Goal: Information Seeking & Learning: Compare options

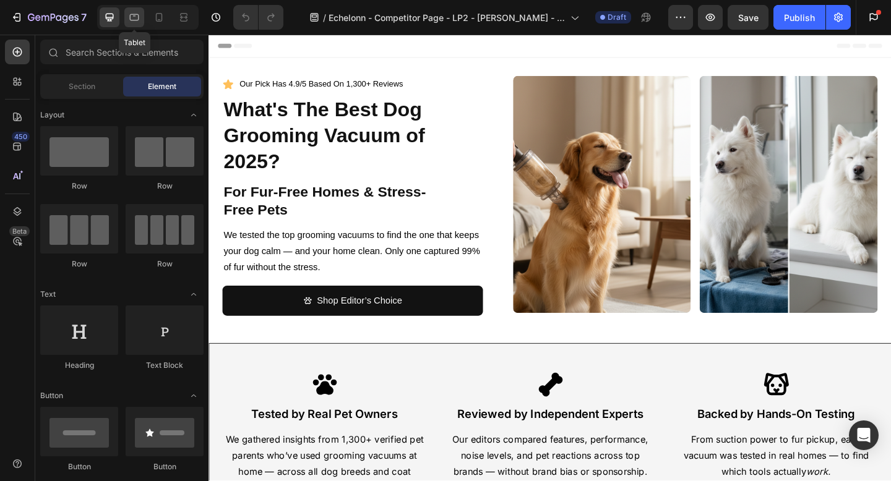
click at [132, 15] on icon at bounding box center [134, 17] width 12 height 12
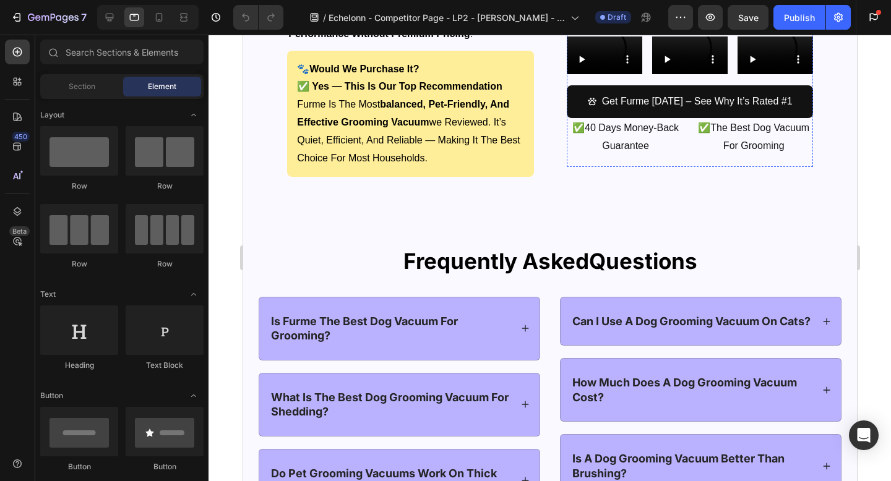
scroll to position [7309, 0]
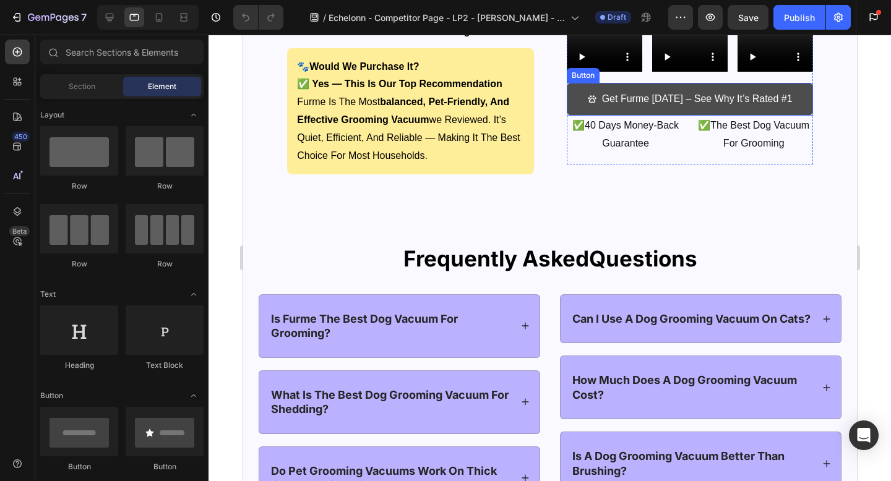
click at [806, 109] on link "Get Furme [DATE] – See Why It’s Rated #1" at bounding box center [689, 99] width 246 height 33
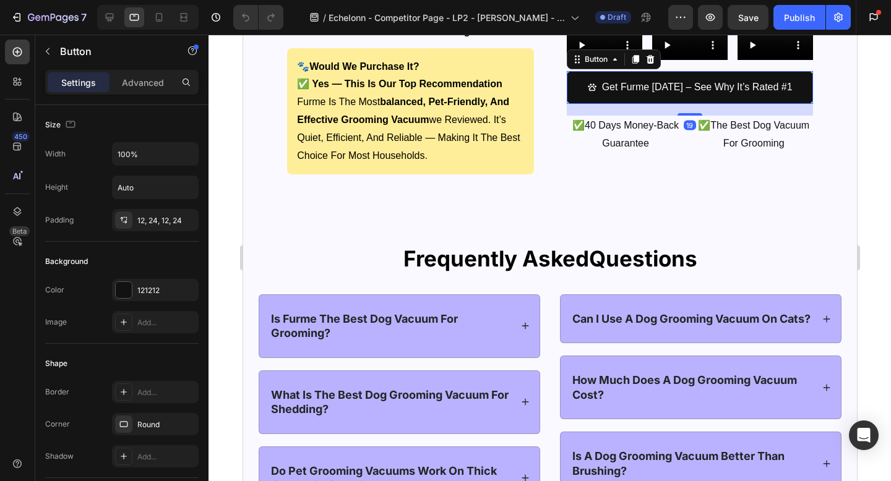
drag, startPoint x: 691, startPoint y: 114, endPoint x: 690, endPoint y: 126, distance: 11.8
click at [690, 104] on div "19" at bounding box center [689, 104] width 246 height 0
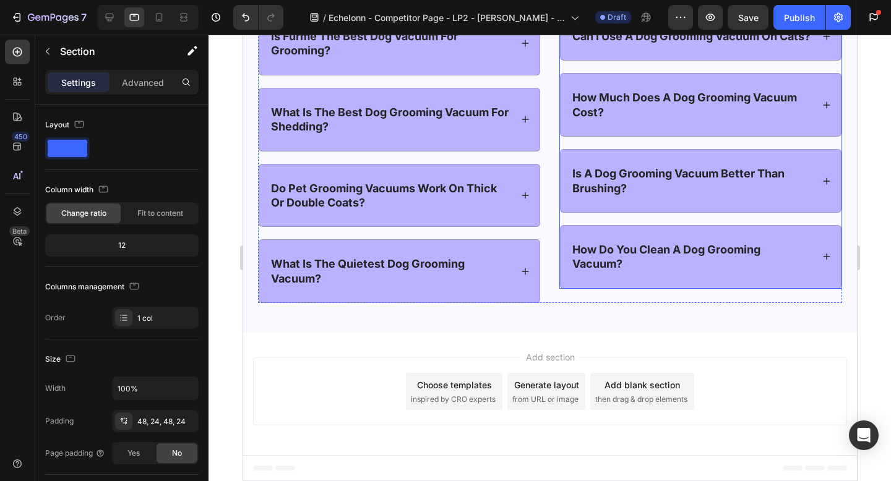
scroll to position [7420, 0]
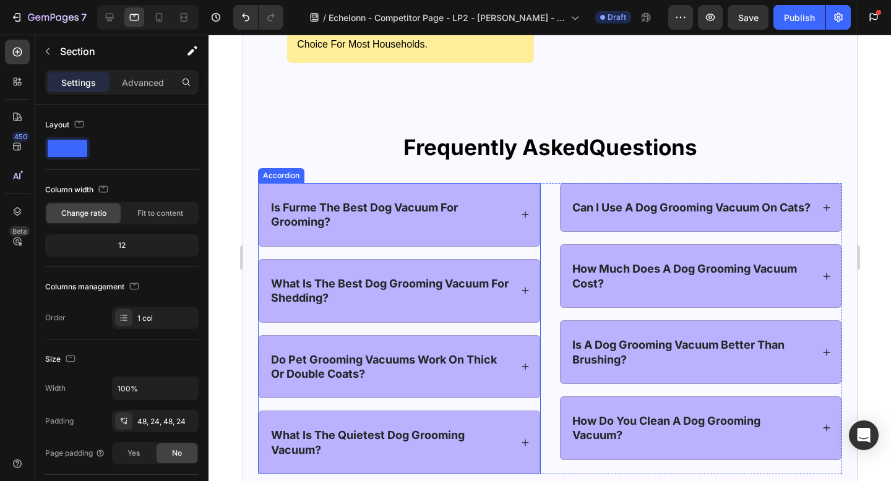
click at [515, 209] on div "is furme the best dog vacuum for grooming?" at bounding box center [399, 215] width 280 height 62
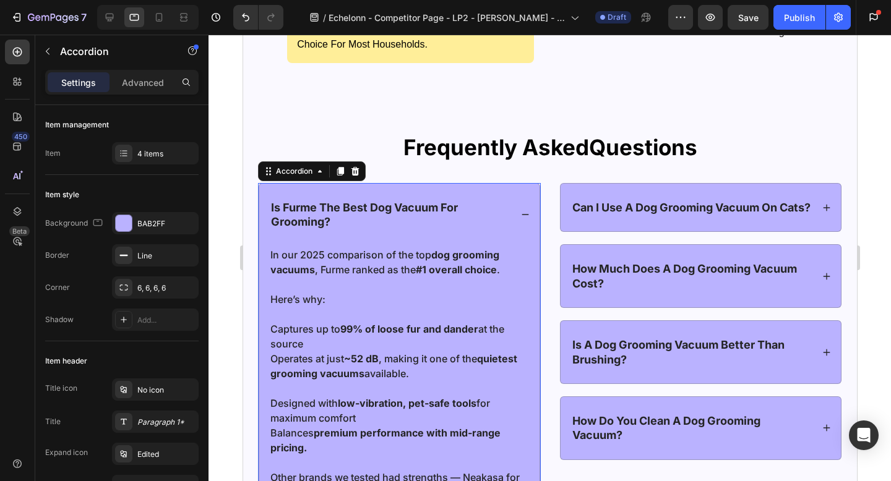
click at [515, 209] on div "is furme the best dog vacuum for grooming?" at bounding box center [399, 215] width 280 height 62
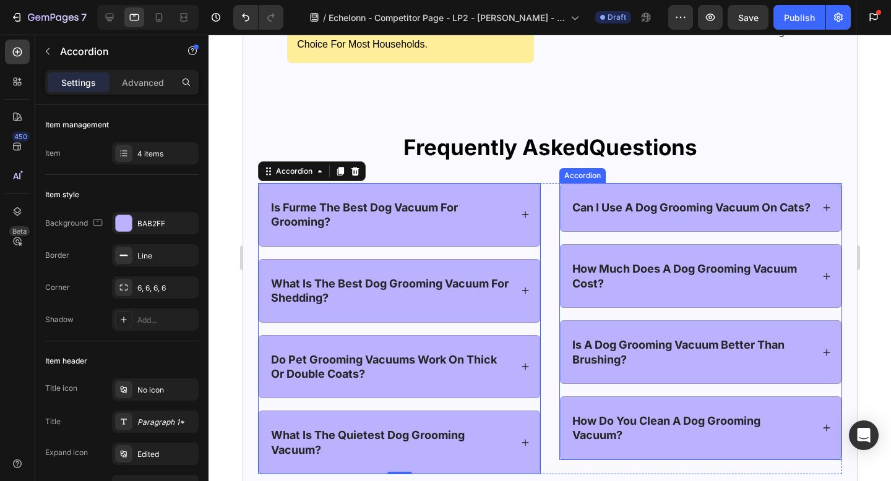
click at [828, 212] on icon at bounding box center [826, 208] width 9 height 9
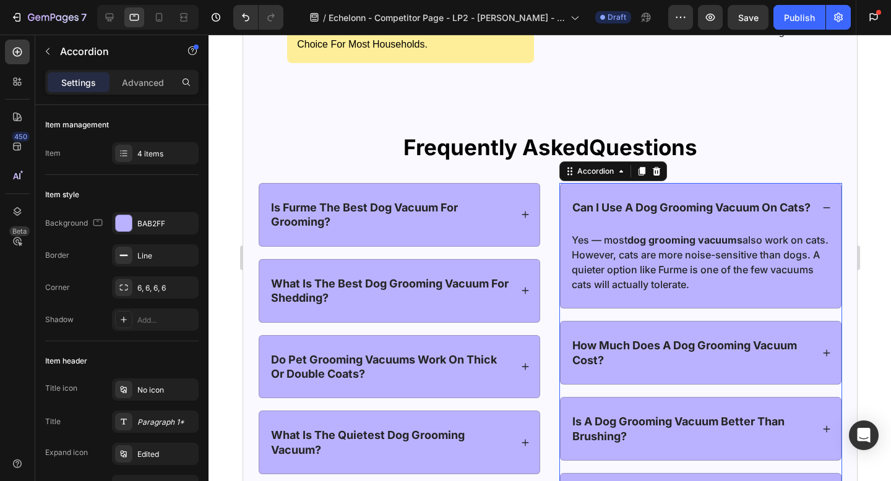
click at [828, 212] on icon at bounding box center [826, 208] width 9 height 9
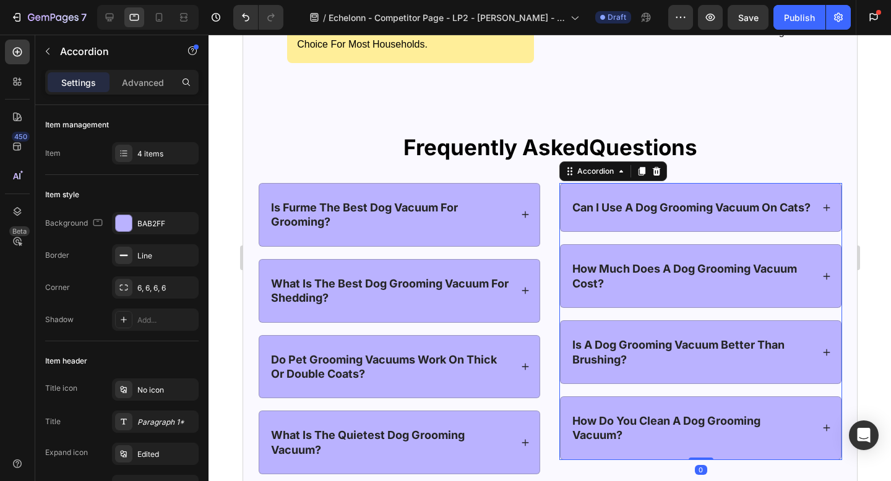
click at [815, 290] on div "how much does a dog grooming vacuum cost?" at bounding box center [700, 276] width 280 height 62
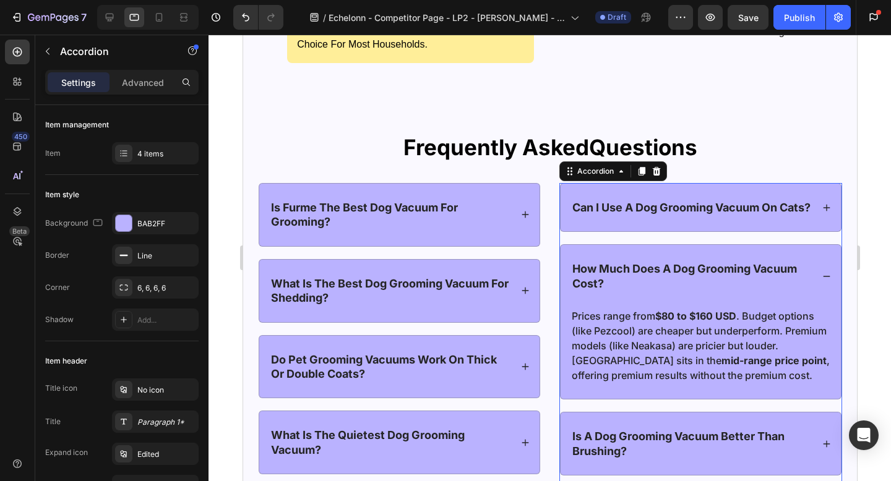
click at [815, 290] on div "how much does a dog grooming vacuum cost?" at bounding box center [700, 276] width 280 height 62
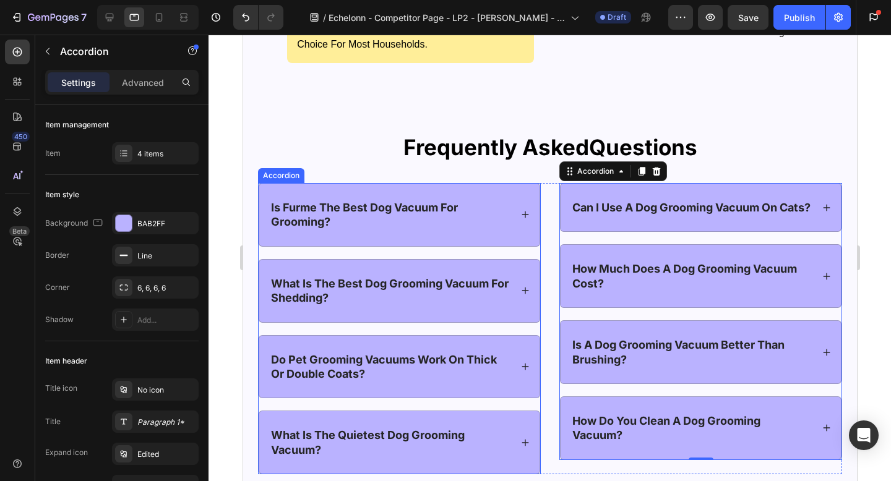
click at [492, 377] on p "do pet grooming vacuums work on thick or double coats?" at bounding box center [389, 367] width 238 height 29
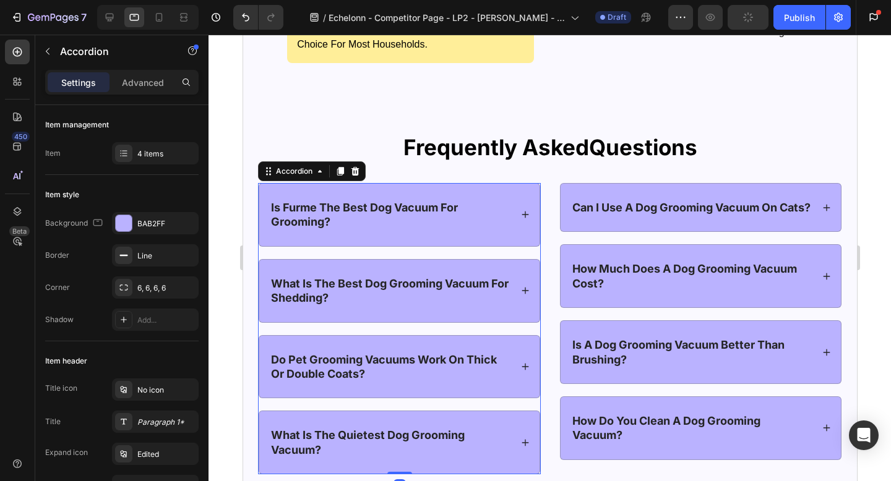
click at [530, 364] on div "do pet grooming vacuums work on thick or double coats?" at bounding box center [399, 367] width 280 height 62
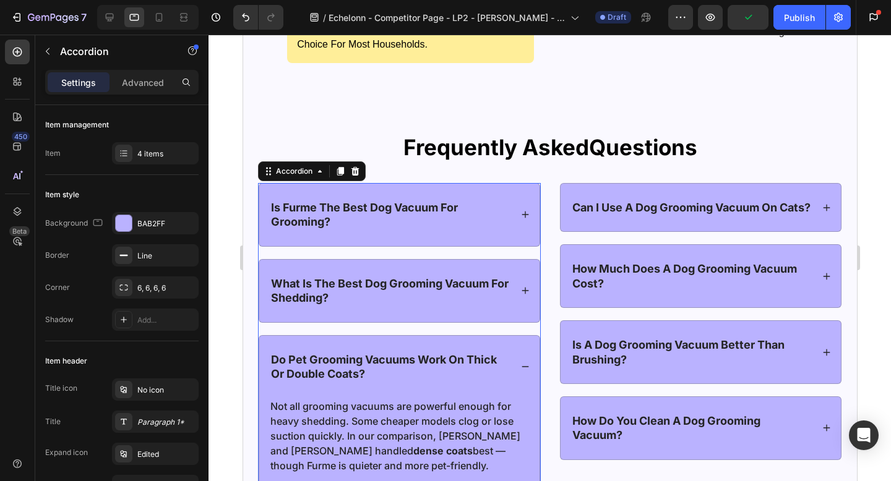
click at [529, 365] on div "do pet grooming vacuums work on thick or double coats?" at bounding box center [399, 367] width 280 height 62
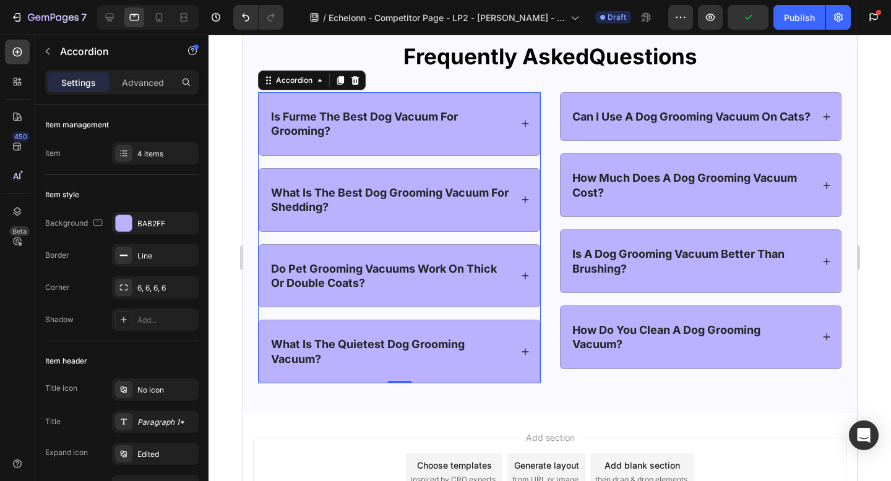
scroll to position [7543, 0]
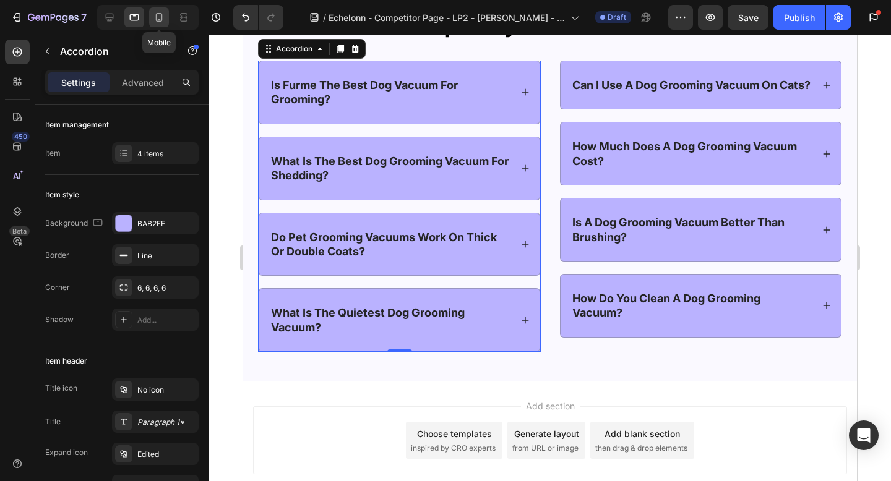
click at [157, 13] on icon at bounding box center [159, 17] width 7 height 9
type input "14"
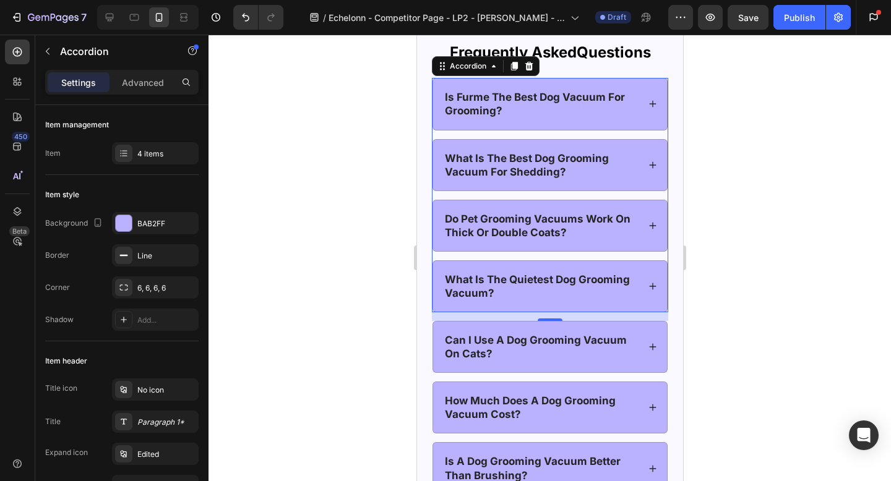
scroll to position [7476, 0]
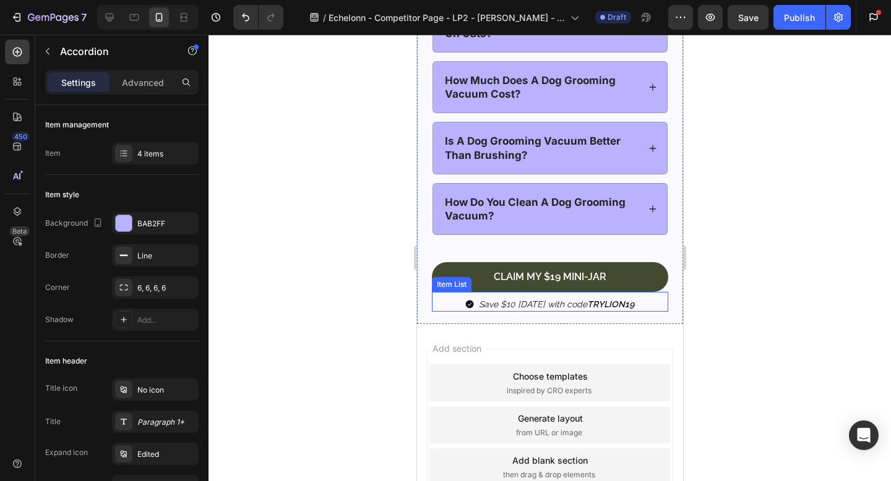
click at [664, 301] on div "Save $10 [DATE] with code TRYLION19" at bounding box center [549, 304] width 236 height 15
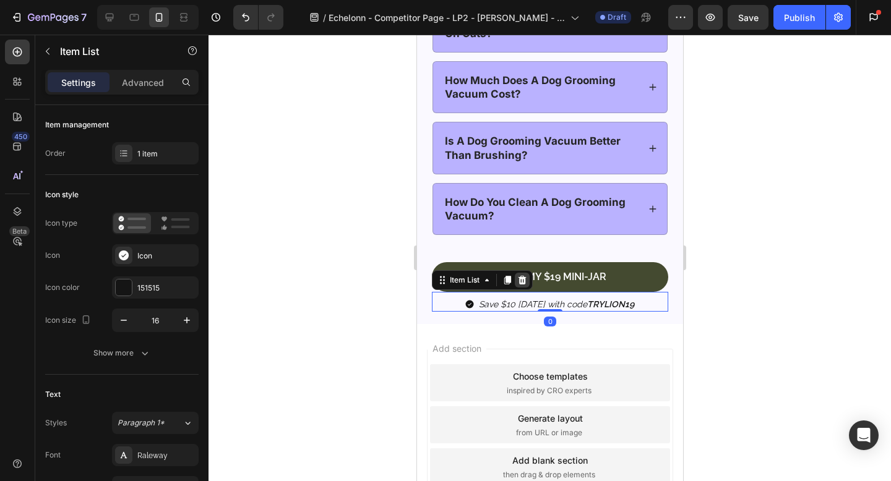
click at [522, 282] on icon at bounding box center [522, 280] width 8 height 9
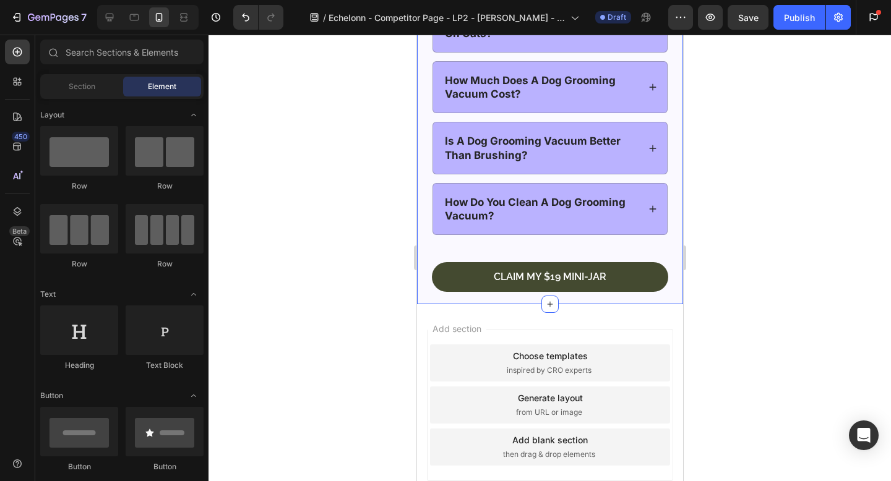
click at [425, 277] on div "Frequently Asked Questions Heading is furme the best dog vacuum for grooming? w…" at bounding box center [549, 7] width 266 height 596
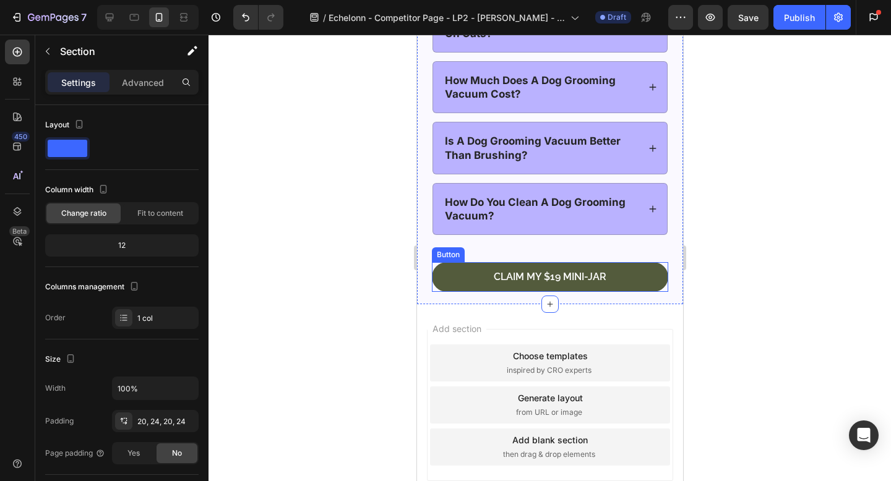
click at [436, 277] on link "Claim My $19 Mini-Jar" at bounding box center [549, 277] width 236 height 30
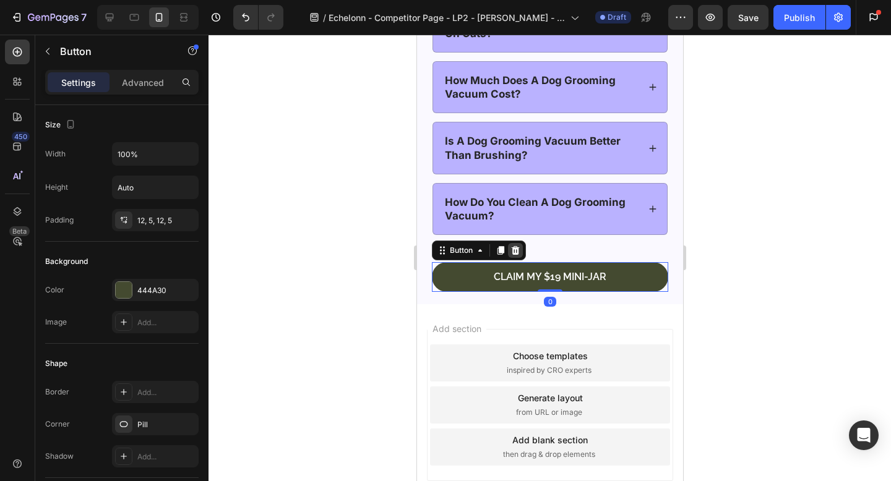
click at [514, 249] on icon at bounding box center [515, 250] width 8 height 9
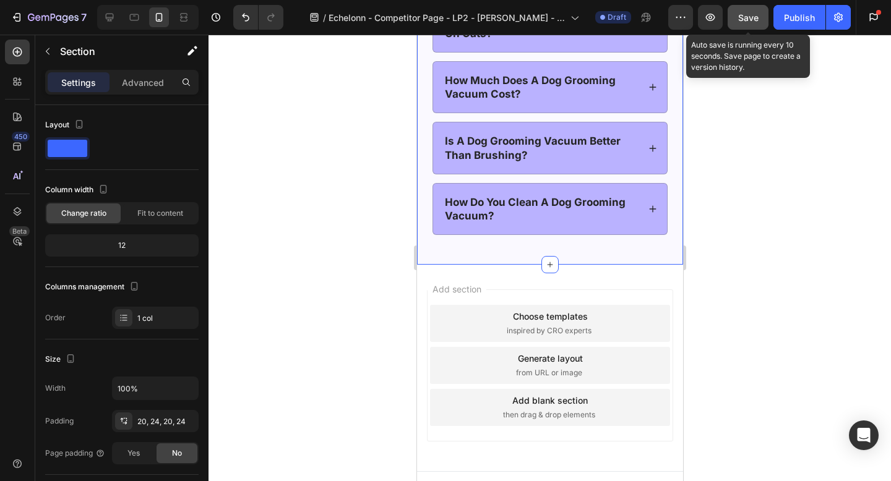
click at [754, 20] on span "Save" at bounding box center [748, 17] width 20 height 11
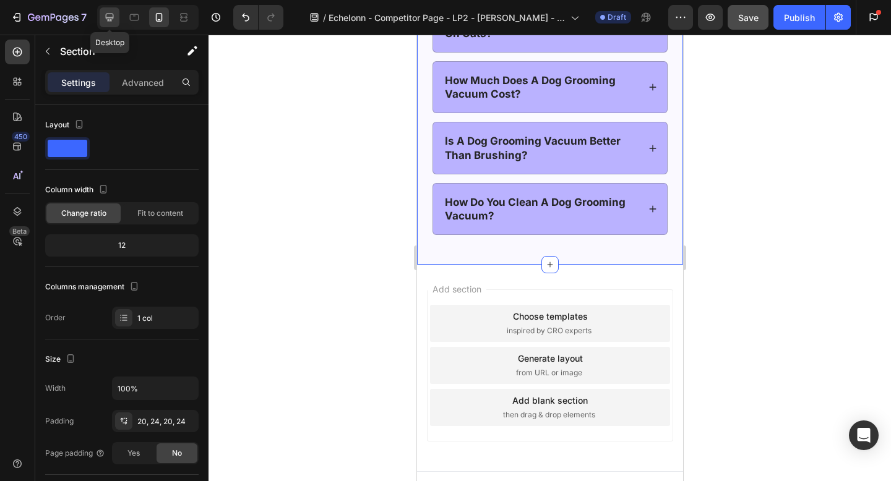
click at [106, 19] on icon at bounding box center [109, 17] width 12 height 12
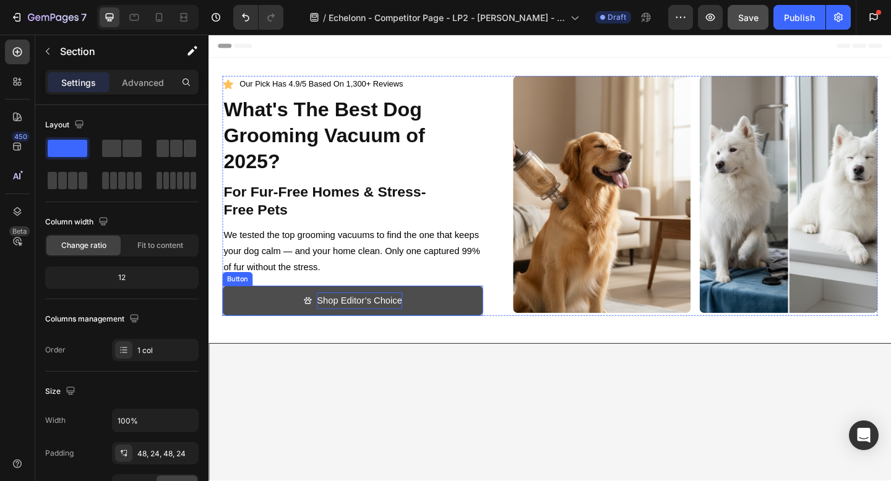
click at [338, 319] on p "Shop Editor’s Choice" at bounding box center [372, 325] width 93 height 18
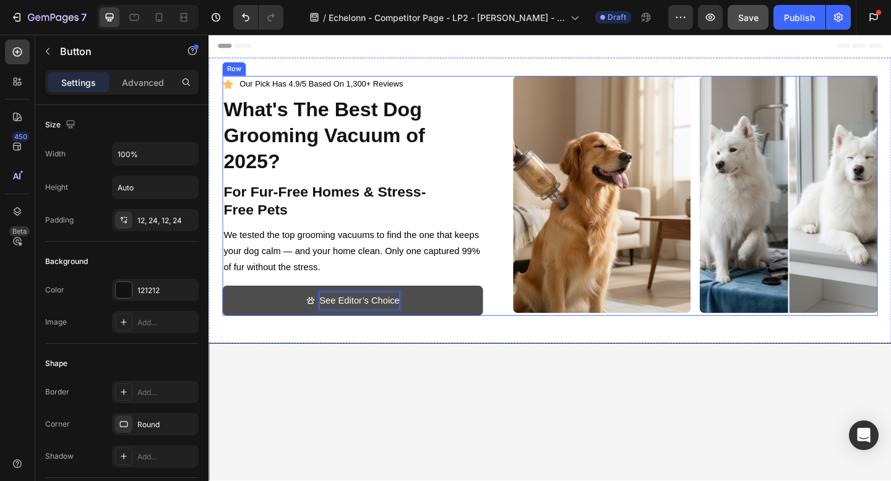
click at [525, 238] on div "Icon our pick has 4.9/5 based on 1,300+ reviews Text Block Row What's The Best …" at bounding box center [579, 210] width 713 height 261
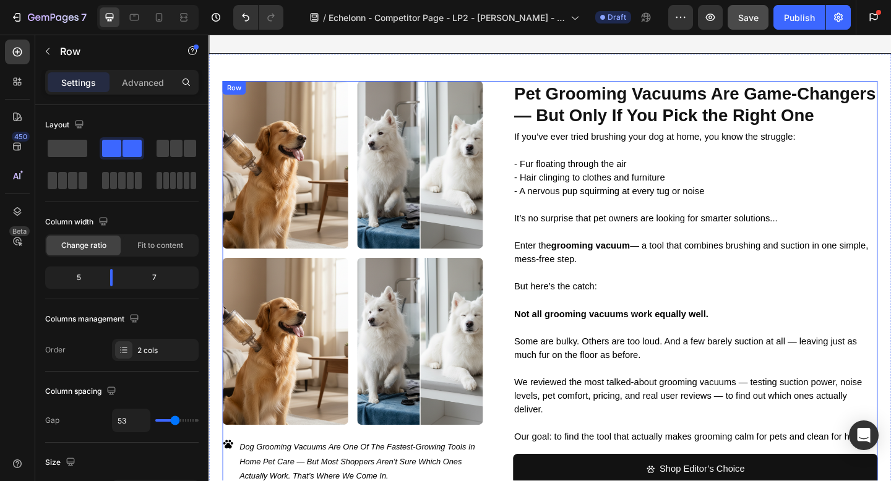
scroll to position [636, 0]
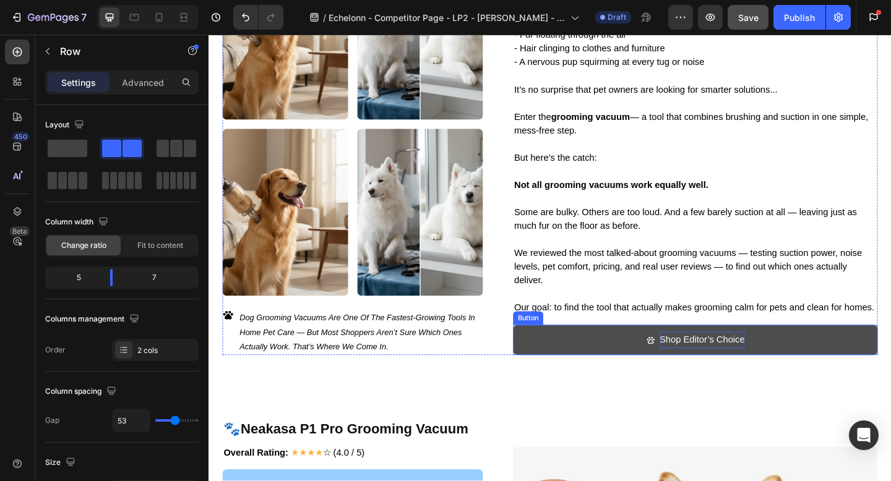
click at [708, 367] on p "Shop Editor’s Choice" at bounding box center [745, 367] width 93 height 18
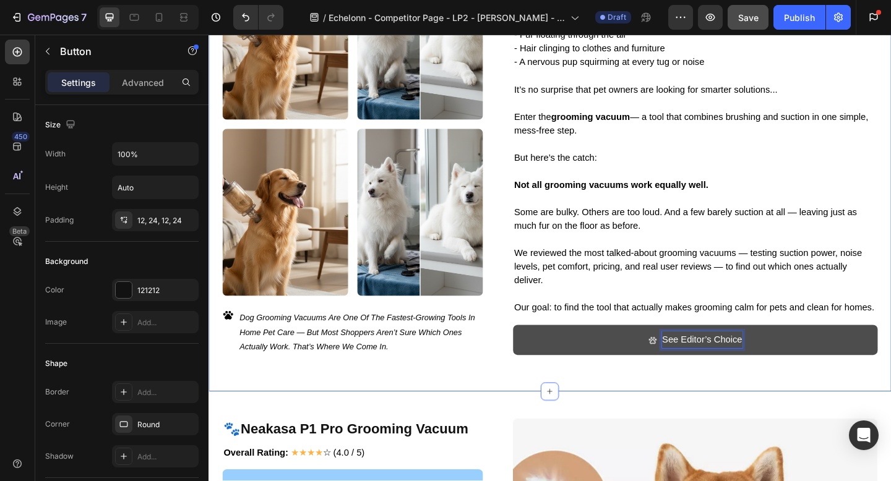
click at [626, 416] on div "Pet Grooming Vacuums Are Game-Changers — But Only If You Pick the Right One Hea…" at bounding box center [580, 169] width 742 height 508
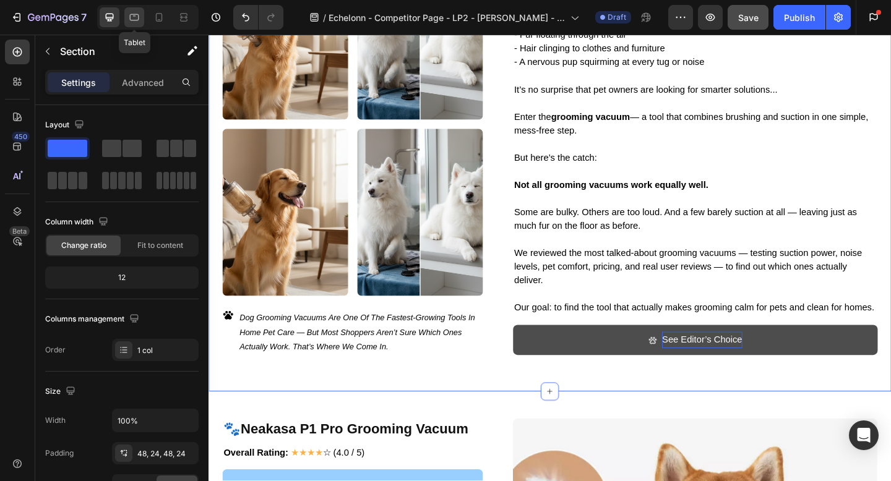
click at [132, 17] on icon at bounding box center [134, 17] width 12 height 12
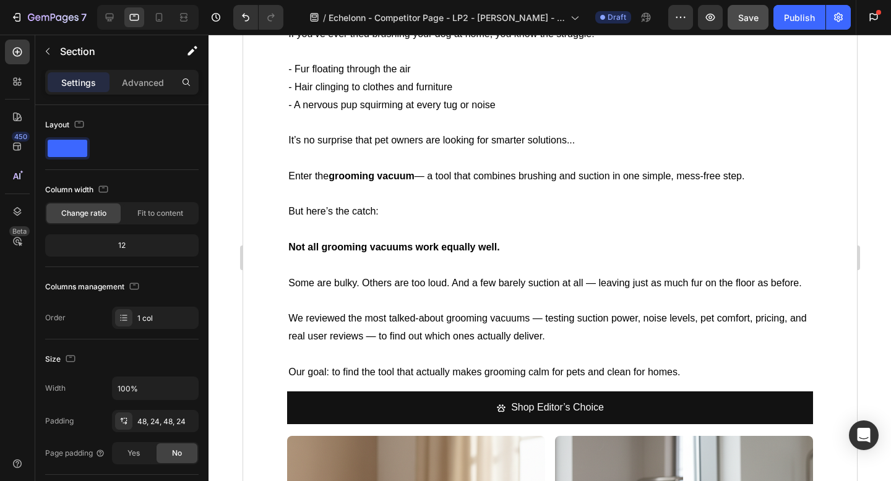
scroll to position [1092, 0]
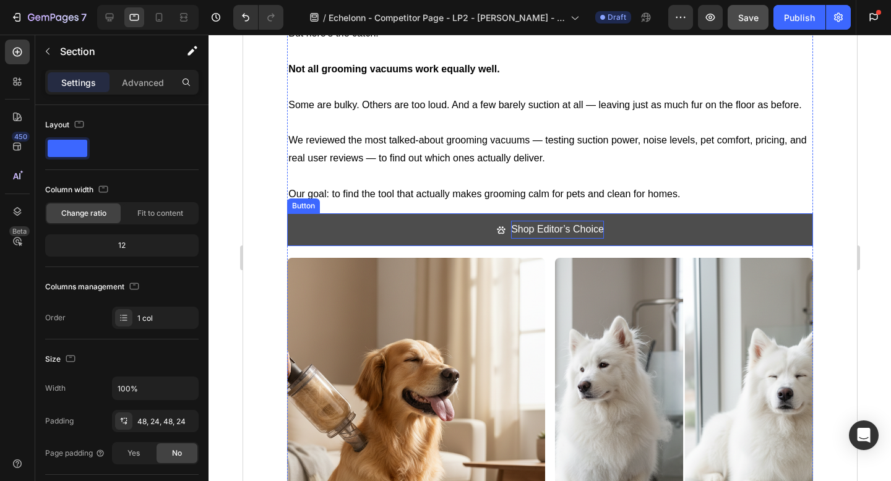
click at [518, 226] on p "Shop Editor’s Choice" at bounding box center [556, 230] width 93 height 18
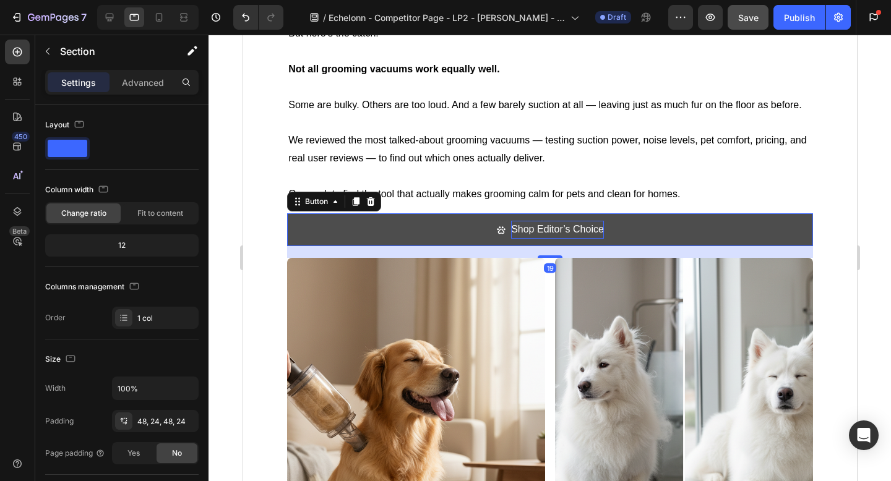
click at [518, 226] on p "Shop Editor’s Choice" at bounding box center [556, 230] width 93 height 18
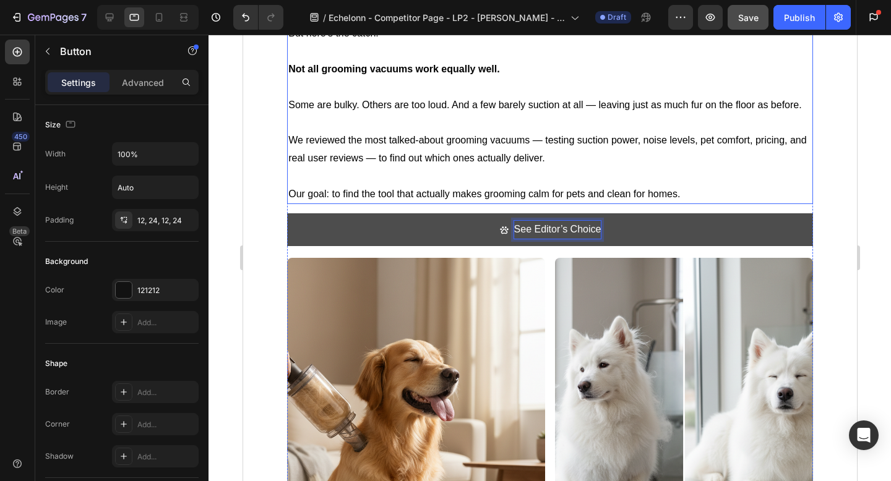
click at [332, 191] on p "Our goal: to find the tool that actually makes grooming calm for pets and clean…" at bounding box center [549, 195] width 523 height 18
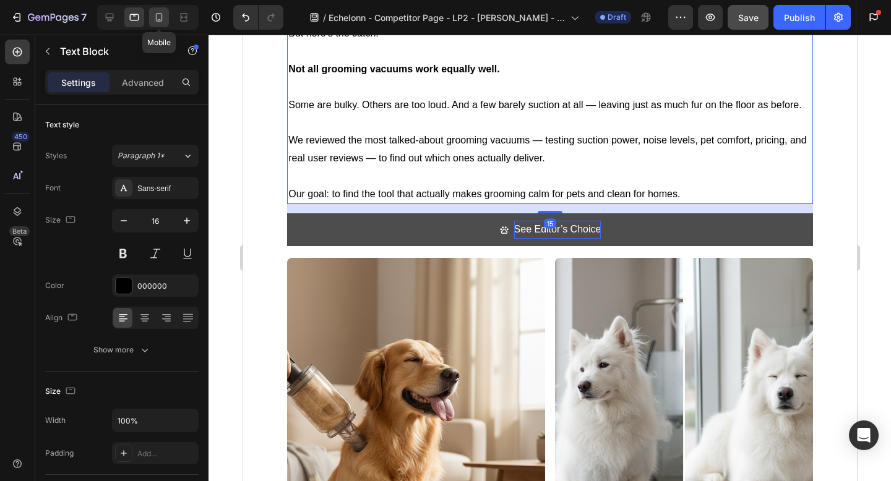
click at [158, 21] on icon at bounding box center [159, 17] width 7 height 9
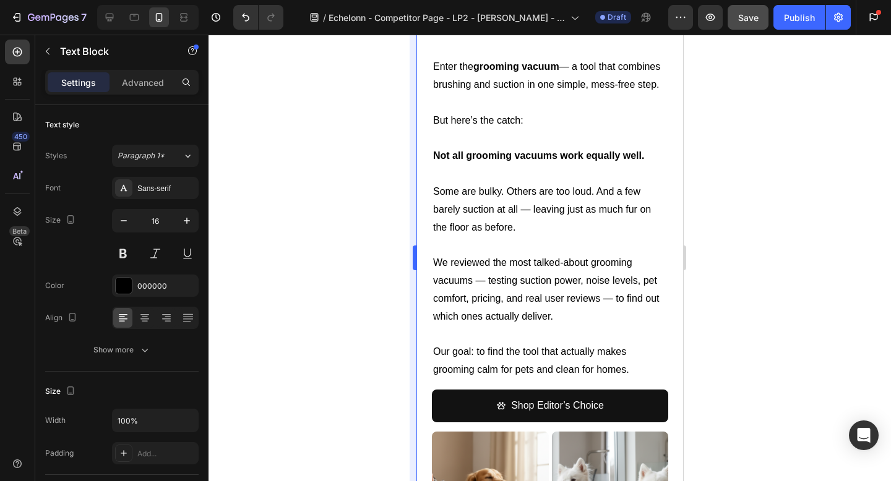
scroll to position [1126, 0]
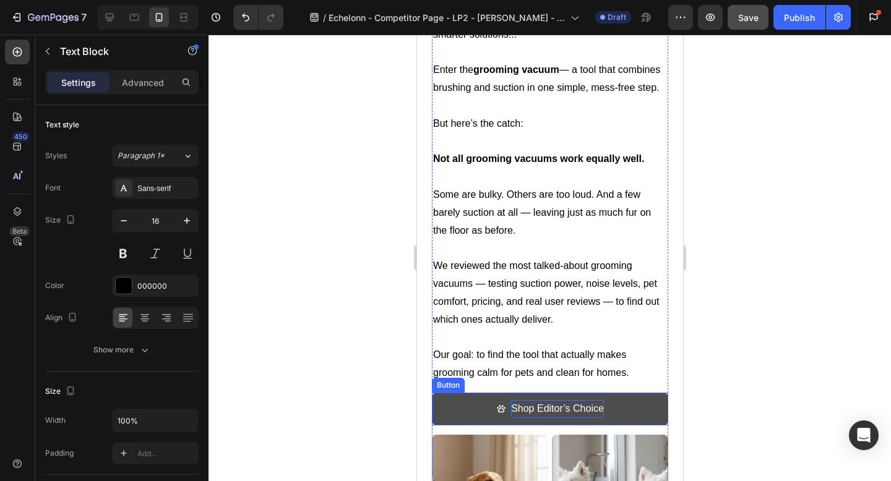
click at [520, 409] on p "Shop Editor’s Choice" at bounding box center [556, 409] width 93 height 18
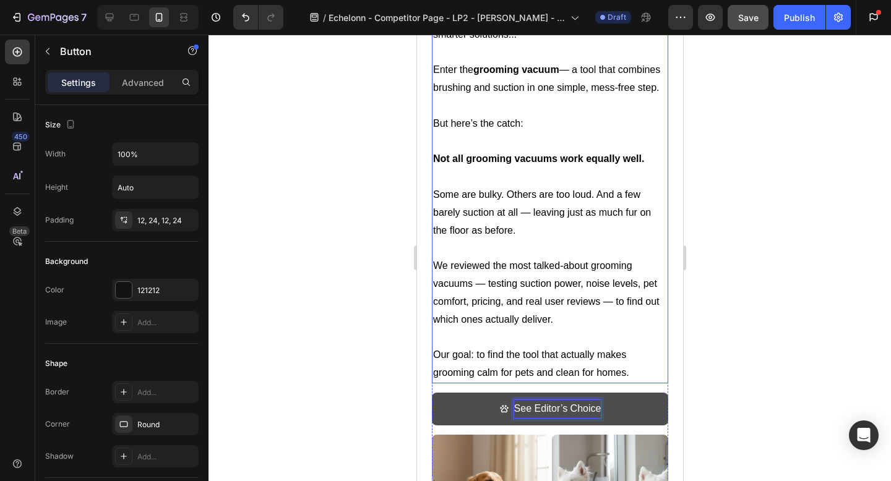
click at [511, 309] on p "We reviewed the most talked-about grooming vacuums — testing suction power, noi…" at bounding box center [549, 292] width 234 height 71
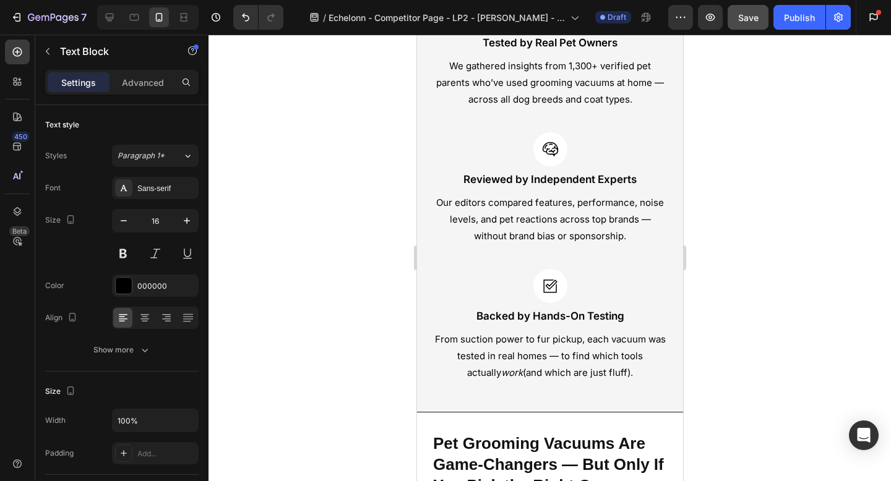
scroll to position [0, 0]
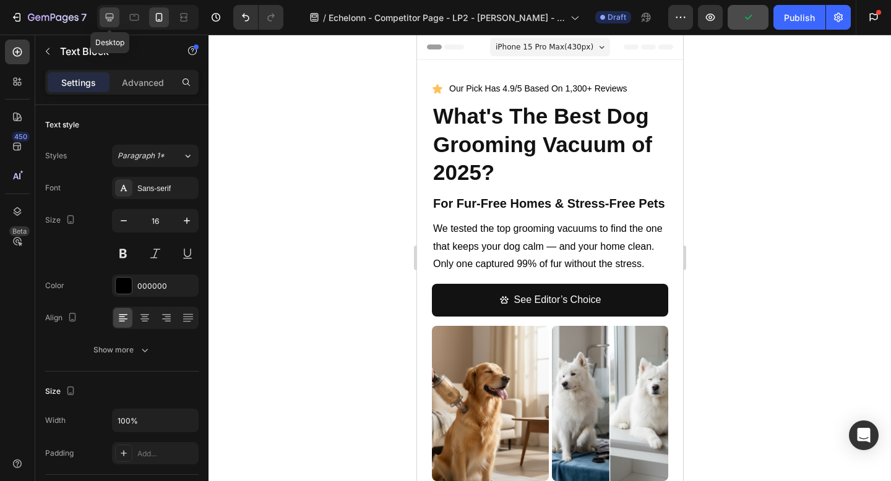
click at [107, 11] on icon at bounding box center [109, 17] width 12 height 12
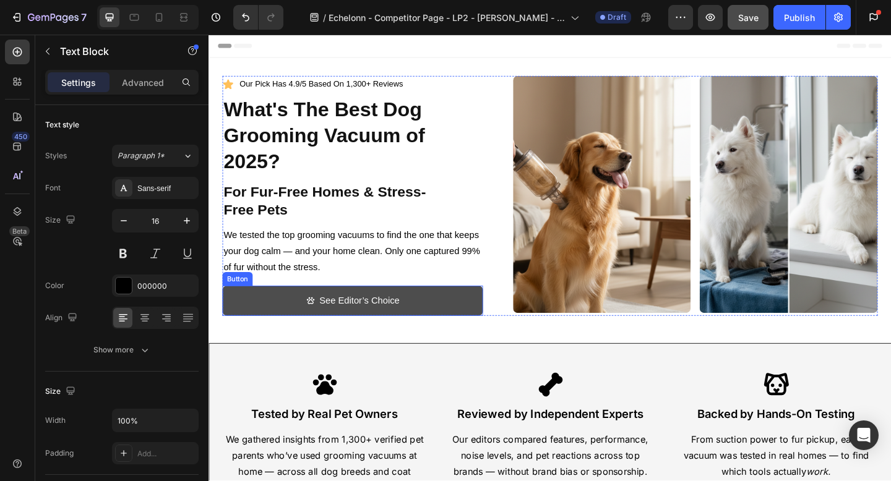
click at [481, 328] on link "See Editor’s Choice" at bounding box center [364, 324] width 283 height 33
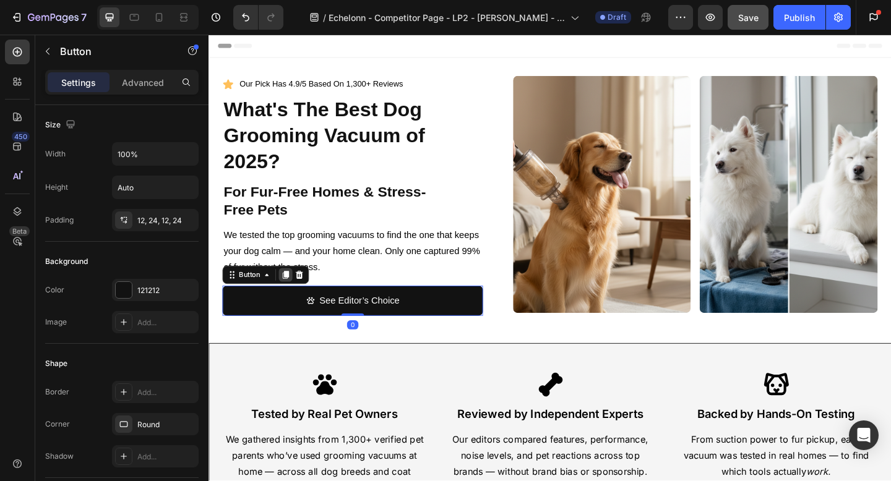
click at [286, 297] on div at bounding box center [292, 296] width 15 height 15
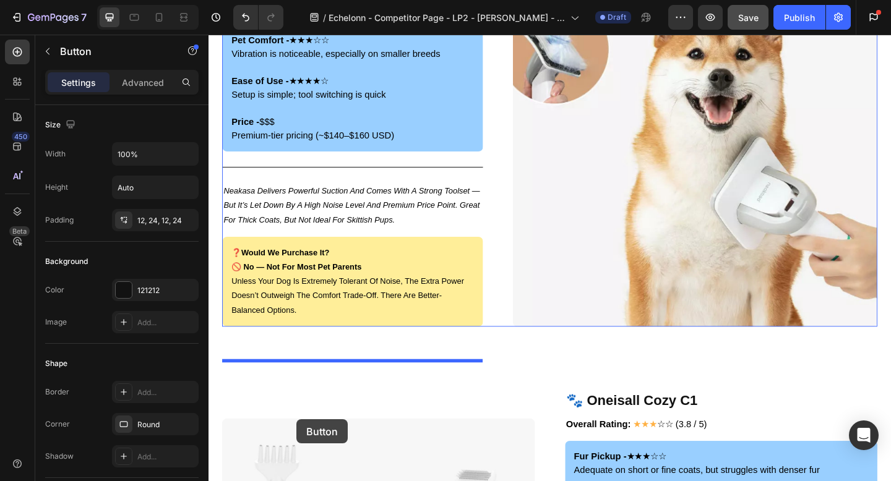
scroll to position [1306, 0]
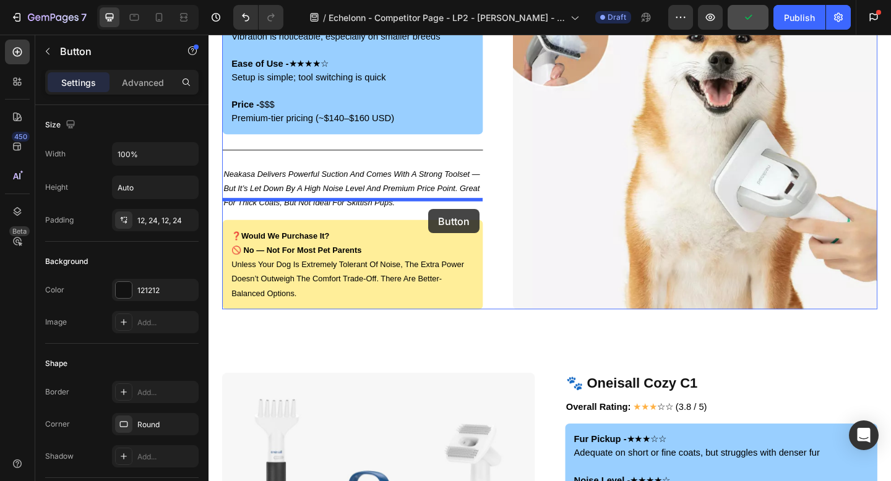
drag, startPoint x: 241, startPoint y: 333, endPoint x: 447, endPoint y: 225, distance: 233.0
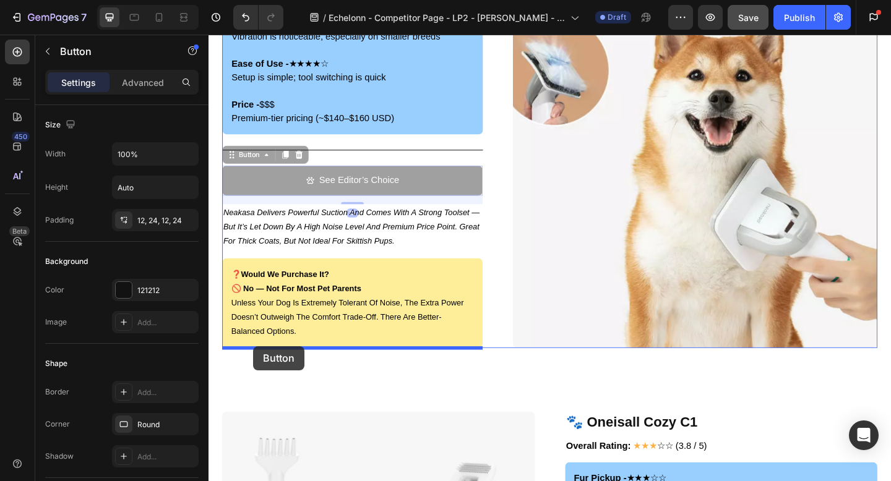
drag, startPoint x: 243, startPoint y: 167, endPoint x: 257, endPoint y: 374, distance: 207.1
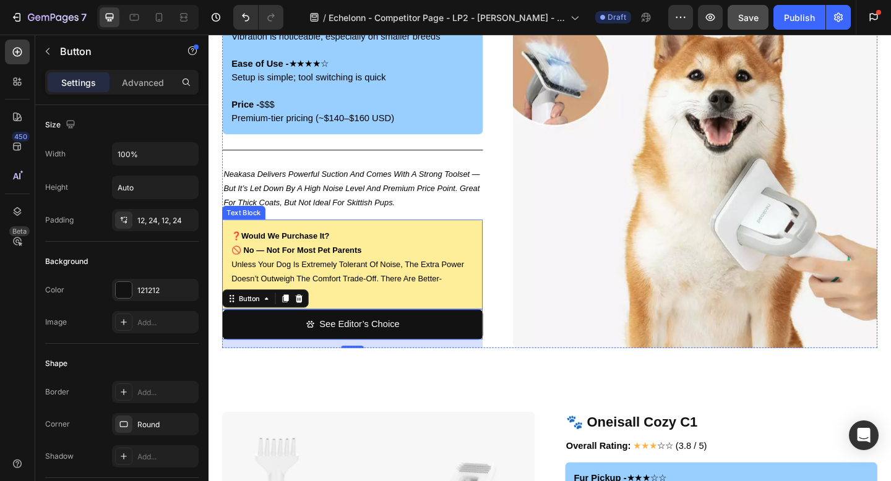
click at [435, 328] on div "❓ would we purchase it? 🚫 no — not for most pet parents unless your dog is extr…" at bounding box center [364, 285] width 283 height 98
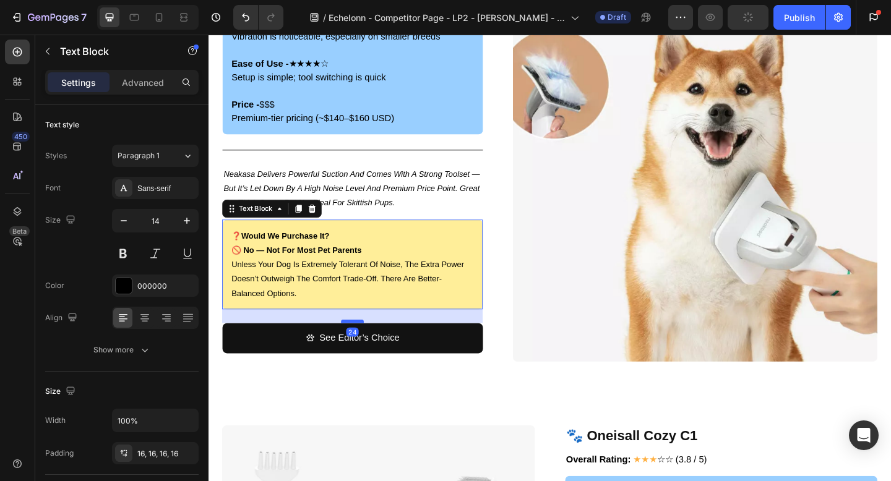
drag, startPoint x: 362, startPoint y: 331, endPoint x: 359, endPoint y: 346, distance: 15.2
click at [359, 346] on div at bounding box center [365, 347] width 25 height 4
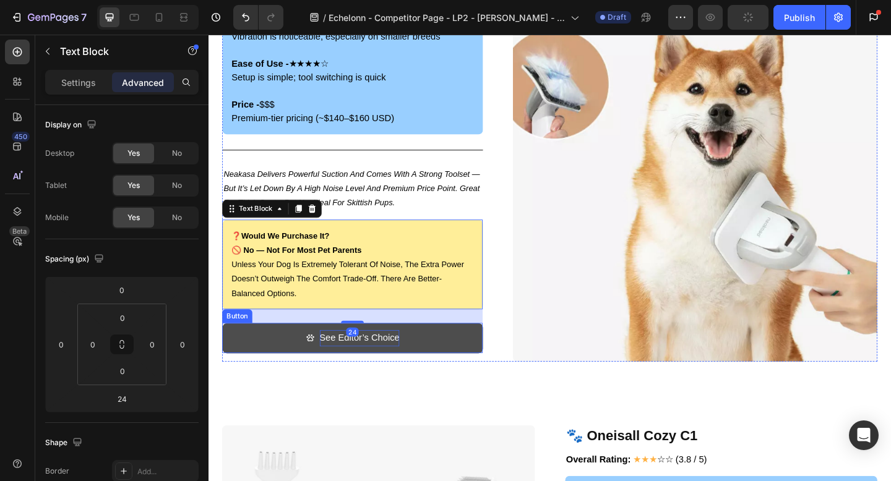
click at [343, 368] on p "See Editor’s Choice" at bounding box center [372, 365] width 87 height 18
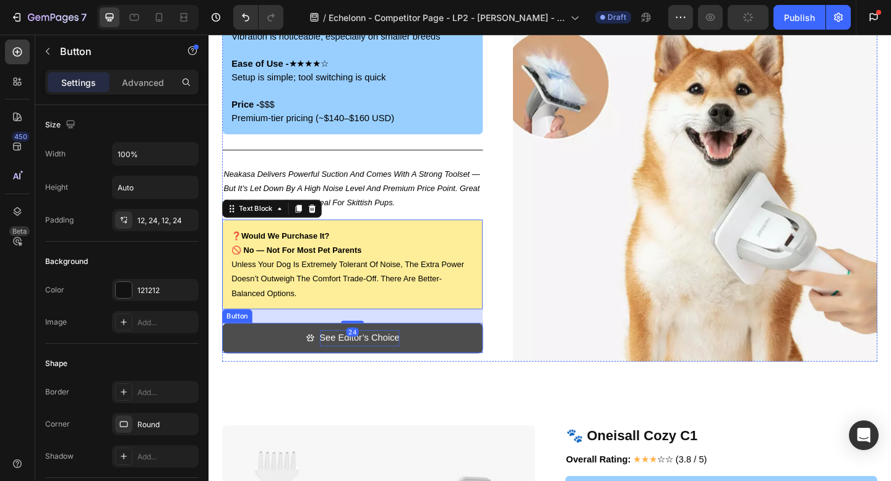
click at [343, 368] on p "See Editor’s Choice" at bounding box center [372, 365] width 87 height 18
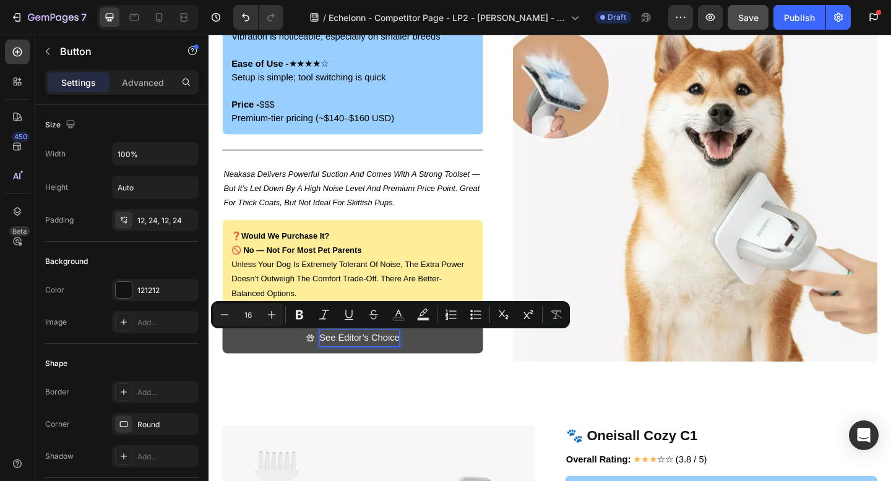
click at [414, 369] on p "See Editor’s Choice" at bounding box center [372, 365] width 87 height 18
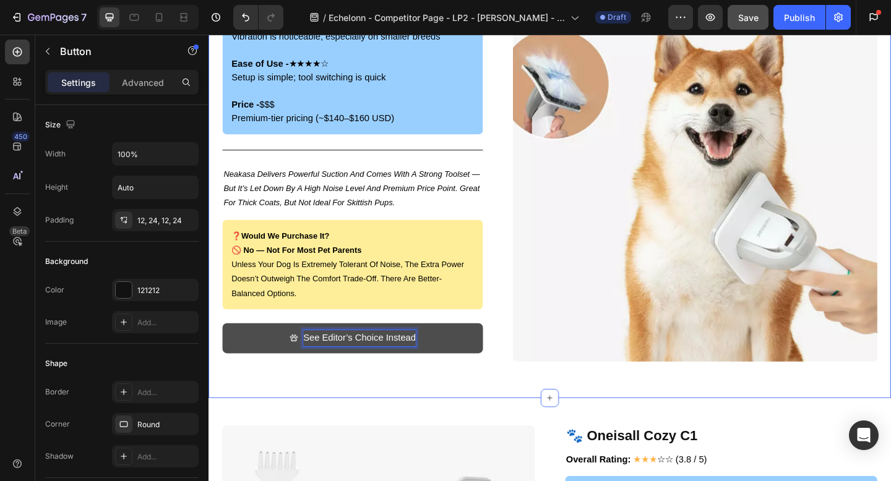
click at [415, 428] on div "🐾 Neakasa P1 Pro Grooming Vacuum Heading Image Overall Rating: ★★★★ ☆ (4.0 / 5)…" at bounding box center [580, 109] width 742 height 644
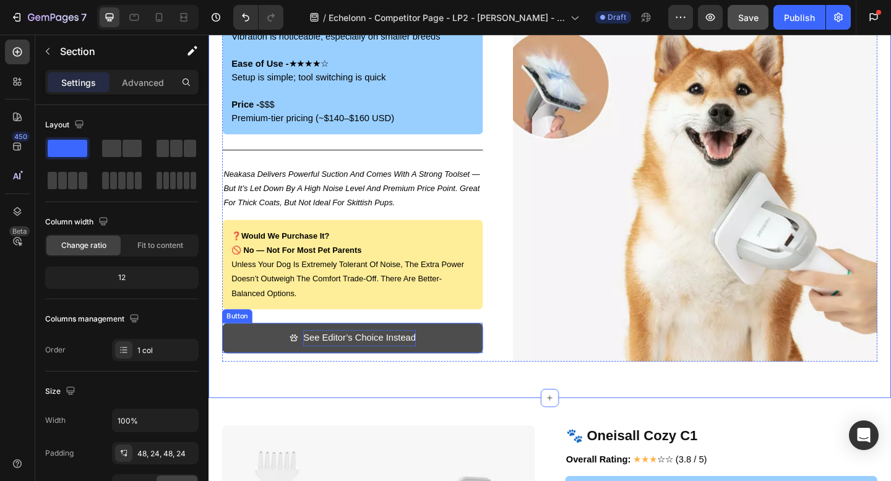
click at [255, 353] on link "See Editor’s Choice Instead" at bounding box center [364, 365] width 283 height 33
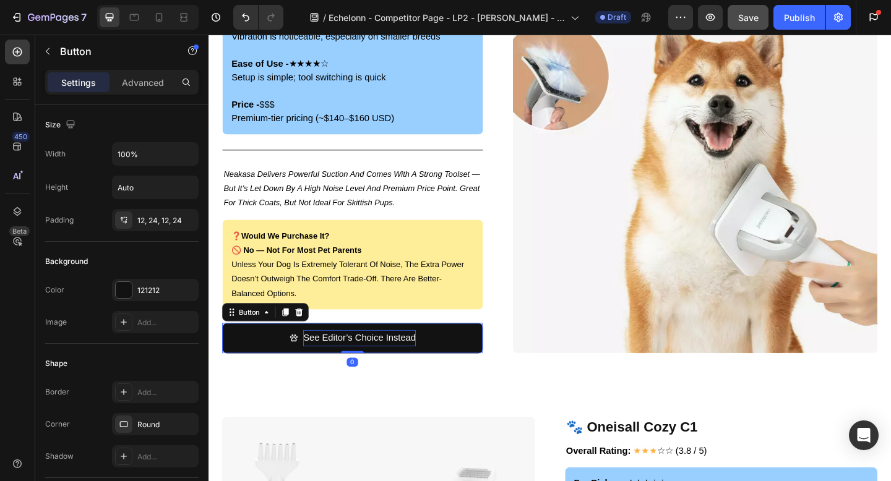
drag, startPoint x: 371, startPoint y: 390, endPoint x: 374, endPoint y: 348, distance: 42.2
click at [374, 347] on div "🐾 Neakasa P1 Pro Grooming Vacuum Heading Image Overall Rating: ★★★★ ☆ (4.0 / 5)…" at bounding box center [364, 99] width 283 height 566
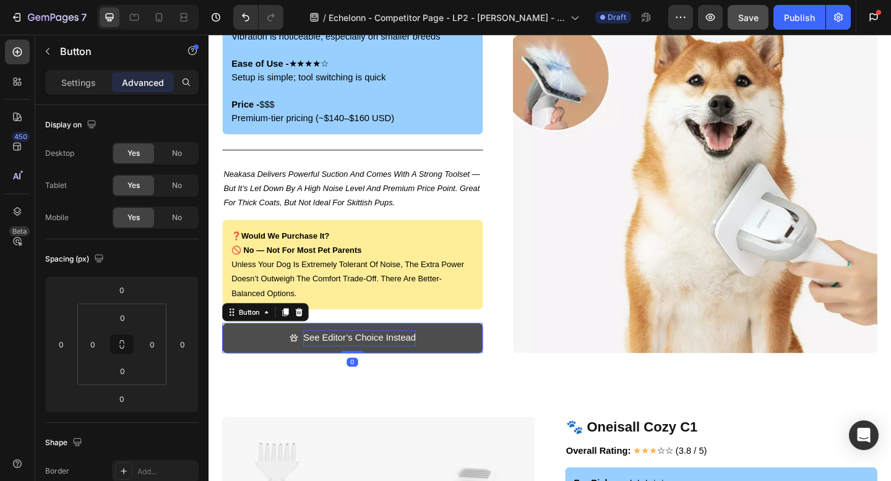
click at [472, 364] on link "See Editor’s Choice Instead" at bounding box center [364, 365] width 283 height 33
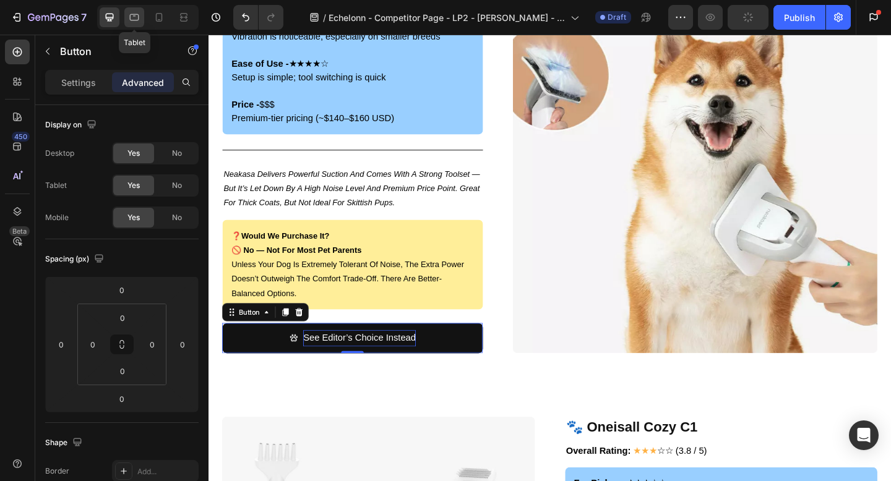
click at [140, 16] on icon at bounding box center [134, 17] width 12 height 12
type input "19"
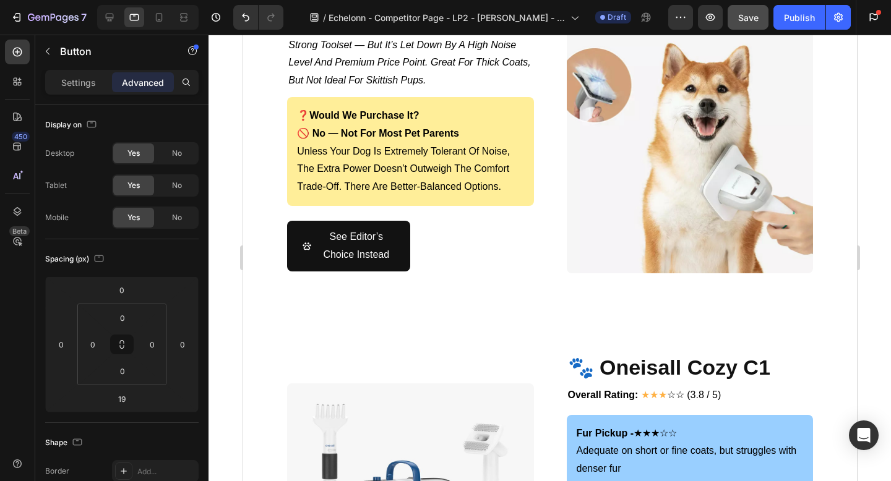
scroll to position [2340, 0]
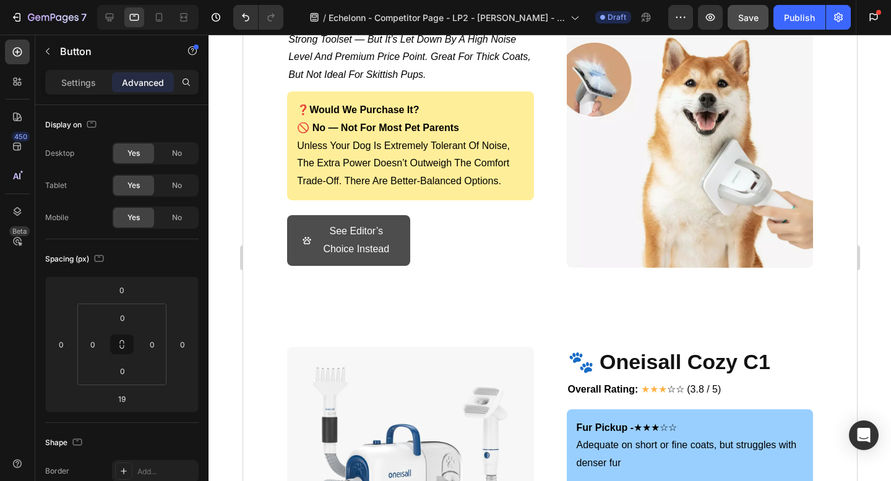
click at [404, 223] on link "See Editor’s Choice Instead" at bounding box center [347, 240] width 123 height 51
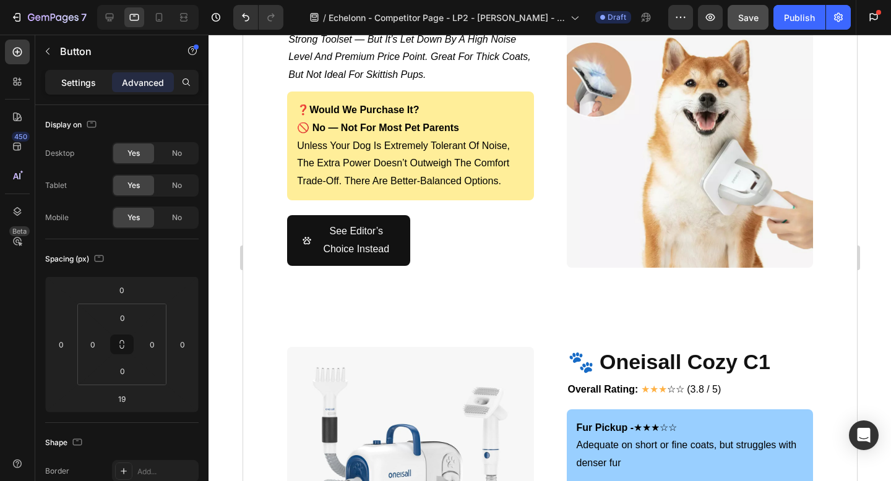
click at [58, 77] on div "Settings" at bounding box center [79, 82] width 62 height 20
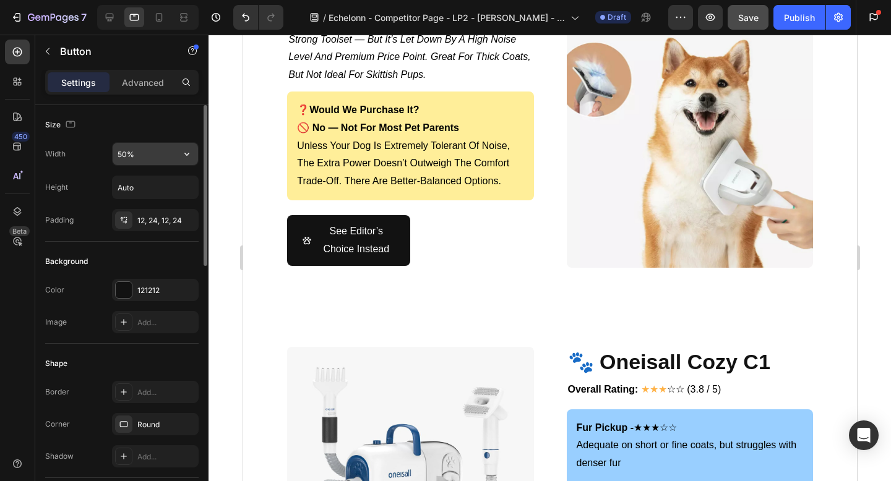
click at [198, 149] on div "50%" at bounding box center [155, 154] width 87 height 24
click at [186, 153] on icon "button" at bounding box center [187, 154] width 12 height 12
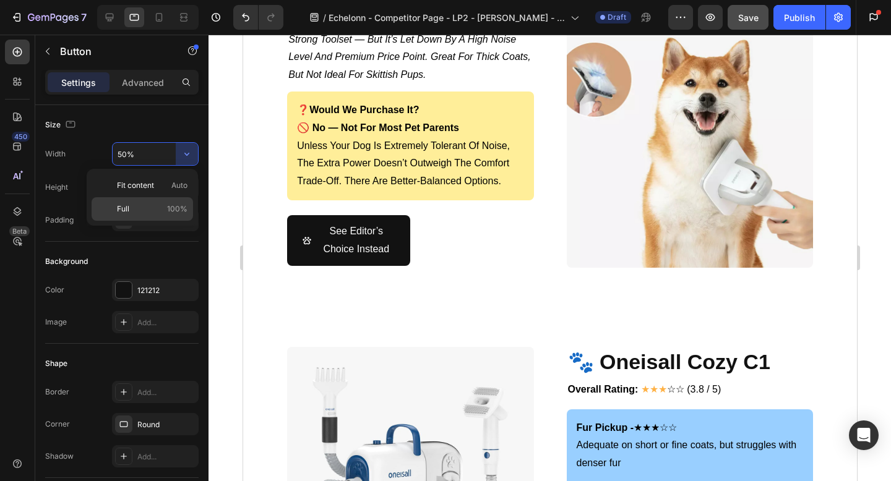
click at [155, 208] on p "Full 100%" at bounding box center [152, 209] width 71 height 11
type input "100%"
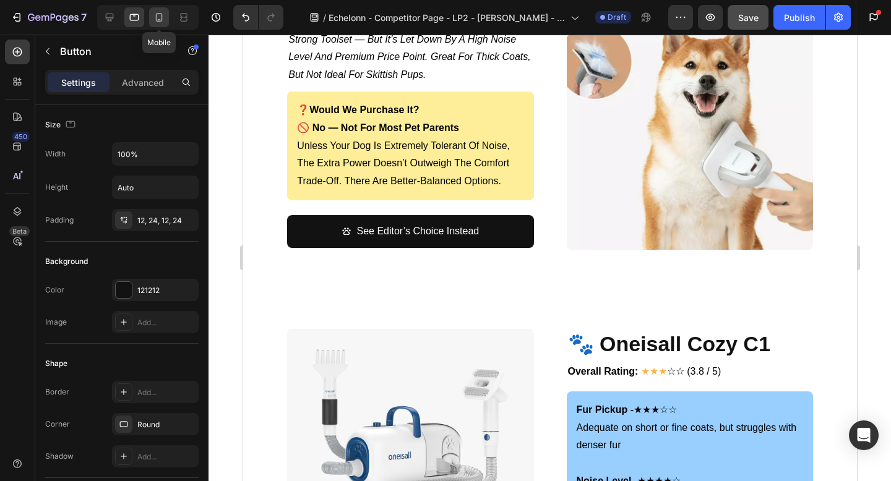
click at [155, 14] on icon at bounding box center [159, 17] width 12 height 12
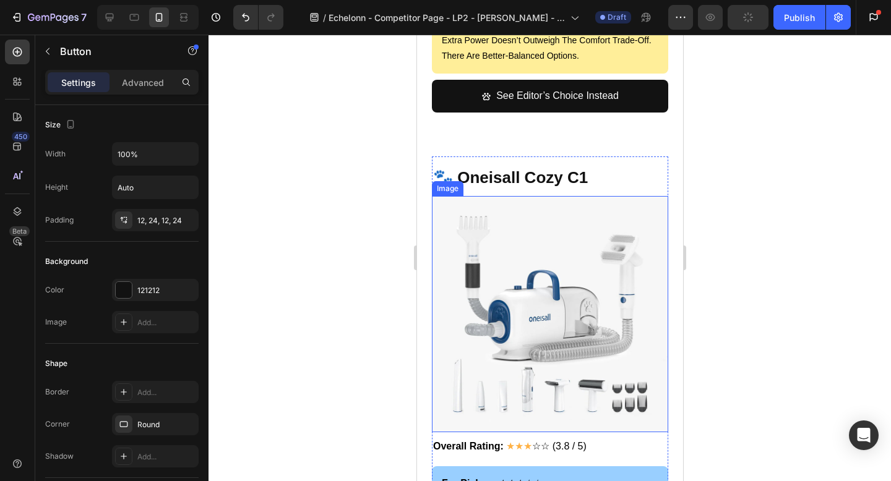
scroll to position [2424, 0]
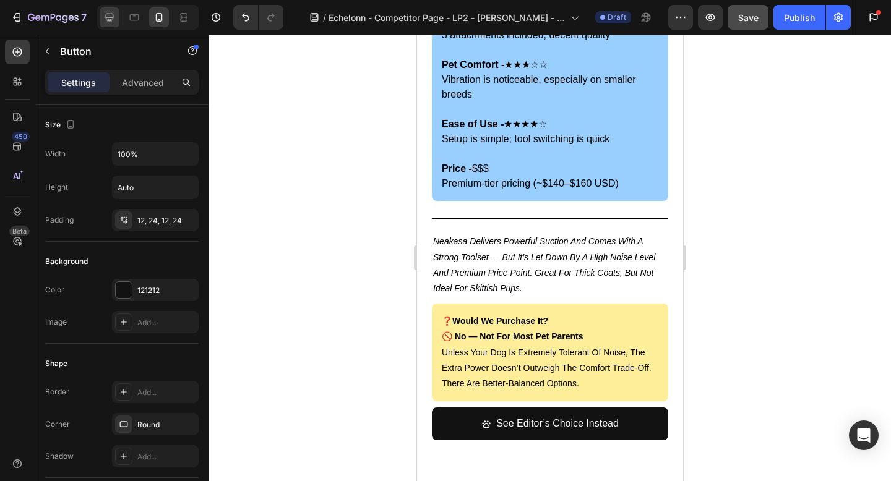
click at [108, 12] on icon at bounding box center [109, 17] width 12 height 12
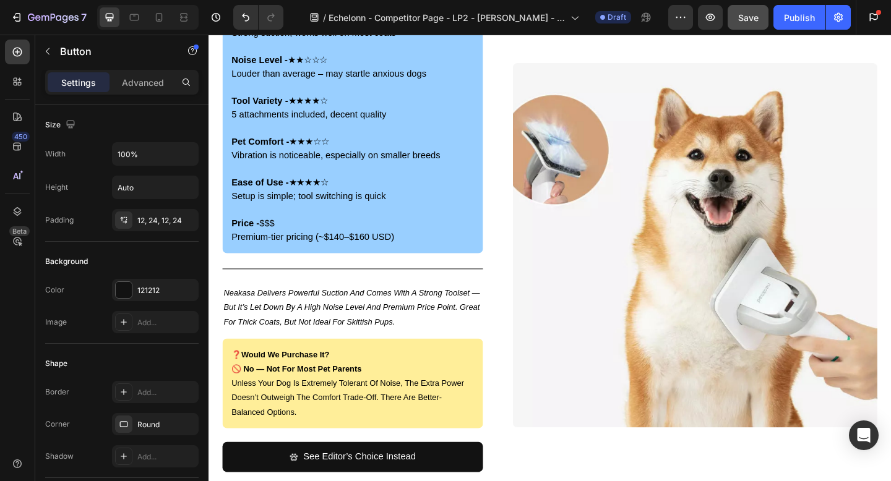
scroll to position [1232, 0]
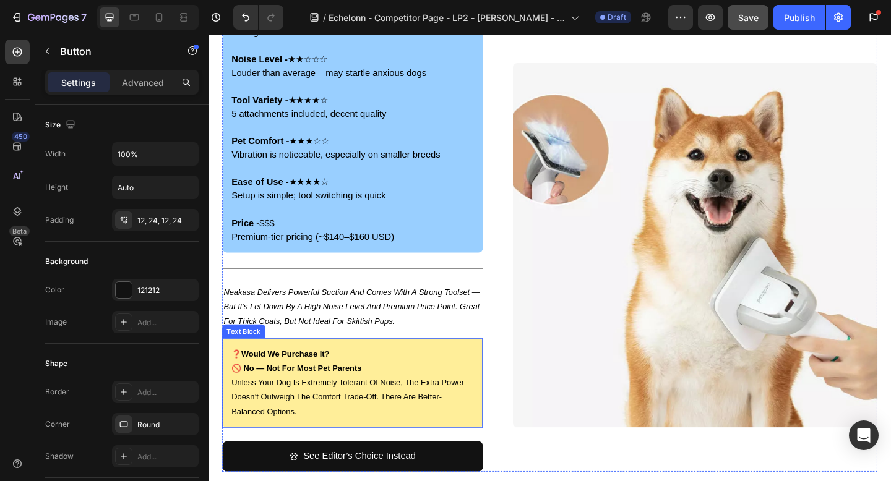
scroll to position [1283, 0]
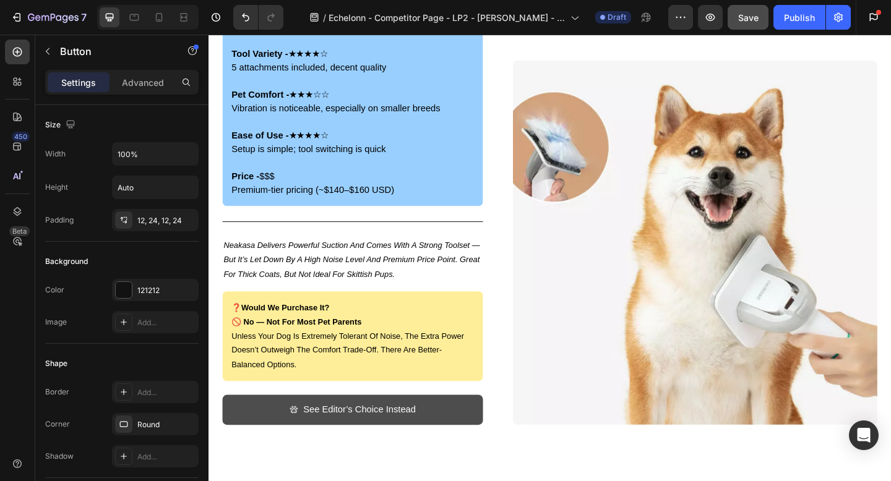
click at [270, 429] on link "See Editor’s Choice Instead" at bounding box center [364, 443] width 283 height 33
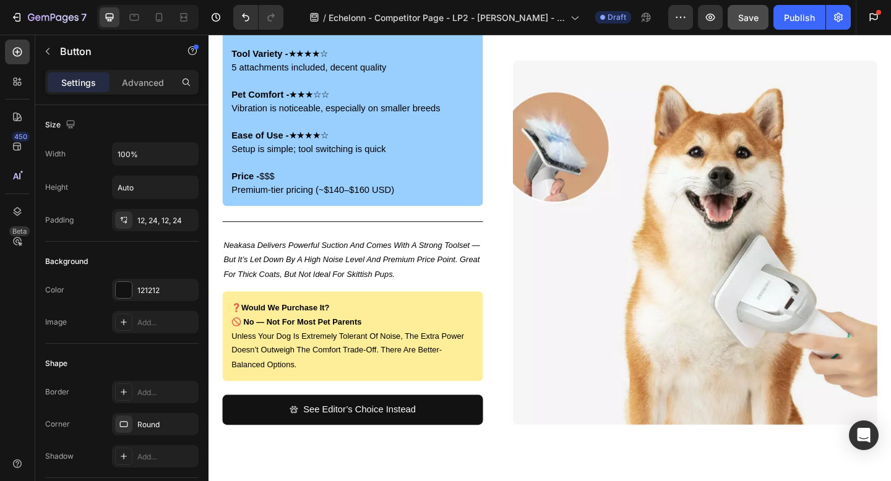
click at [325, 391] on p "unless your dog is extremely tolerant of noise, the extra power doesn’t outweig…" at bounding box center [365, 378] width 264 height 47
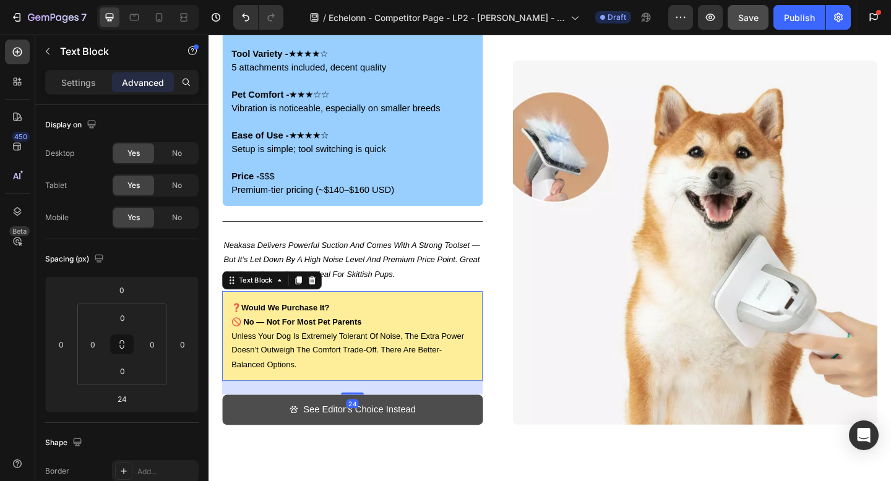
click at [264, 436] on link "See Editor’s Choice Instead" at bounding box center [364, 443] width 283 height 33
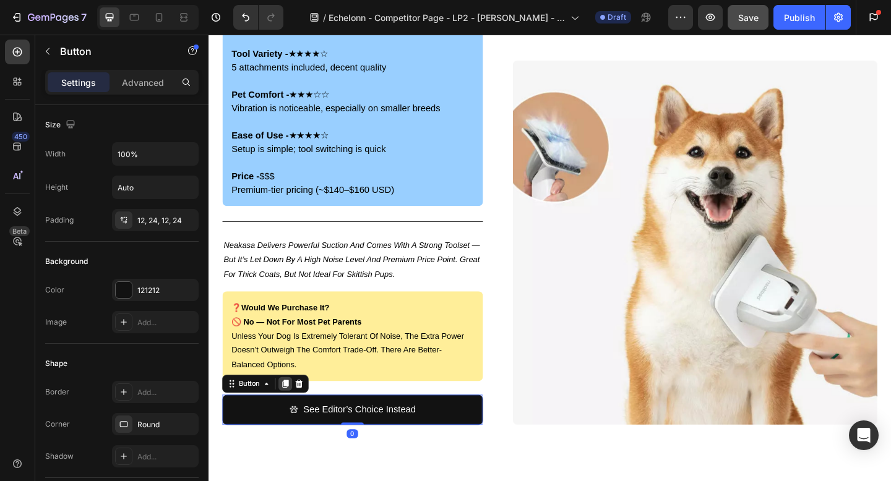
click at [292, 419] on icon at bounding box center [292, 415] width 7 height 9
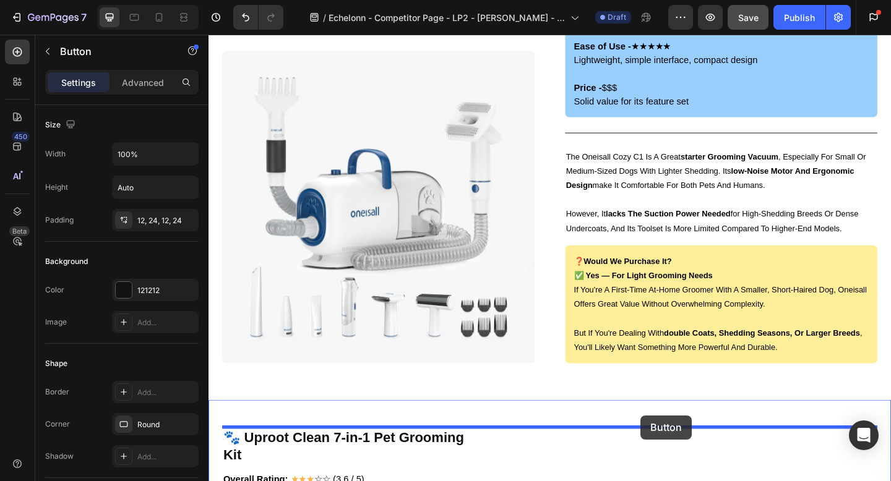
scroll to position [2052, 0]
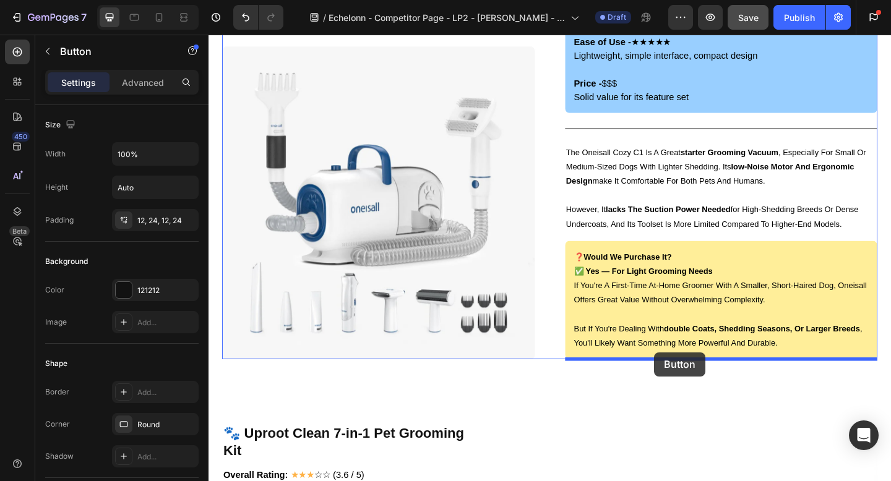
drag, startPoint x: 234, startPoint y: 449, endPoint x: 693, endPoint y: 381, distance: 463.6
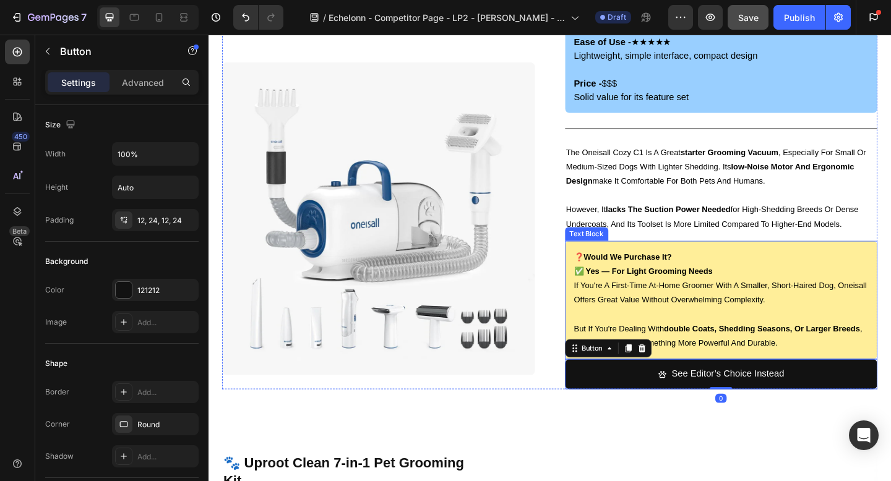
click at [758, 377] on p "but if you're dealing with double coats, shedding seasons, or larger breeds , y…" at bounding box center [766, 355] width 321 height 47
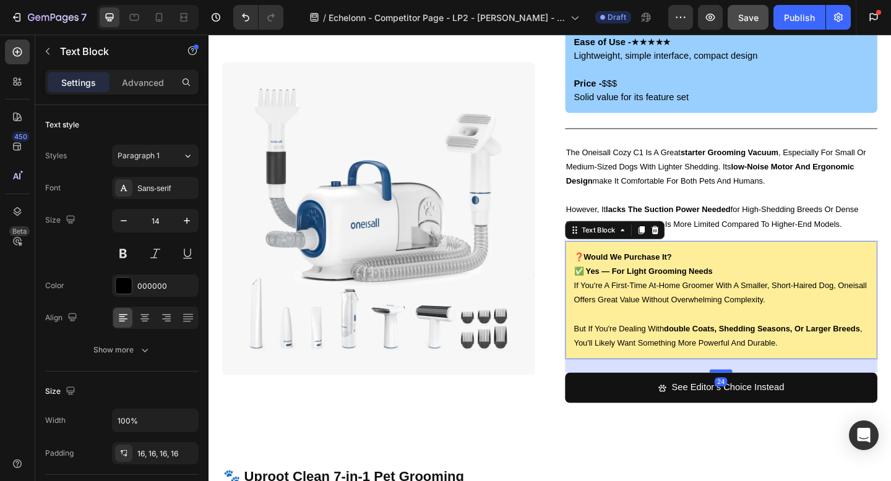
drag, startPoint x: 769, startPoint y: 385, endPoint x: 765, endPoint y: 400, distance: 15.5
click at [765, 400] on div at bounding box center [766, 401] width 25 height 4
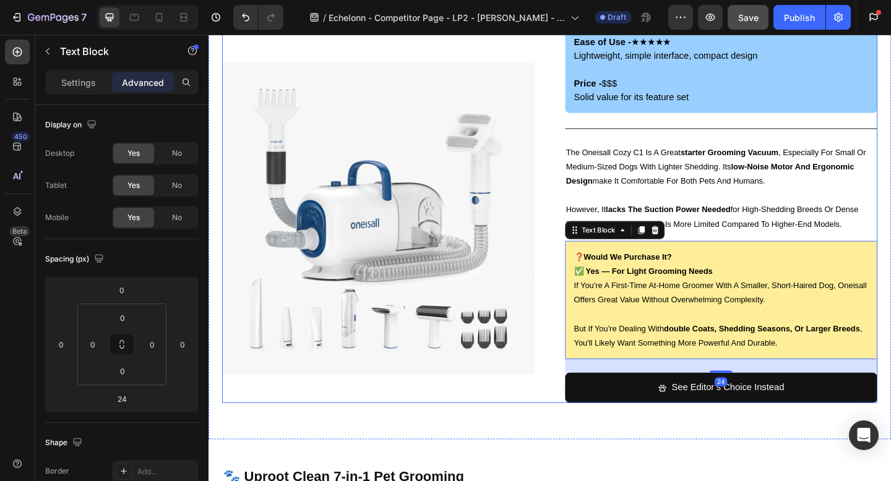
click at [576, 396] on div "🐾 Oneisall Cozy C1 Heading Image Overall Rating: ★★★ ☆☆ (3.8 / 5) Text Block Fu…" at bounding box center [579, 113] width 713 height 643
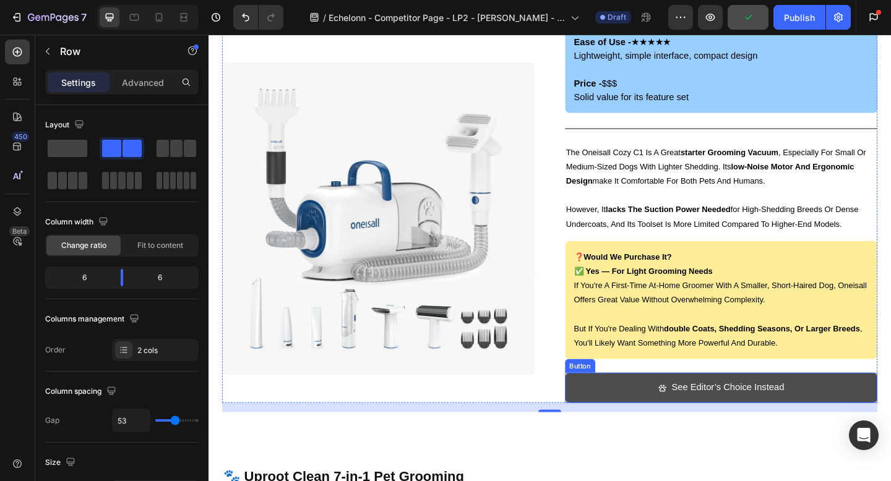
click at [627, 416] on link "See Editor’s Choice Instead" at bounding box center [766, 419] width 340 height 33
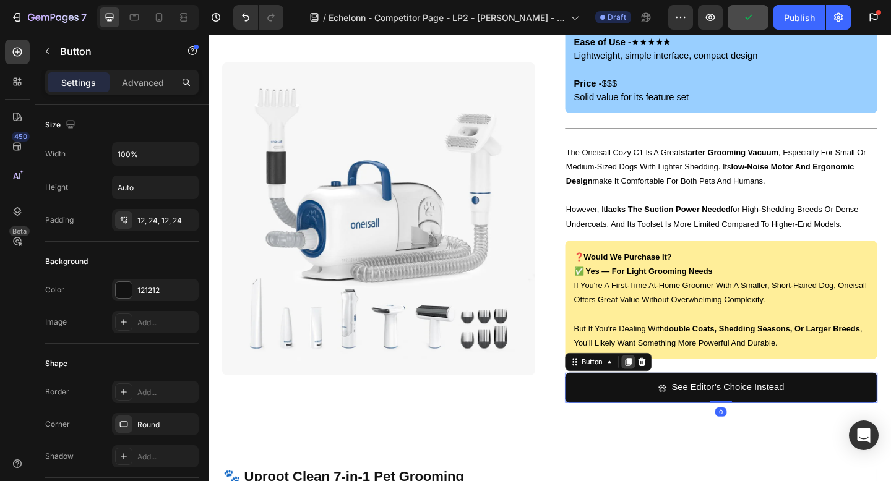
click at [665, 395] on icon at bounding box center [664, 391] width 7 height 9
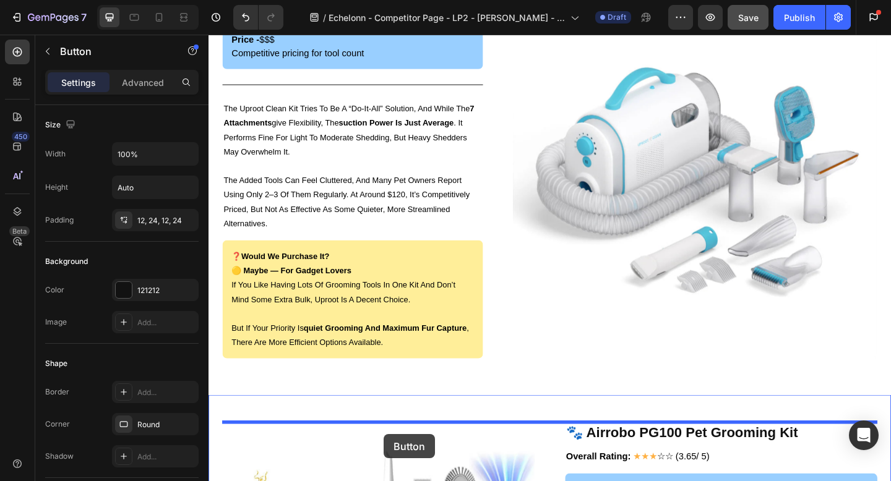
scroll to position [2894, 0]
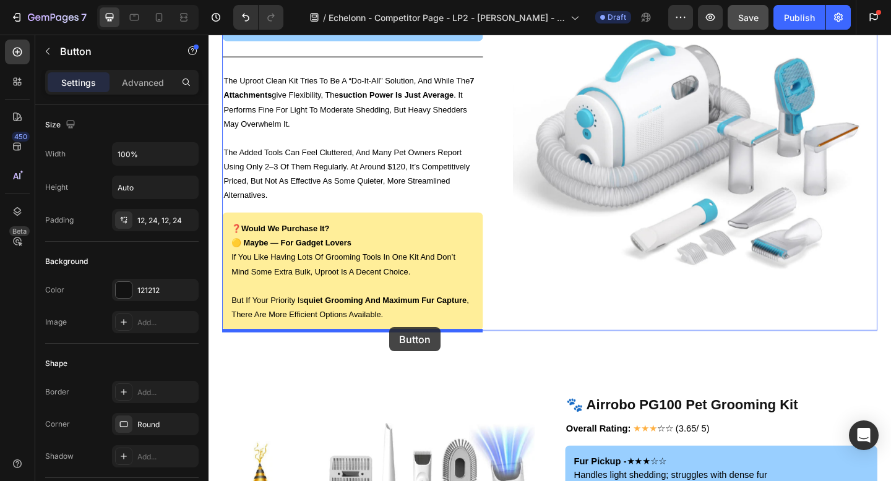
drag, startPoint x: 608, startPoint y: 431, endPoint x: 405, endPoint y: 353, distance: 216.8
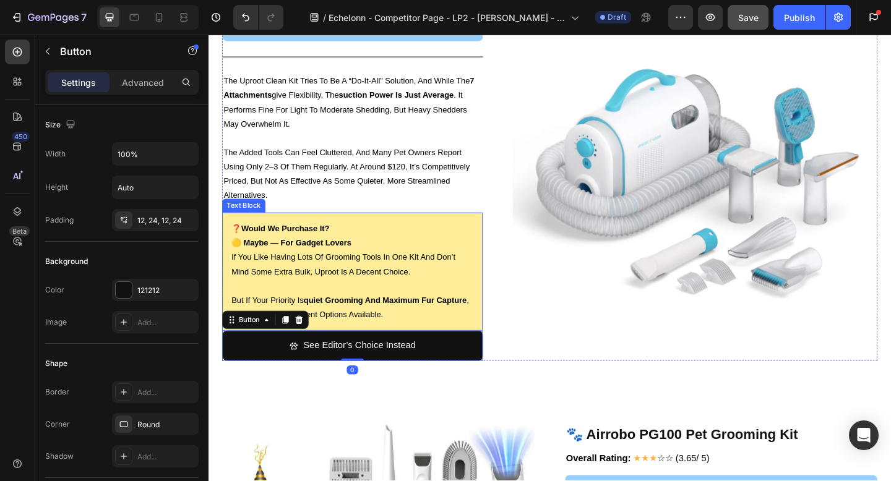
click at [431, 348] on div "❓ would we purchase it? 🟡 maybe — for gadget lovers if you like having lots of …" at bounding box center [364, 292] width 283 height 129
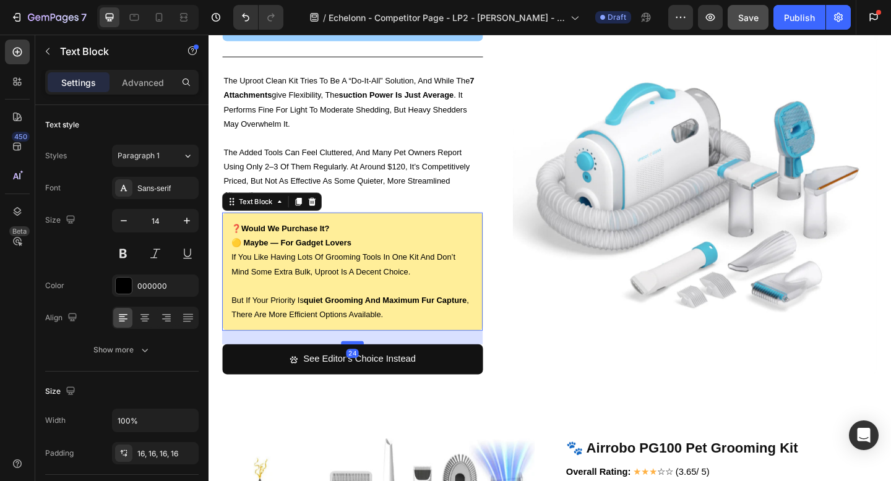
drag, startPoint x: 363, startPoint y: 355, endPoint x: 361, endPoint y: 369, distance: 14.9
click at [361, 369] on div at bounding box center [365, 370] width 25 height 4
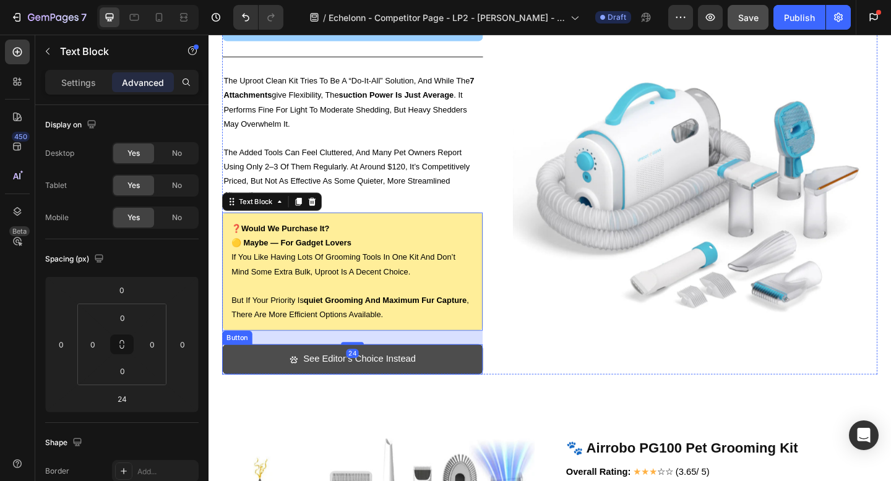
click at [478, 384] on link "See Editor’s Choice Instead" at bounding box center [364, 388] width 283 height 33
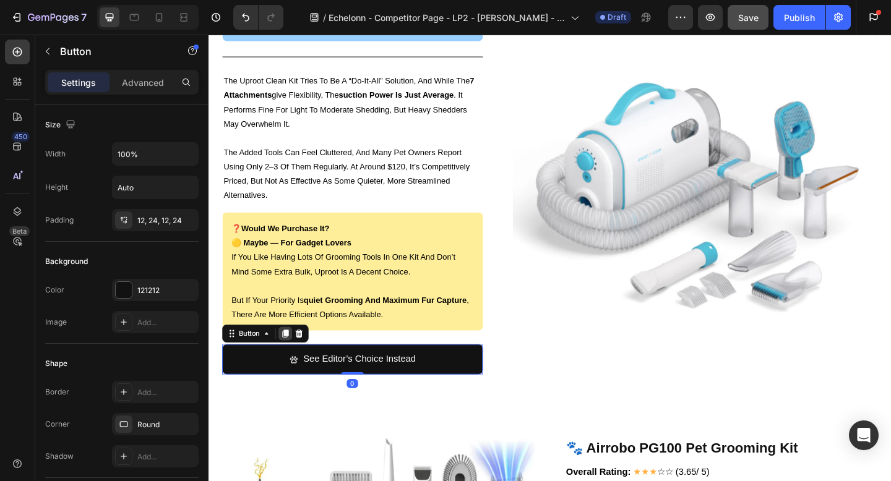
click at [290, 363] on icon at bounding box center [292, 360] width 10 height 10
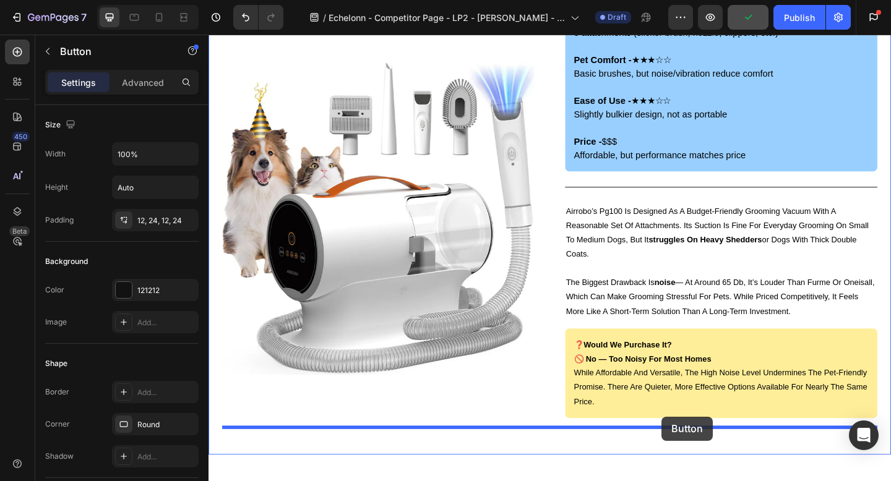
scroll to position [3576, 0]
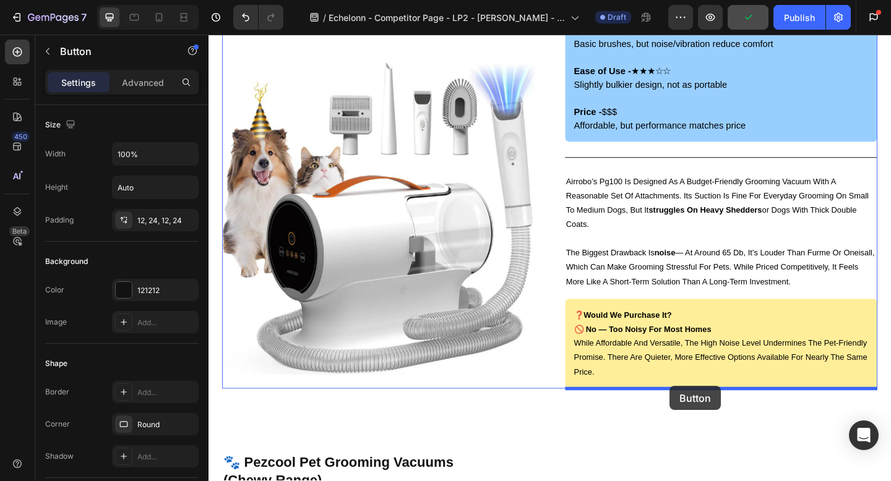
drag, startPoint x: 238, startPoint y: 394, endPoint x: 710, endPoint y: 417, distance: 472.7
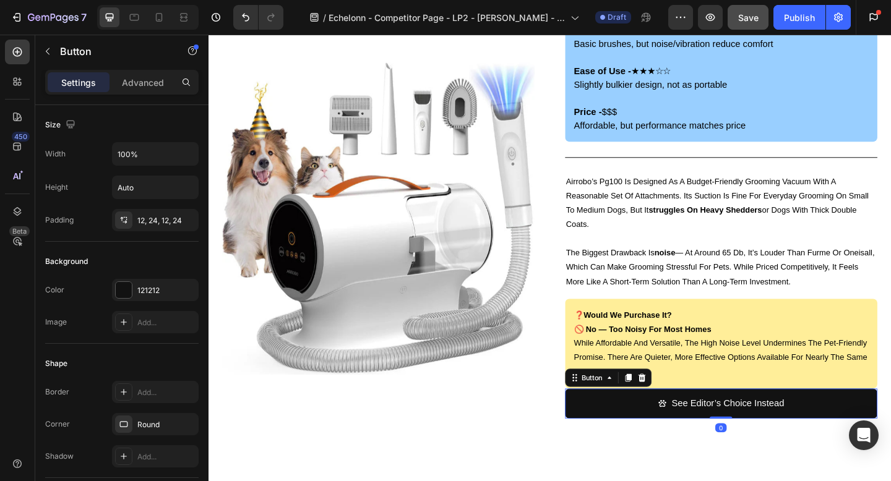
click at [741, 406] on p "while affordable and versatile, the high noise level undermines the pet-friendl…" at bounding box center [766, 386] width 321 height 47
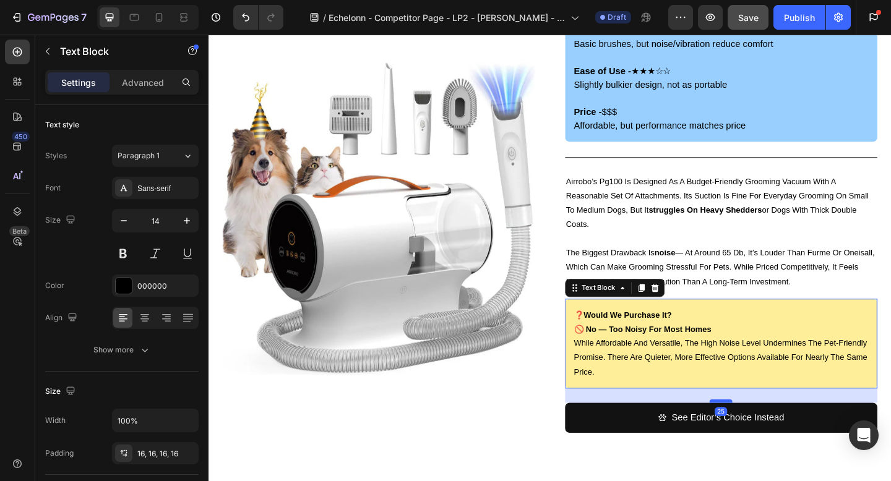
drag, startPoint x: 758, startPoint y: 417, endPoint x: 755, endPoint y: 432, distance: 15.7
click at [755, 432] on div at bounding box center [766, 434] width 25 height 4
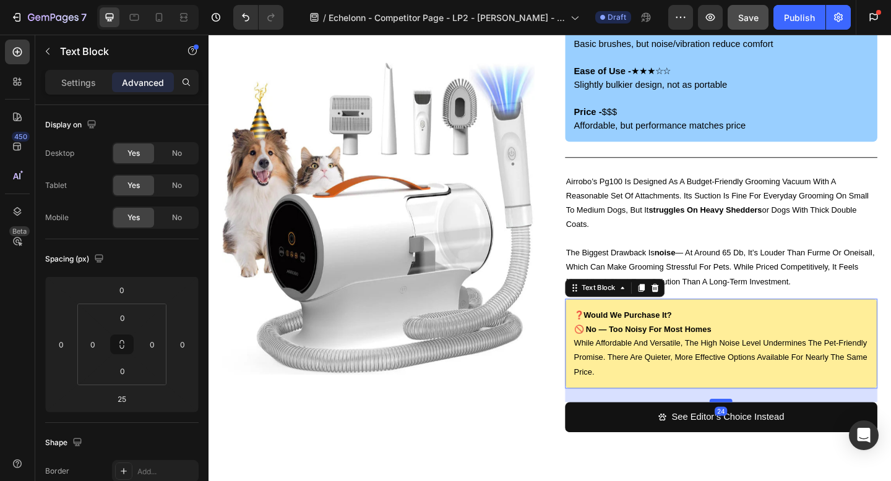
click at [756, 432] on div at bounding box center [766, 433] width 25 height 4
type input "24"
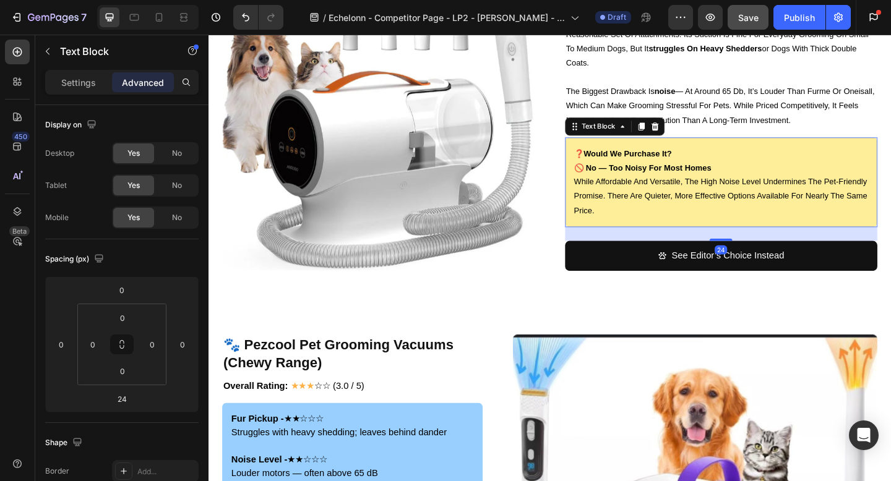
scroll to position [3757, 0]
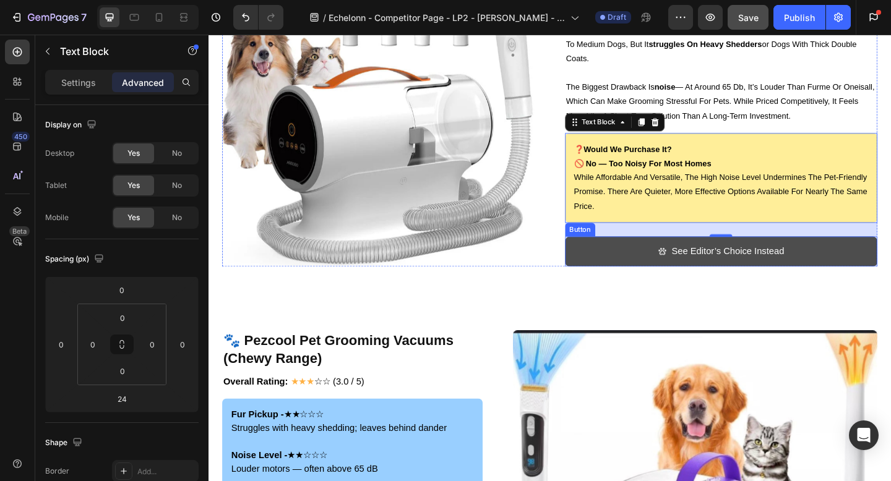
click at [642, 272] on link "See Editor’s Choice Instead" at bounding box center [766, 270] width 340 height 33
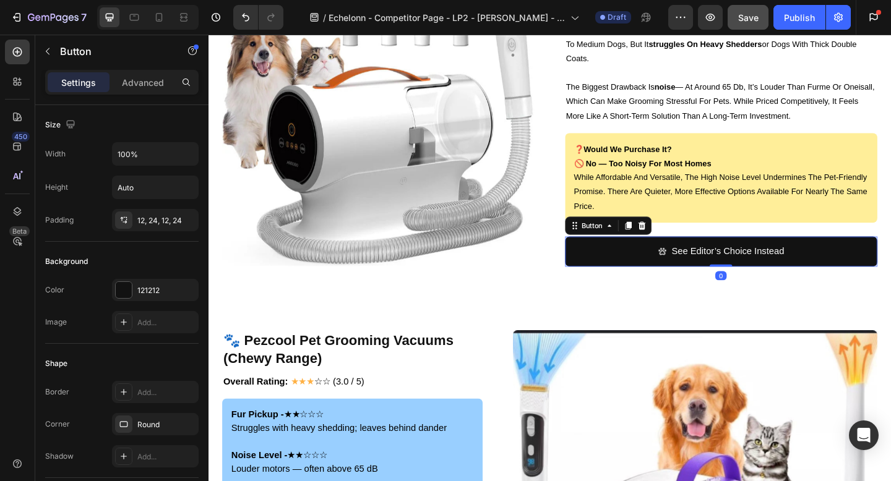
click at [666, 244] on icon at bounding box center [664, 242] width 7 height 9
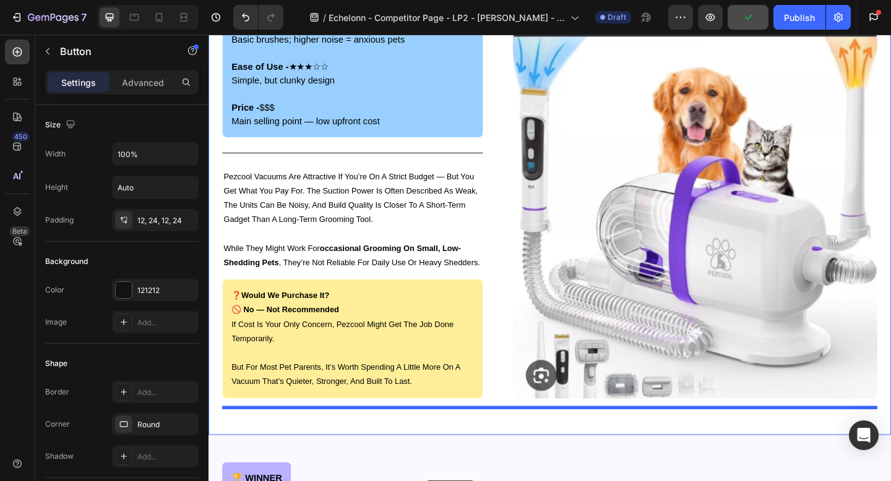
scroll to position [4352, 0]
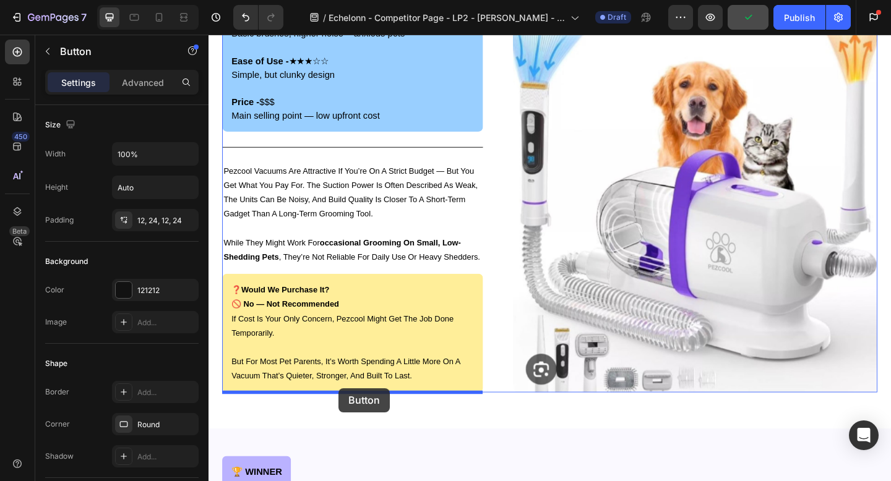
drag, startPoint x: 608, startPoint y: 269, endPoint x: 350, endPoint y: 419, distance: 299.2
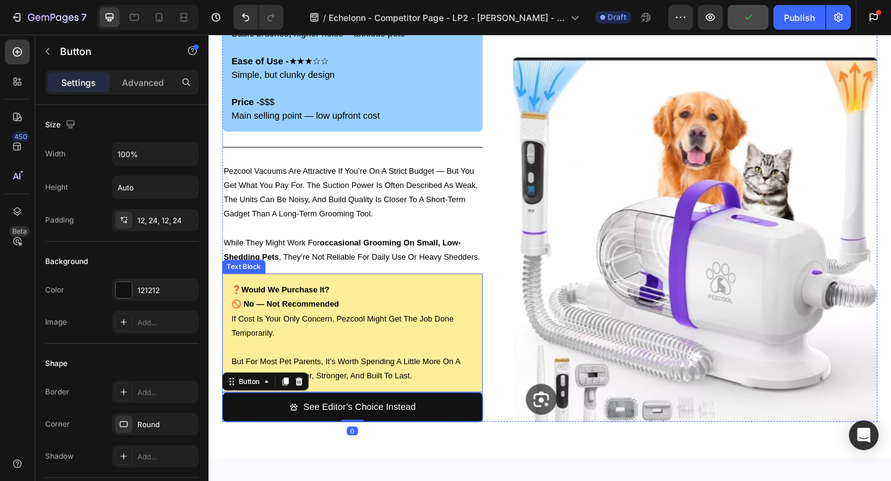
click at [346, 419] on div "❓ would we purchase it? 🚫 no — not recommended if cost is your only concern, pe…" at bounding box center [364, 359] width 283 height 129
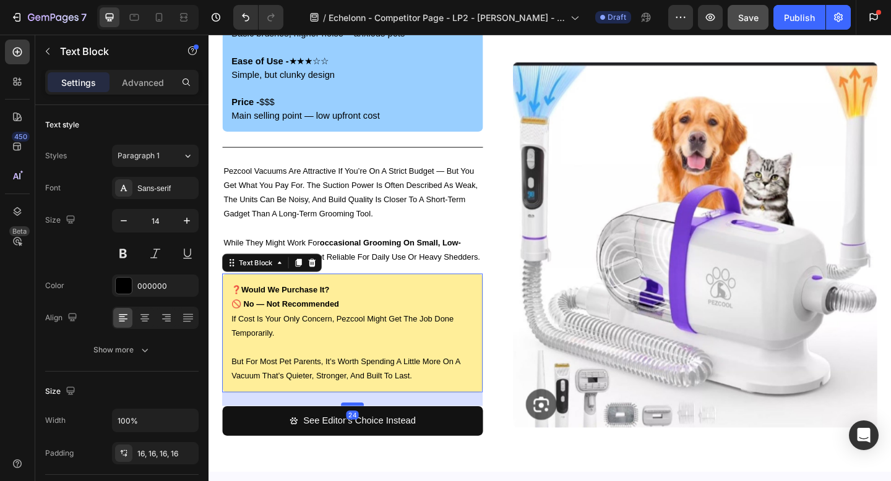
drag, startPoint x: 358, startPoint y: 421, endPoint x: 355, endPoint y: 436, distance: 15.3
click at [355, 436] on div at bounding box center [365, 438] width 25 height 4
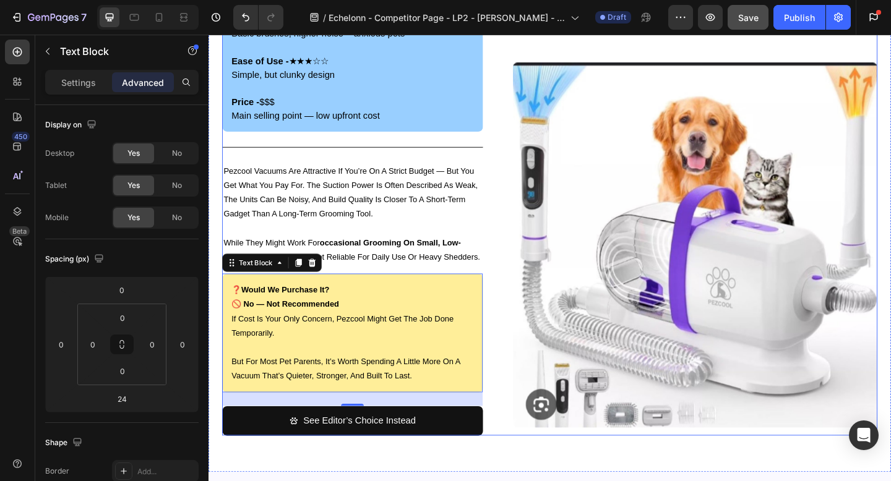
click at [525, 363] on div "🐾 Pezcool Pet Grooming Vacuums (Chewy Range) Heading Image Overall Rating: ★★★ …" at bounding box center [579, 132] width 713 height 678
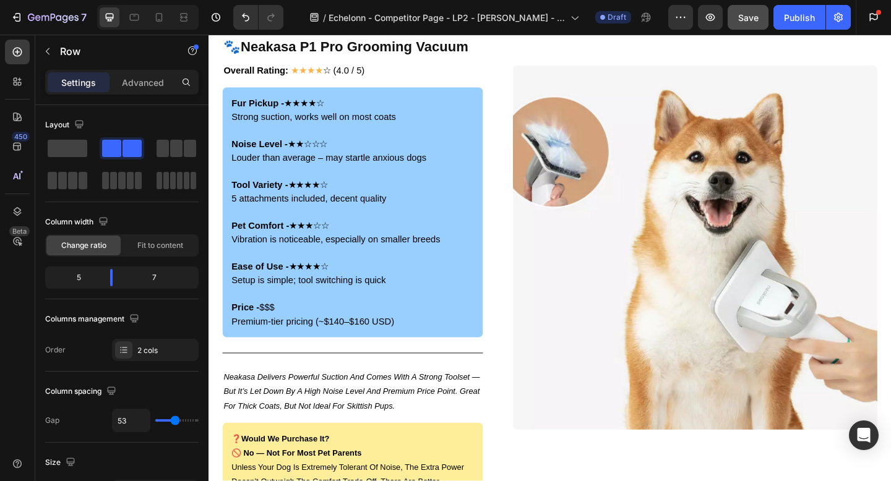
scroll to position [0, 0]
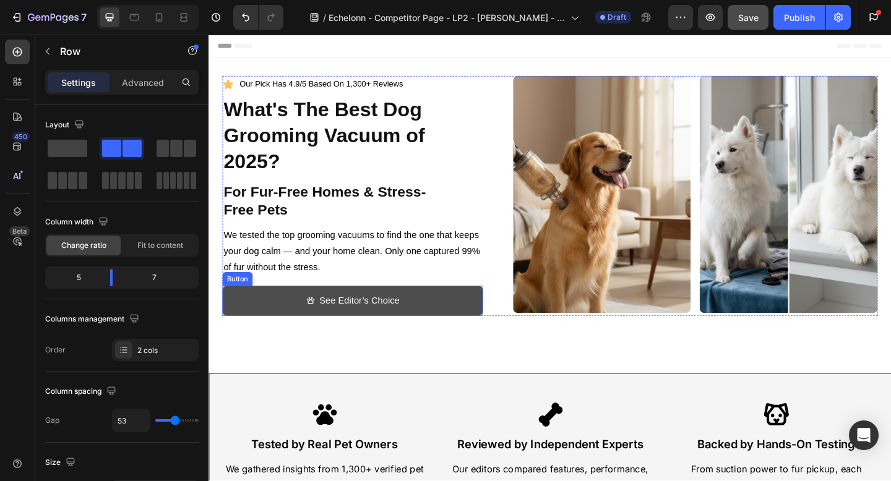
click at [455, 327] on link "See Editor’s Choice" at bounding box center [364, 324] width 283 height 33
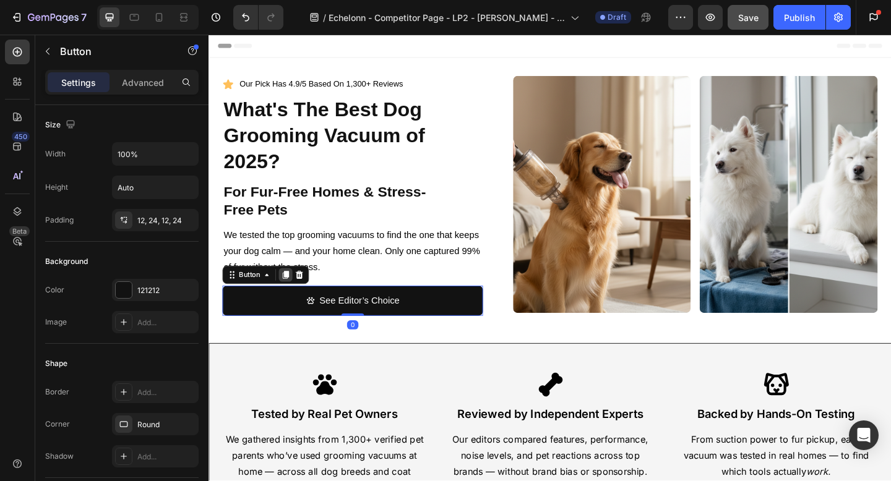
click at [291, 298] on icon at bounding box center [292, 296] width 7 height 9
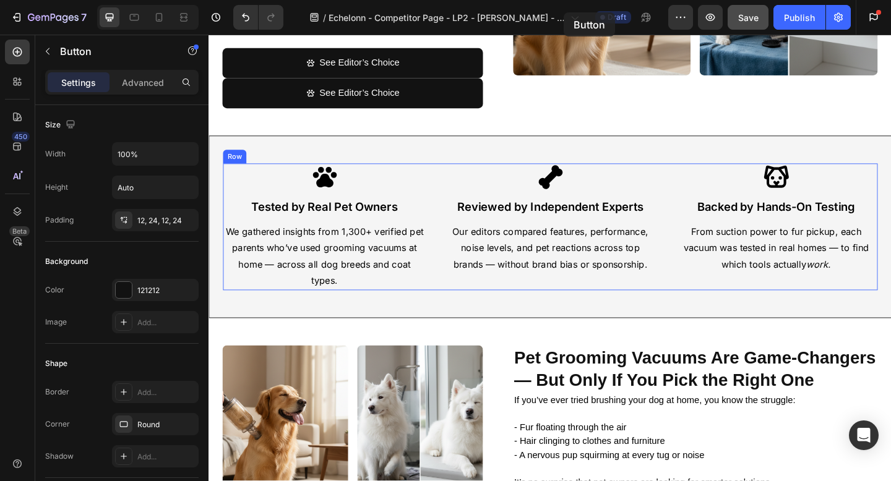
scroll to position [157, 0]
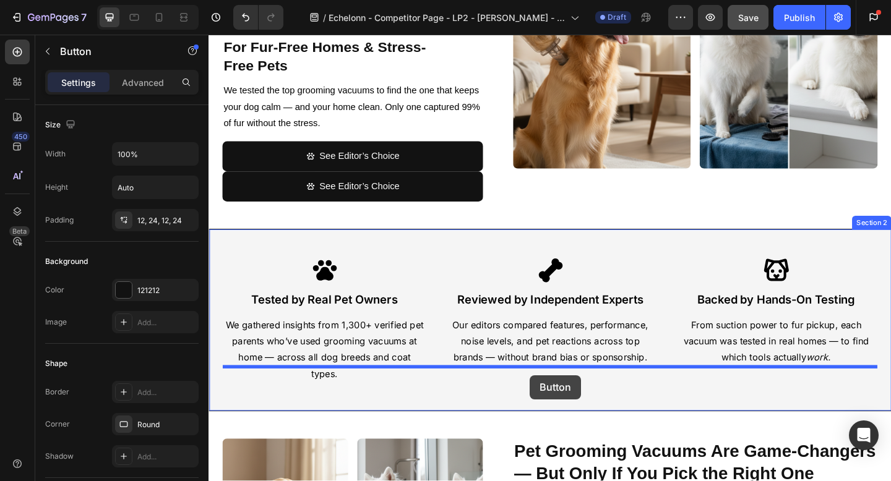
drag, startPoint x: 239, startPoint y: 332, endPoint x: 558, endPoint y: 405, distance: 327.6
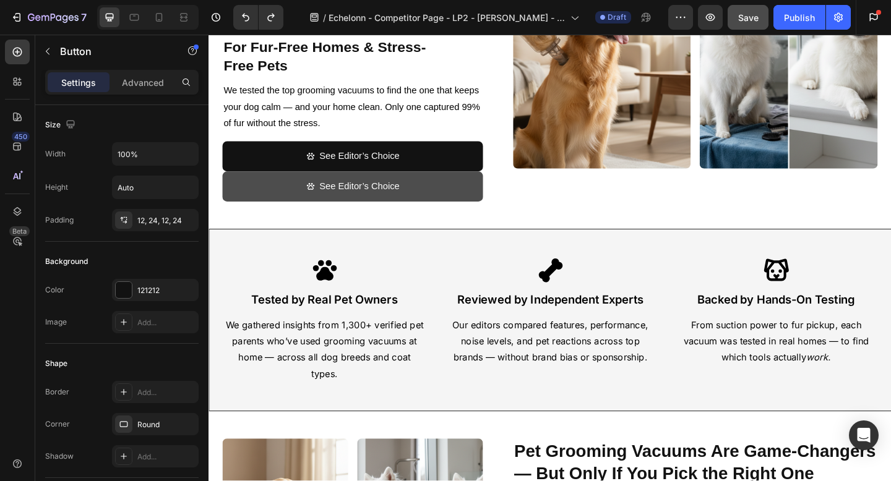
click at [265, 196] on link "See Editor’s Choice" at bounding box center [364, 200] width 283 height 33
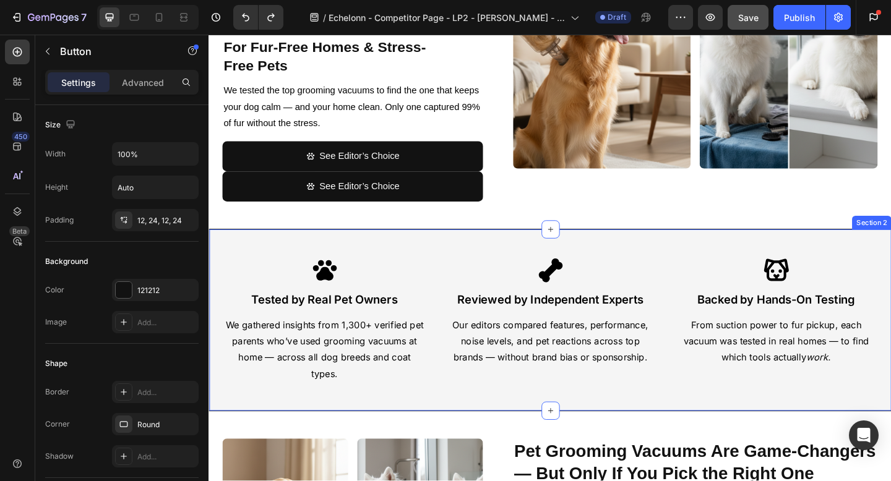
click at [265, 262] on div "Icon Tested by Real Pet Owners Text Block We gathered insights from 1,300+ veri…" at bounding box center [580, 345] width 742 height 199
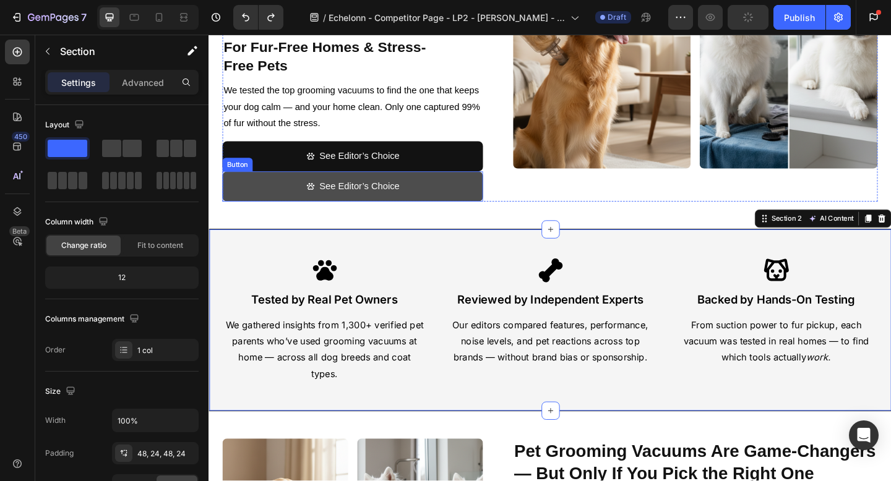
click at [260, 196] on link "See Editor’s Choice" at bounding box center [364, 200] width 283 height 33
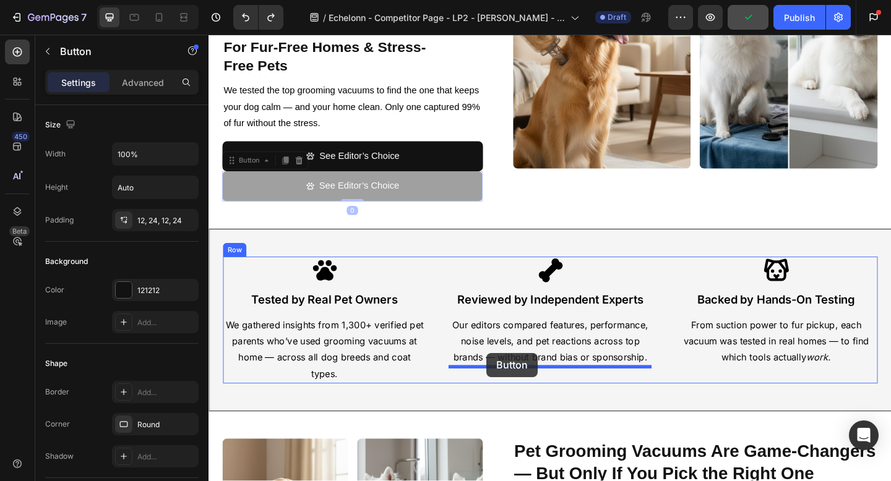
drag, startPoint x: 238, startPoint y: 171, endPoint x: 510, endPoint y: 381, distance: 343.7
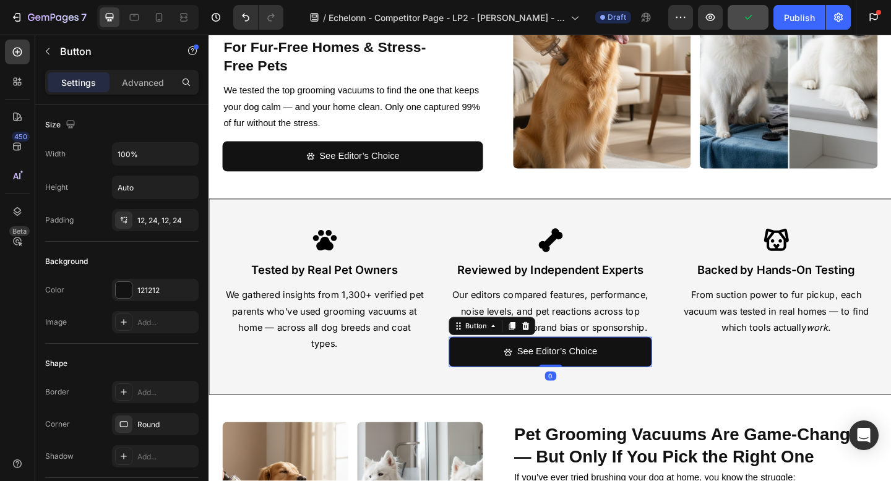
click at [577, 329] on p "Our editors compared features, performance, noise levels, and pet reactions acr…" at bounding box center [580, 335] width 218 height 53
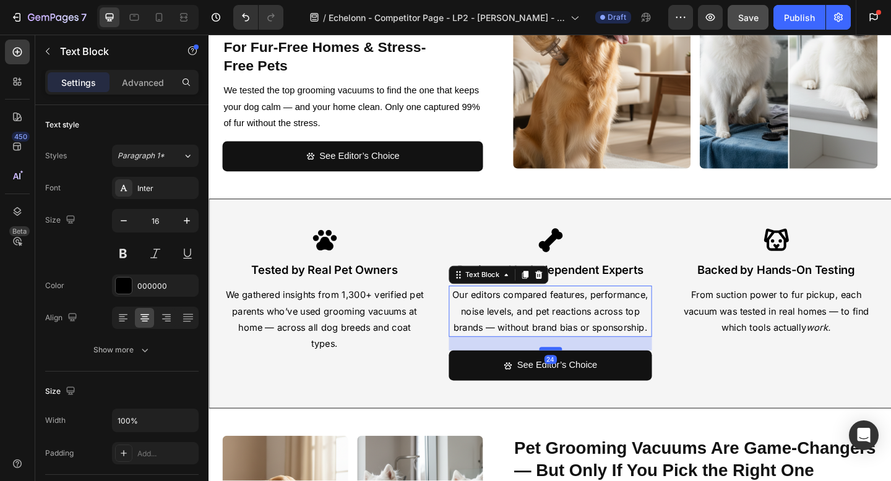
drag, startPoint x: 585, startPoint y: 362, endPoint x: 585, endPoint y: 377, distance: 14.9
click at [585, 377] on div at bounding box center [580, 377] width 25 height 4
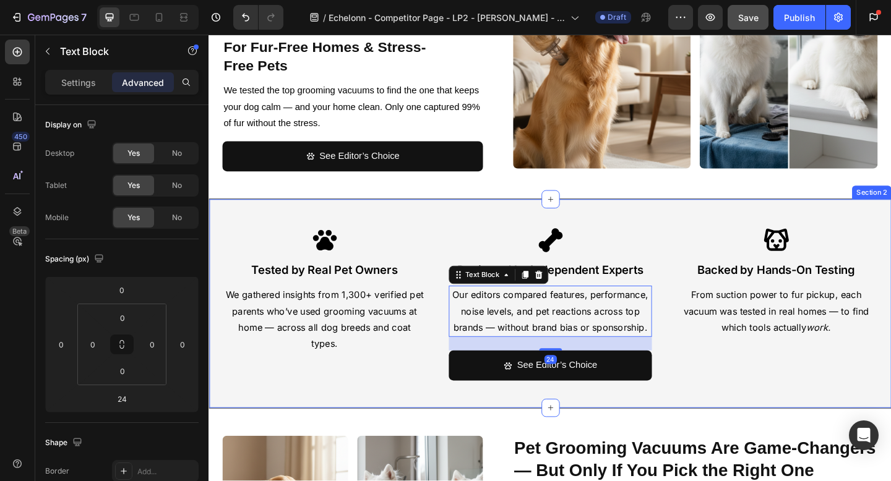
click at [419, 429] on div "Icon Tested by Real Pet Owners Text Block We gathered insights from 1,300+ veri…" at bounding box center [580, 327] width 742 height 228
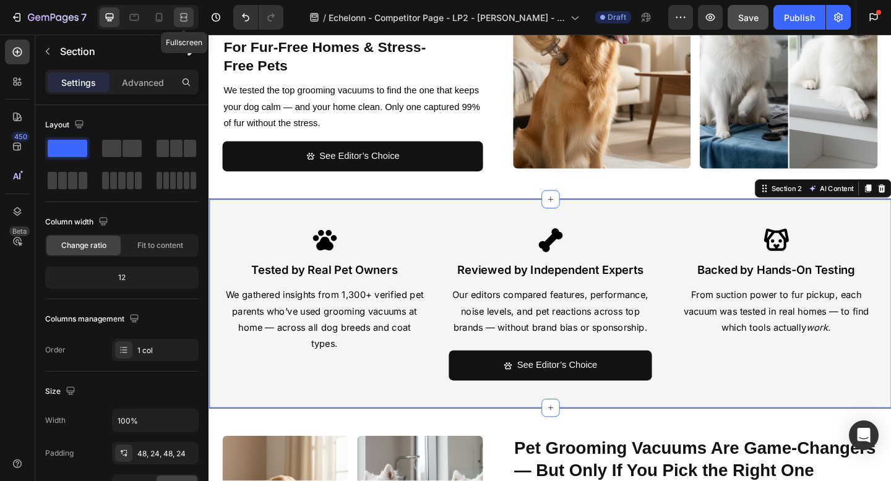
click at [181, 15] on icon at bounding box center [183, 14] width 7 height 2
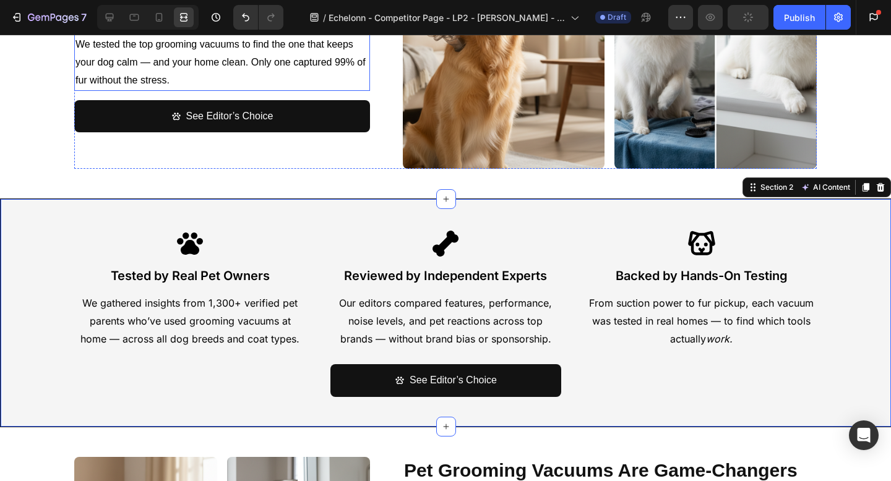
scroll to position [181, 0]
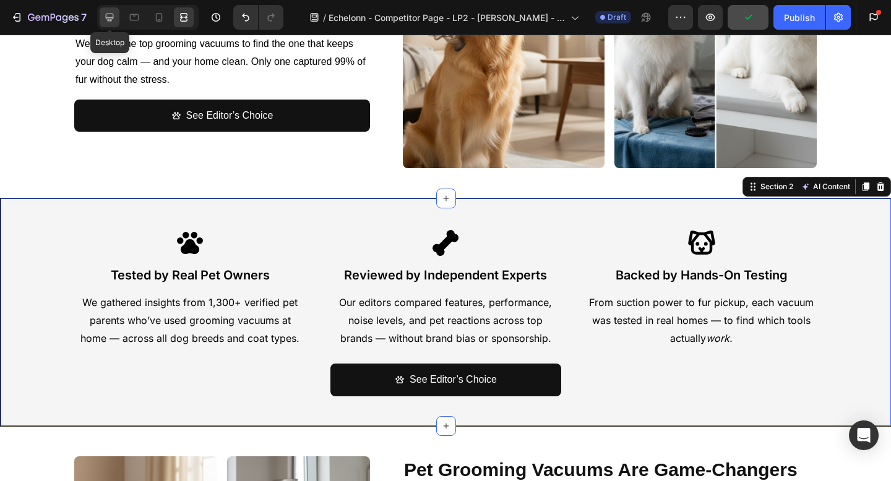
click at [107, 19] on icon at bounding box center [109, 17] width 12 height 12
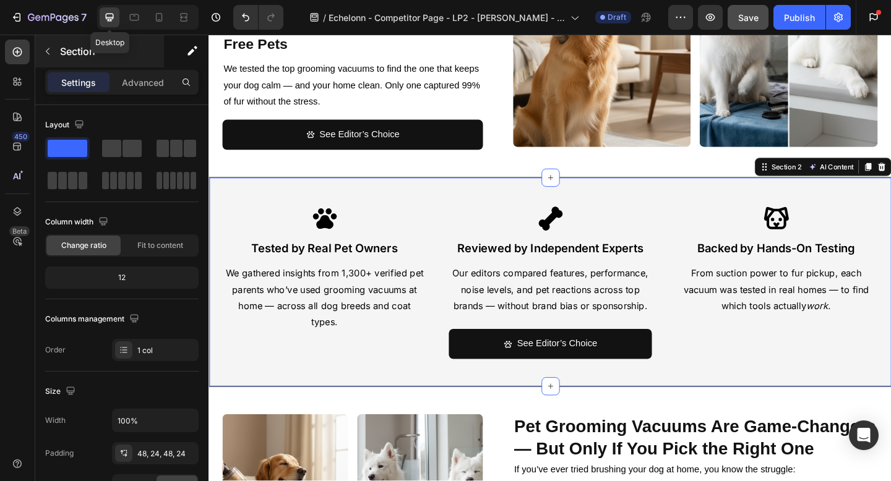
scroll to position [209, 0]
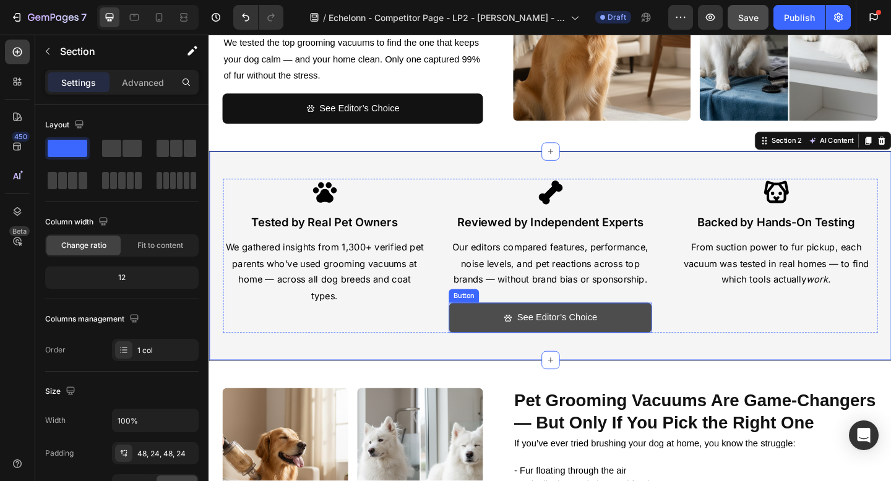
click at [517, 345] on link "See Editor’s Choice" at bounding box center [580, 343] width 221 height 33
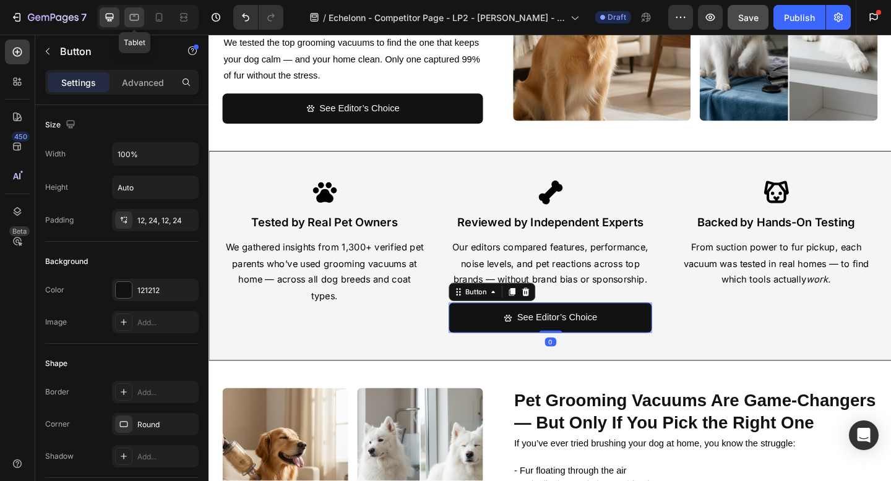
click at [128, 20] on icon at bounding box center [134, 17] width 12 height 12
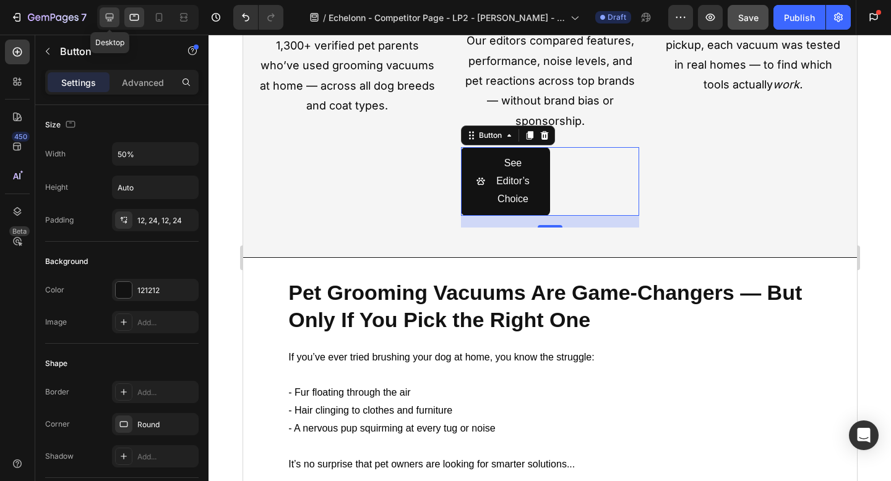
click at [108, 20] on icon at bounding box center [110, 18] width 8 height 8
type input "100%"
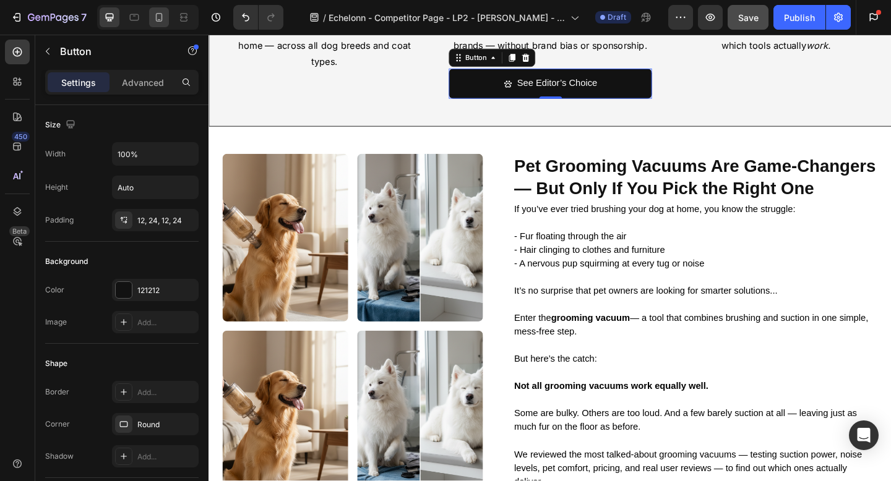
scroll to position [709, 0]
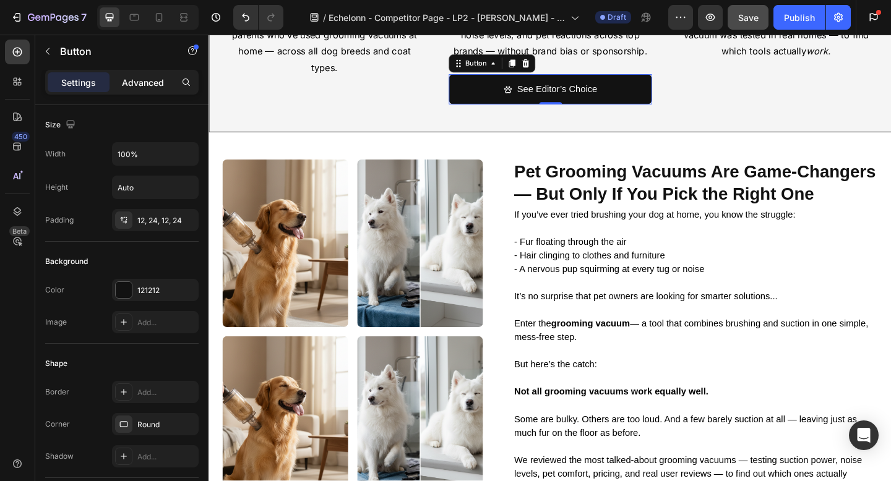
click at [152, 84] on p "Advanced" at bounding box center [143, 82] width 42 height 13
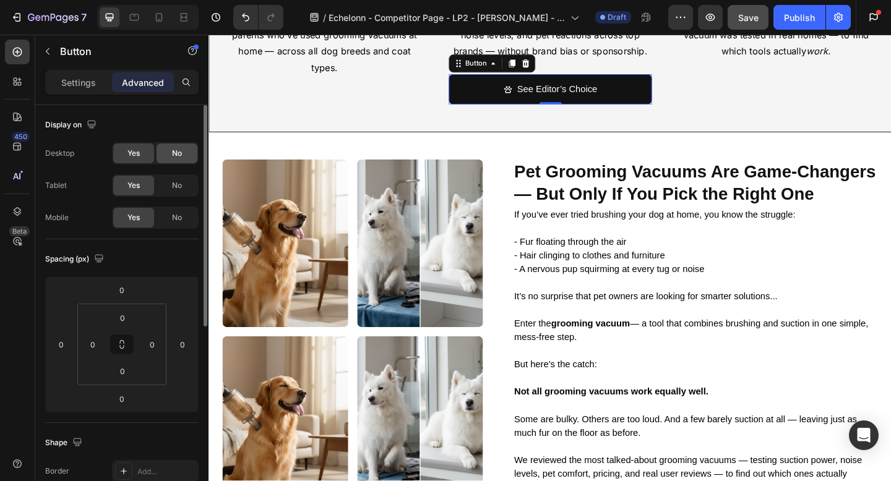
click at [179, 150] on span "No" at bounding box center [177, 153] width 10 height 11
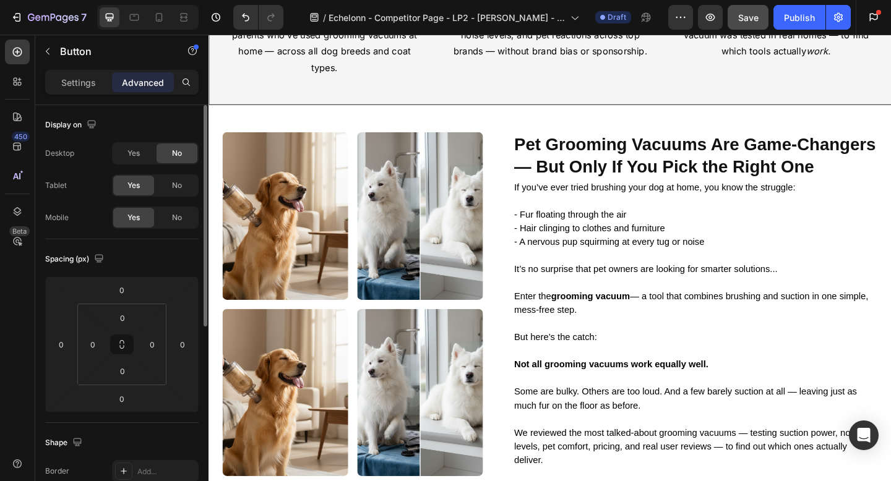
click at [171, 196] on div "Yes No" at bounding box center [155, 185] width 87 height 22
click at [172, 183] on span "No" at bounding box center [177, 185] width 10 height 11
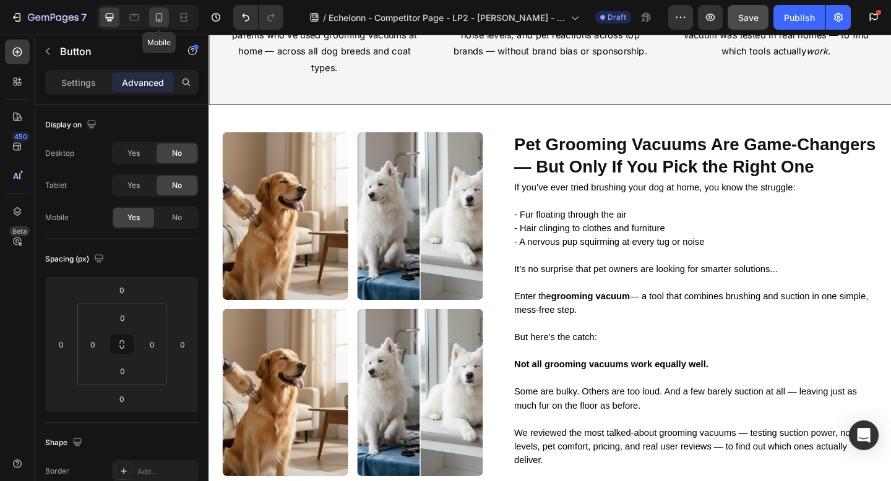
click at [160, 24] on div at bounding box center [159, 17] width 20 height 20
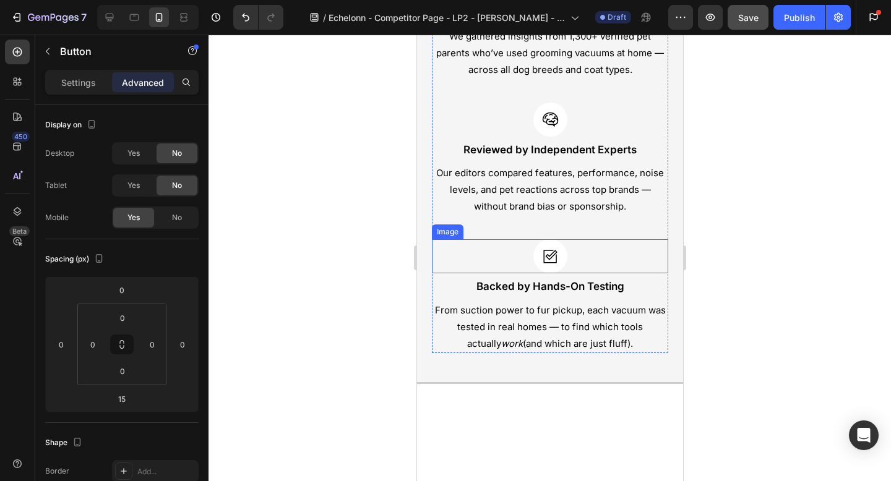
scroll to position [579, 0]
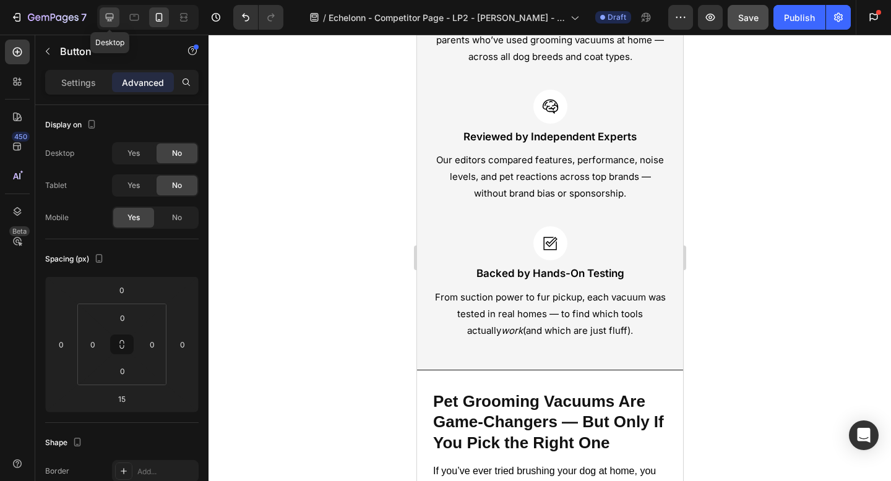
click at [106, 16] on icon at bounding box center [110, 18] width 8 height 8
type input "0"
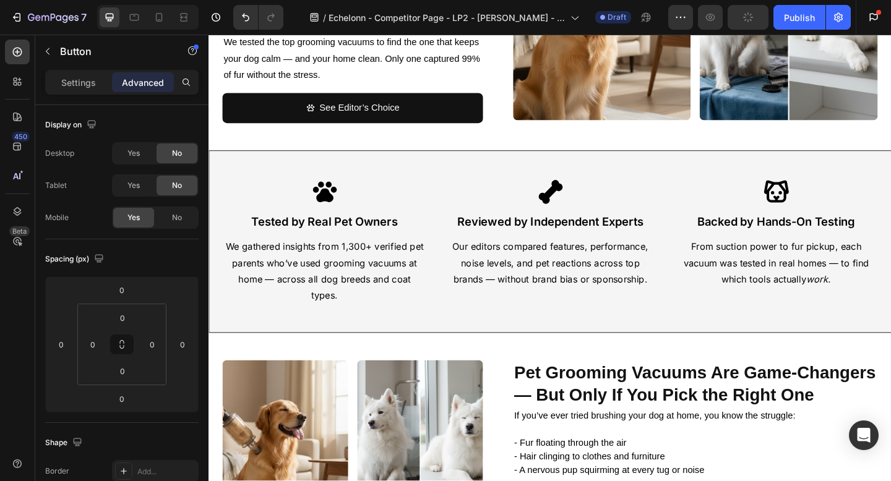
scroll to position [211, 0]
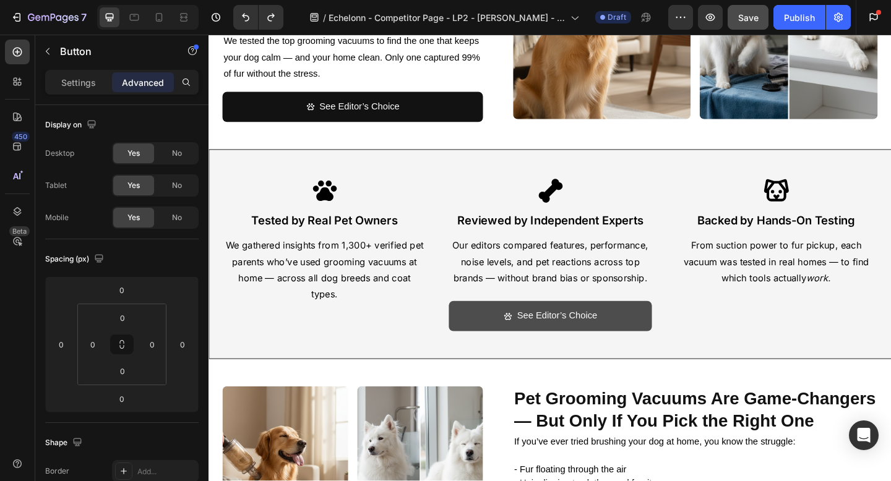
click at [503, 335] on link "See Editor’s Choice" at bounding box center [580, 341] width 221 height 33
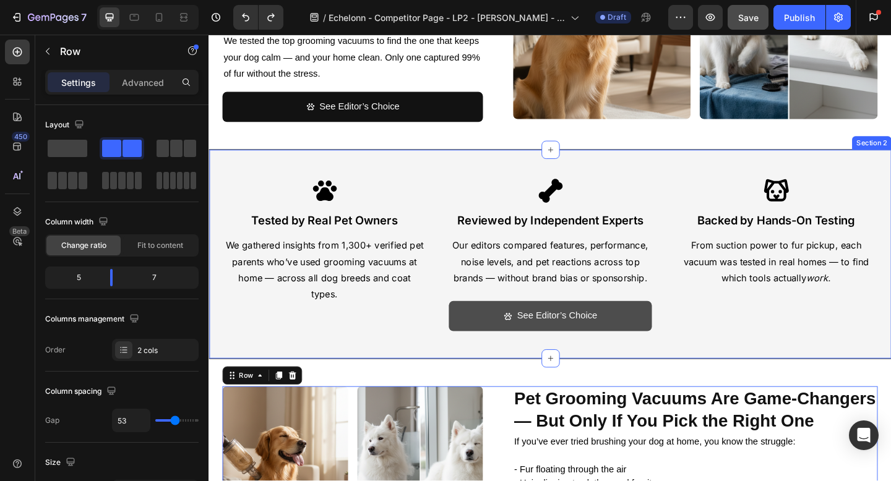
click at [503, 344] on link "See Editor’s Choice" at bounding box center [580, 341] width 221 height 33
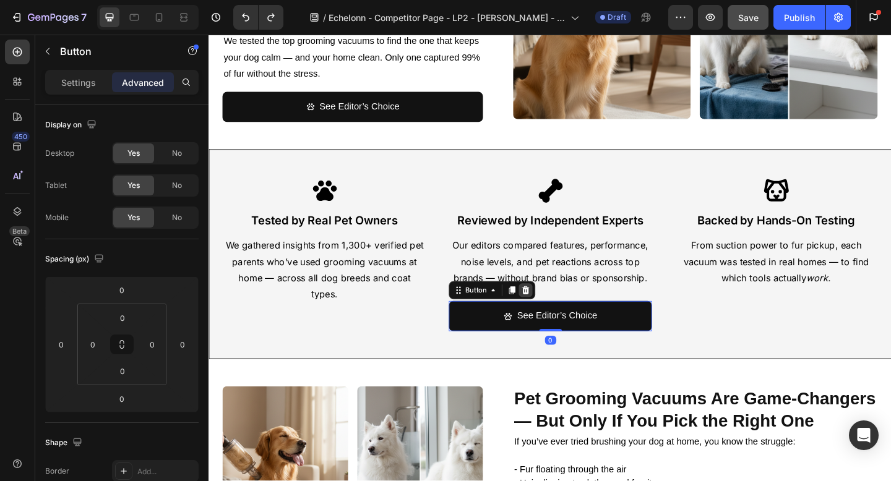
click at [556, 314] on icon at bounding box center [553, 313] width 8 height 9
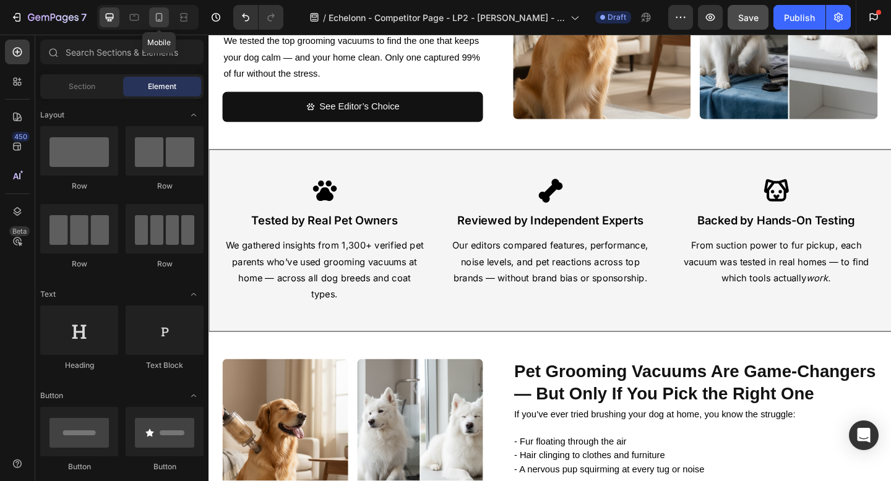
click at [163, 22] on icon at bounding box center [159, 17] width 12 height 12
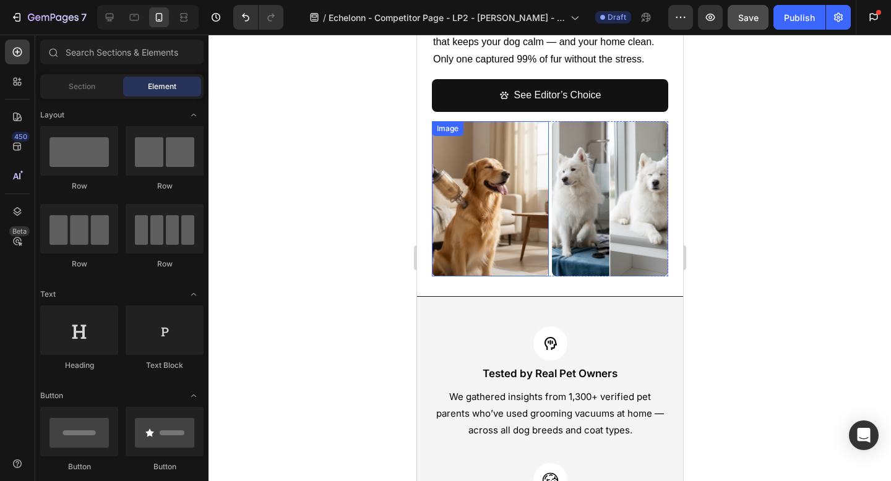
scroll to position [191, 0]
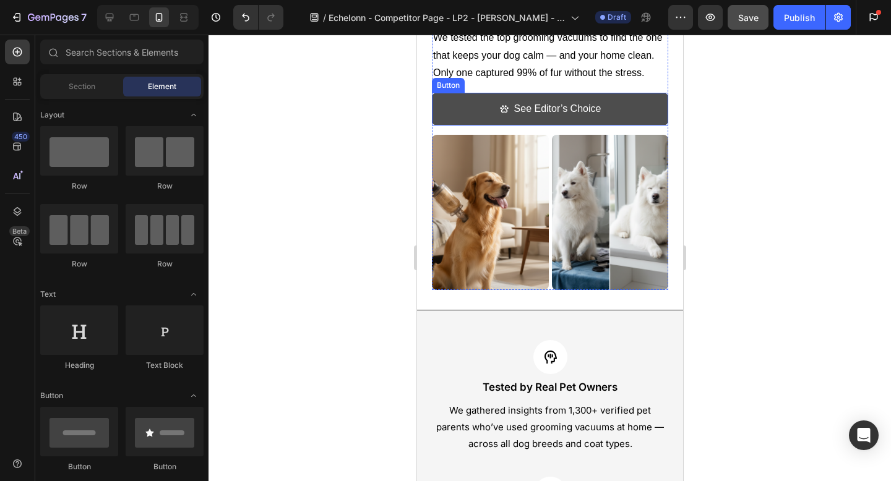
click at [476, 112] on link "See Editor’s Choice" at bounding box center [549, 109] width 236 height 33
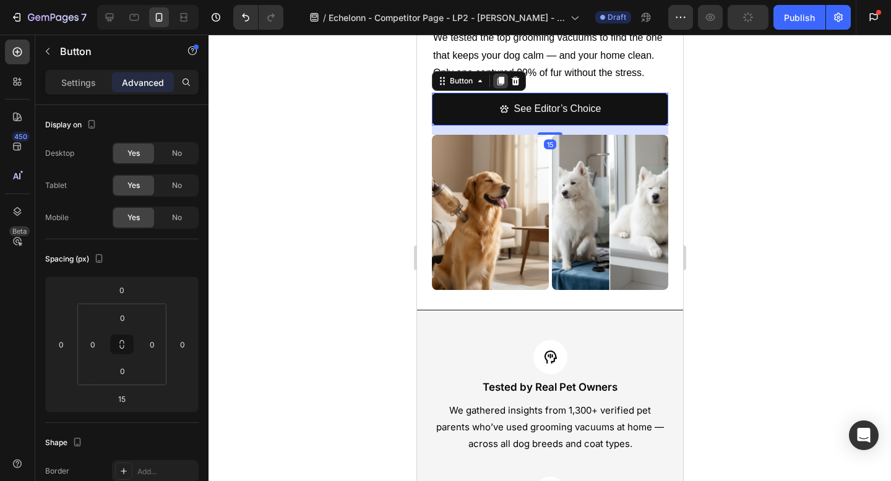
click at [498, 81] on icon at bounding box center [500, 81] width 7 height 9
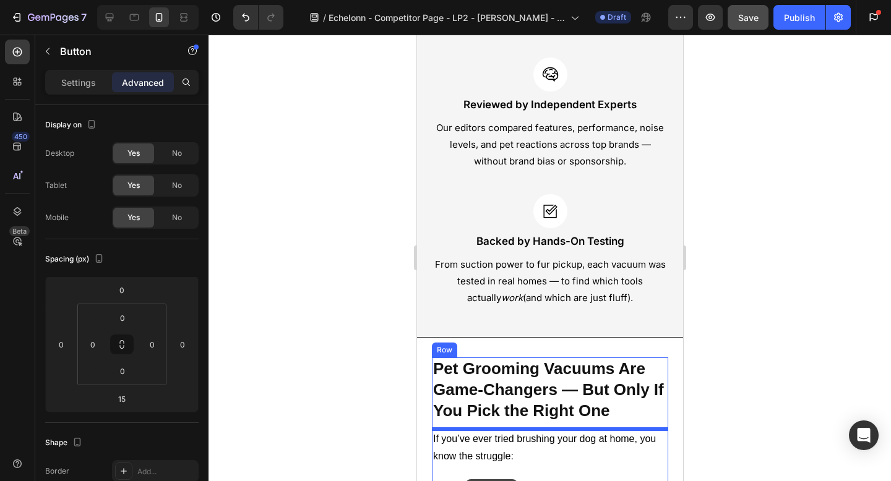
scroll to position [661, 0]
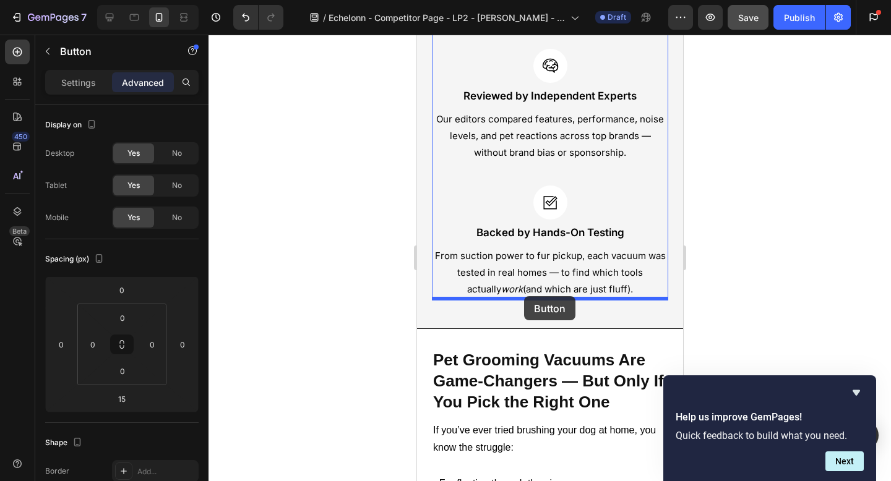
drag, startPoint x: 443, startPoint y: 126, endPoint x: 523, endPoint y: 296, distance: 188.2
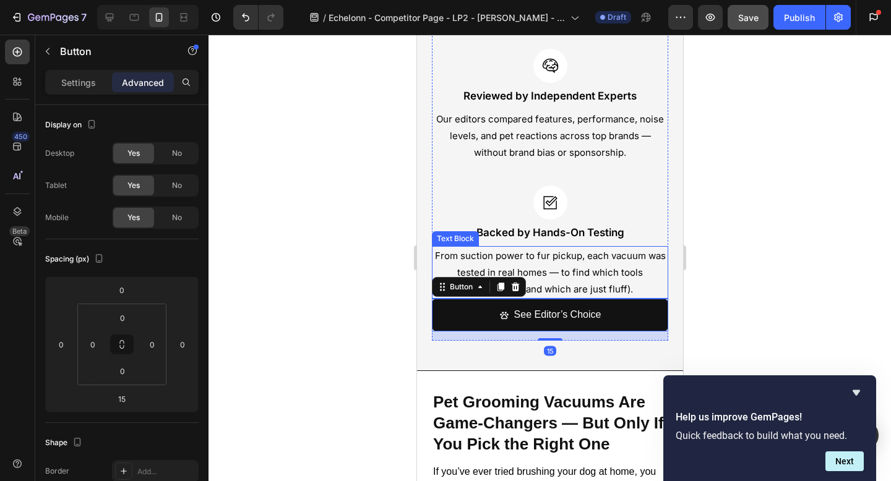
click at [560, 293] on p "From suction power to fur pickup, each vacuum was tested in real homes — to fin…" at bounding box center [549, 272] width 234 height 50
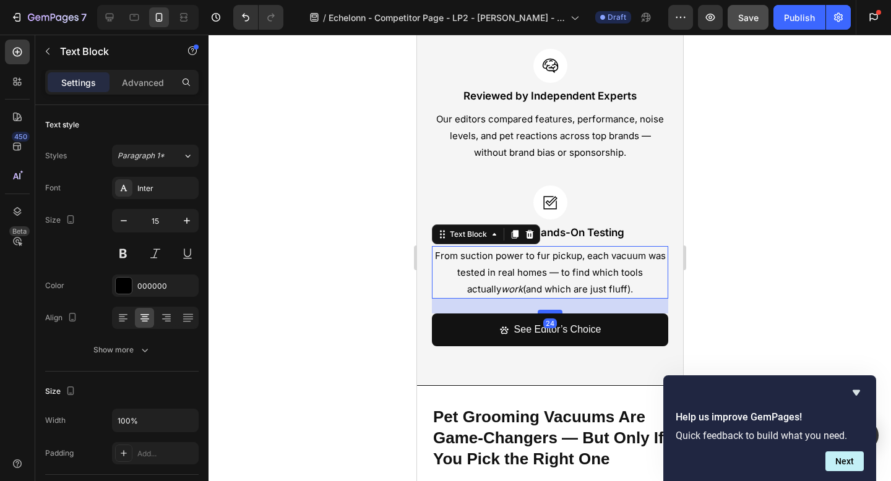
drag, startPoint x: 551, startPoint y: 298, endPoint x: 551, endPoint y: 313, distance: 14.8
click at [551, 313] on div at bounding box center [549, 312] width 25 height 4
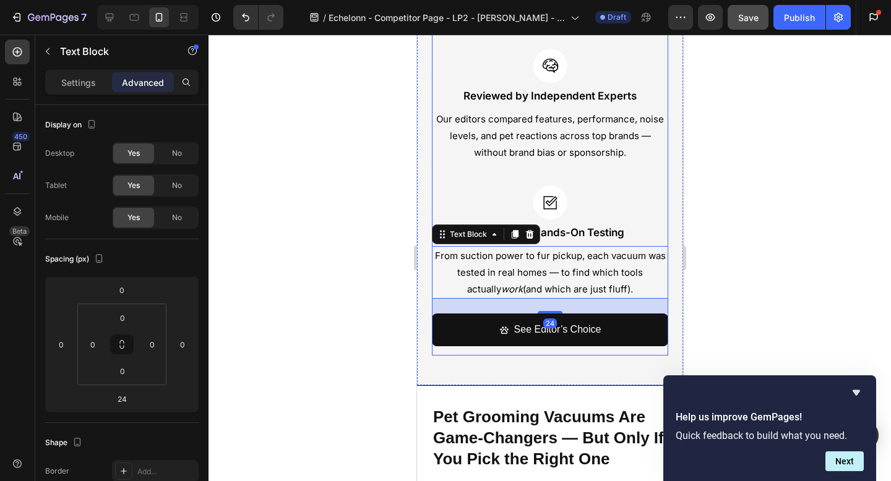
click at [510, 360] on div "Image Tested by Real Pet Owners Text Block We gathered insights from 1,300+ ver…" at bounding box center [549, 134] width 266 height 504
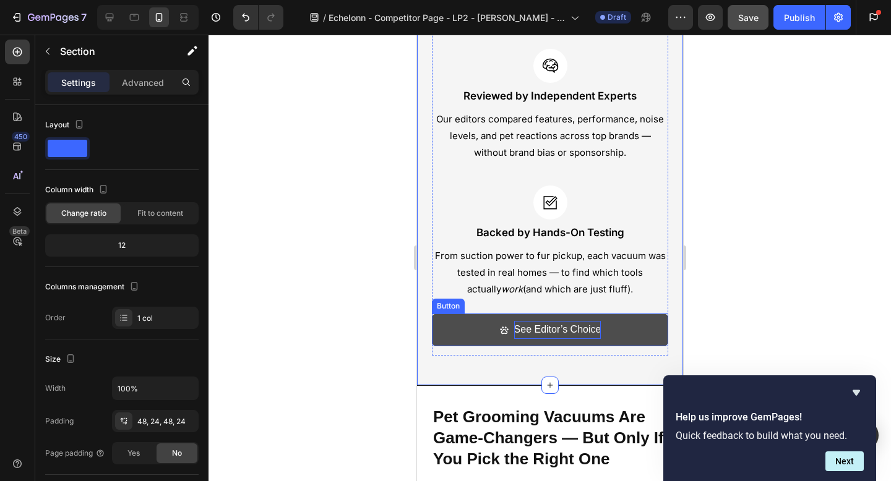
scroll to position [622, 0]
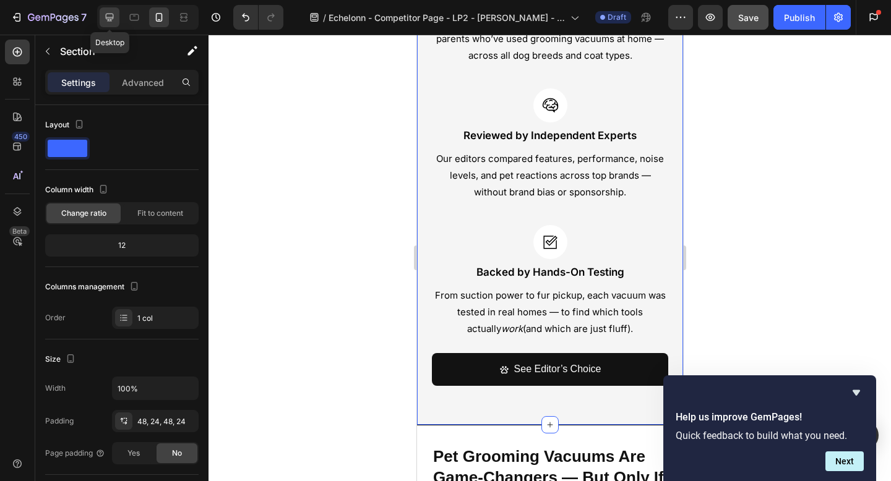
click at [106, 19] on icon at bounding box center [109, 17] width 12 height 12
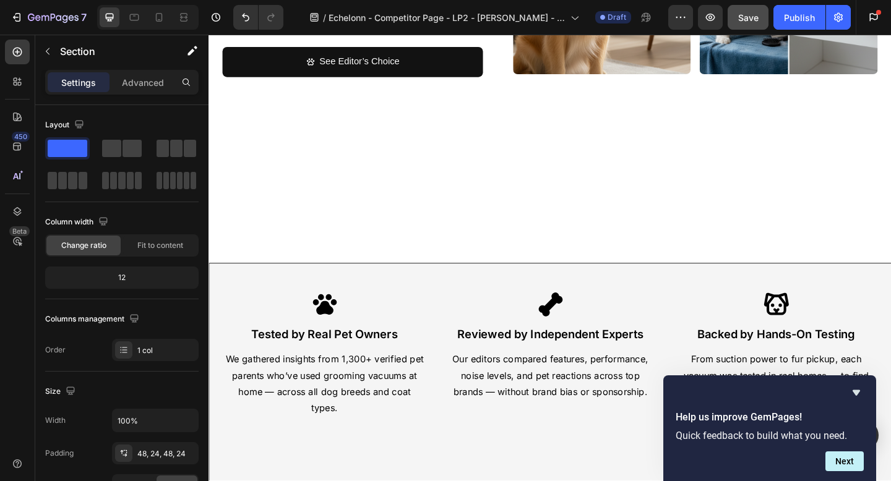
scroll to position [257, 0]
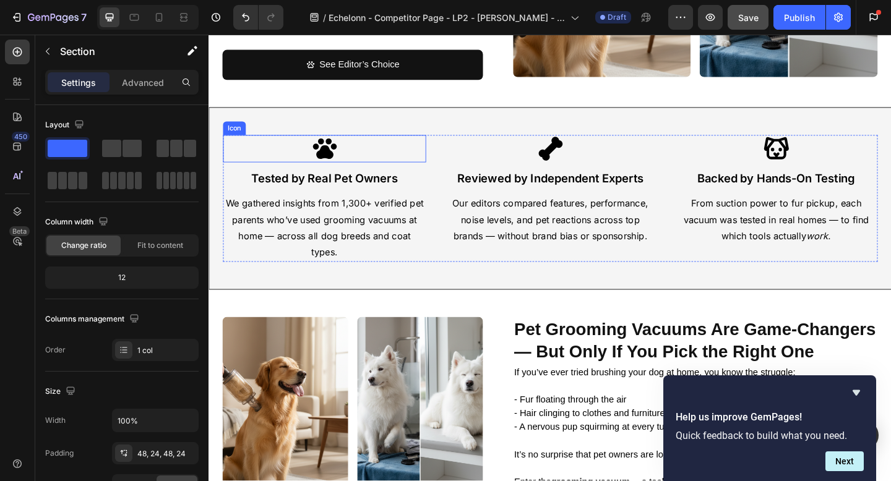
click at [334, 164] on icon at bounding box center [335, 159] width 26 height 22
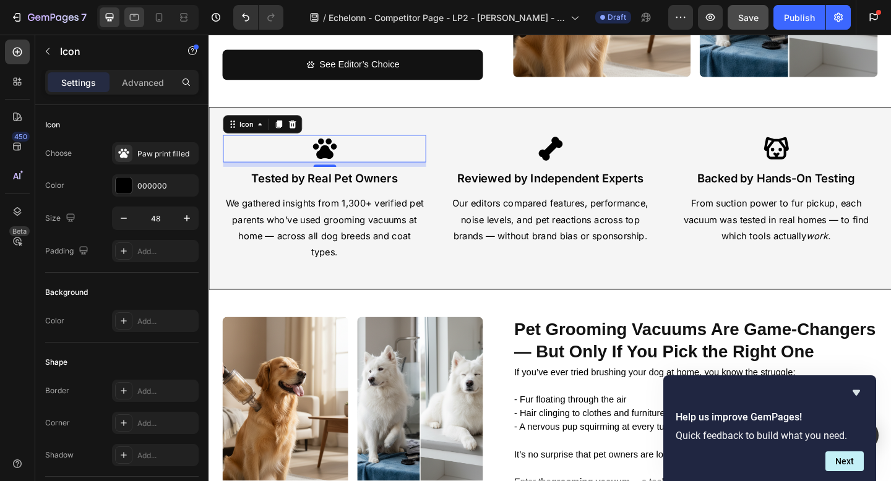
click at [137, 25] on div at bounding box center [134, 17] width 20 height 20
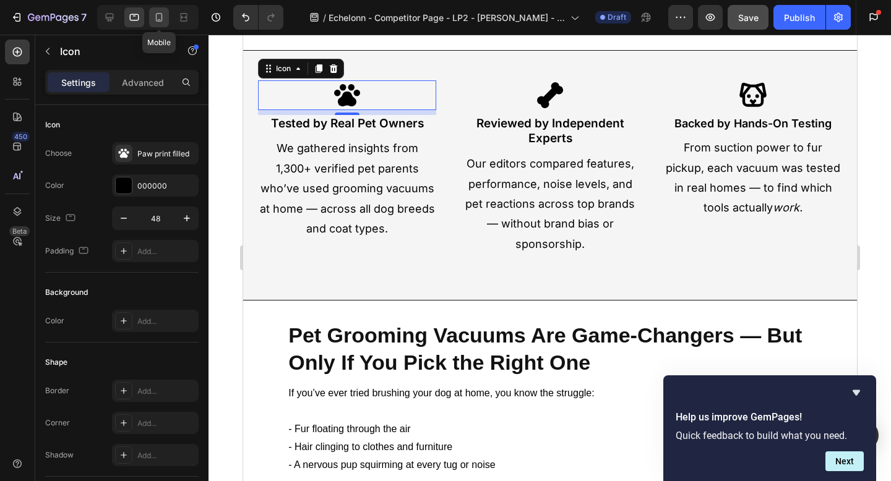
click at [161, 15] on icon at bounding box center [159, 17] width 7 height 9
type input "18"
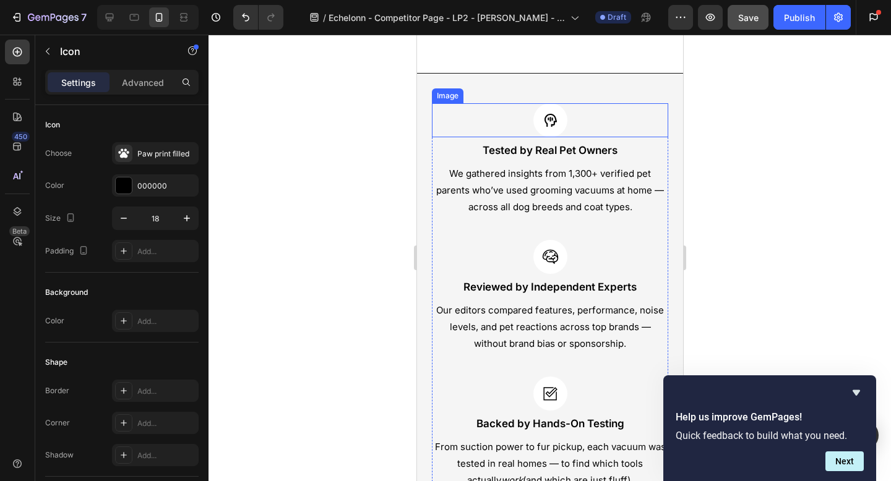
scroll to position [530, 0]
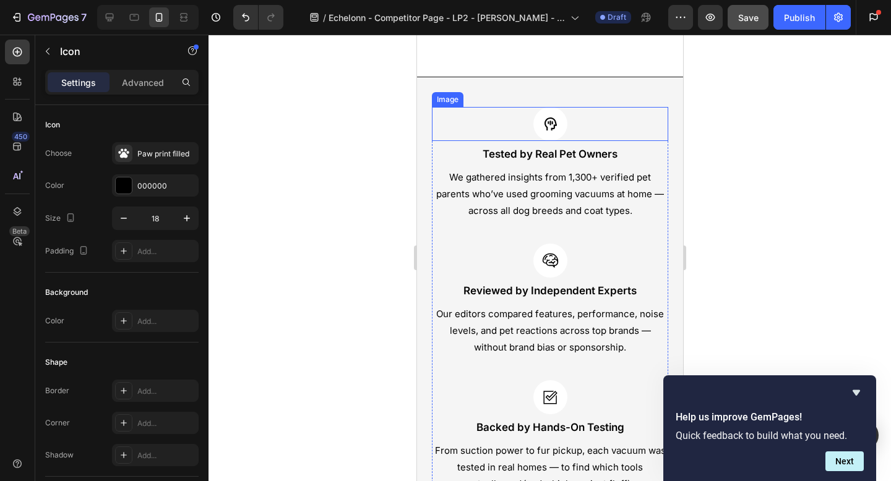
click at [553, 131] on img at bounding box center [550, 124] width 34 height 34
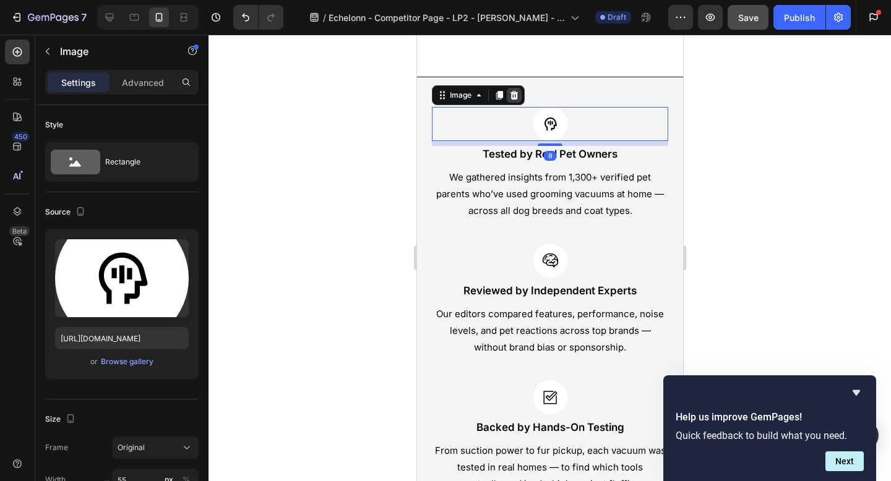
click at [512, 169] on p "We gathered insights from 1,300+ verified pet parents who’ve used grooming vacu…" at bounding box center [549, 194] width 234 height 50
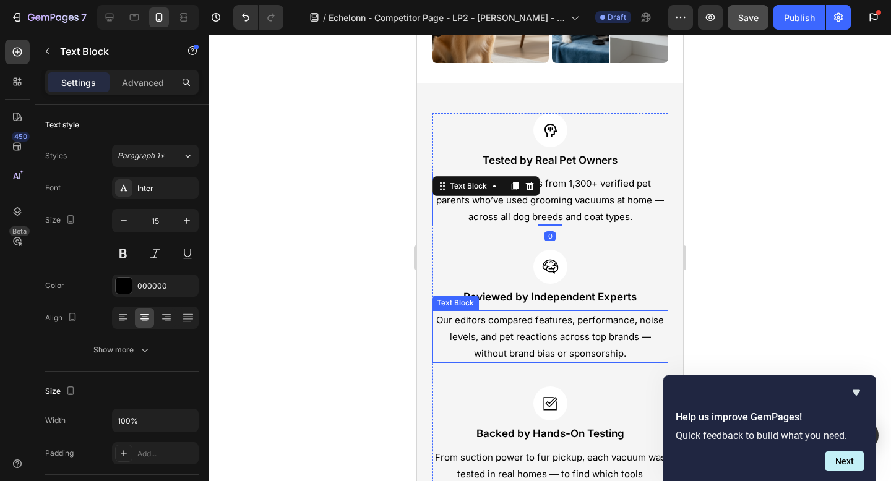
scroll to position [416, 0]
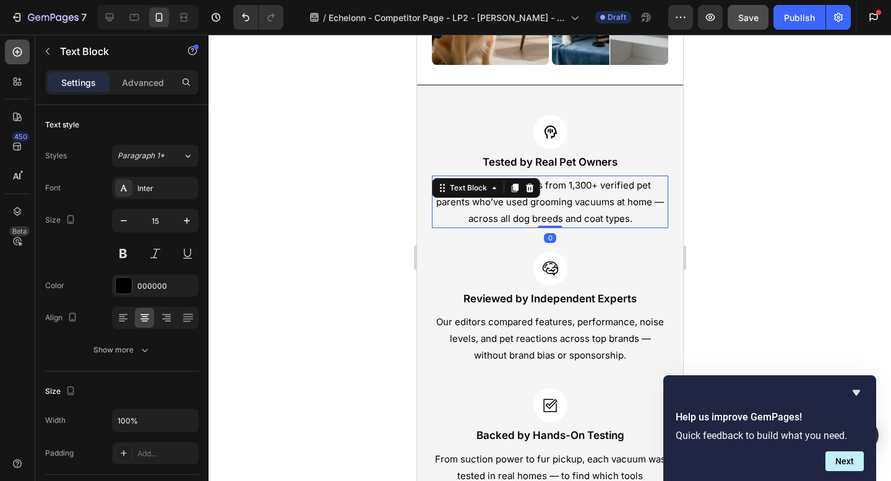
click at [23, 50] on icon at bounding box center [17, 52] width 12 height 12
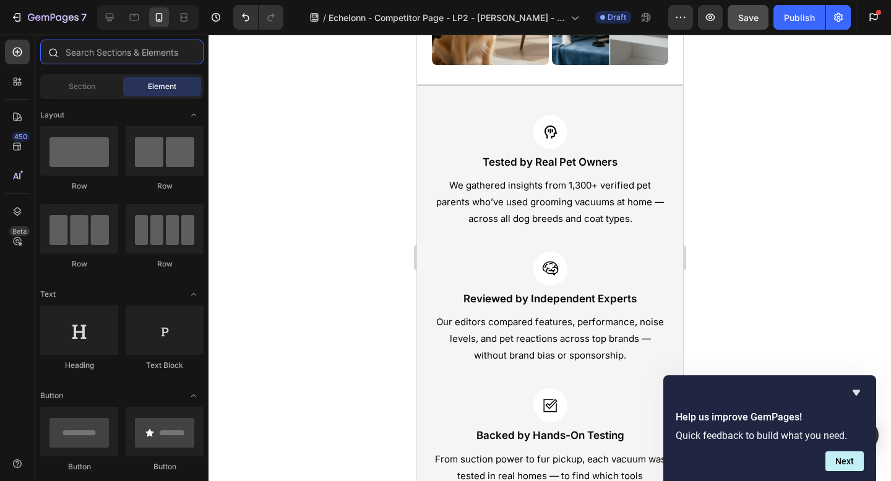
click at [114, 58] on input "text" at bounding box center [121, 52] width 163 height 25
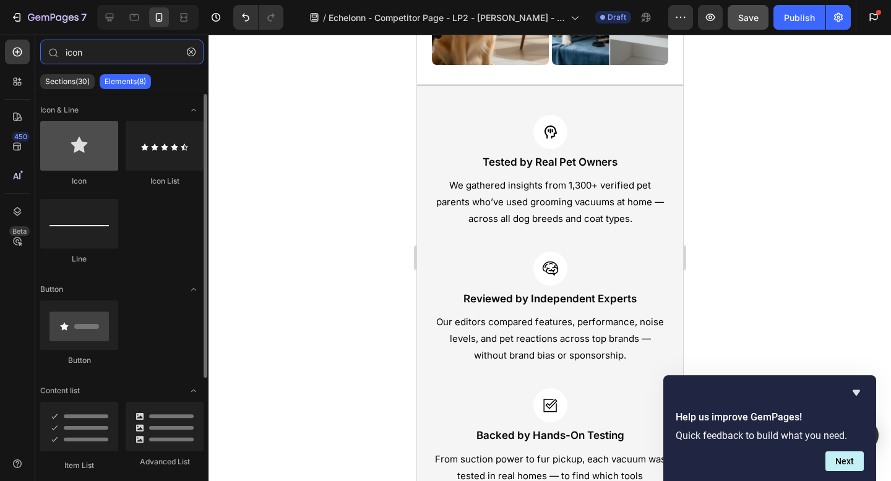
type input "icon"
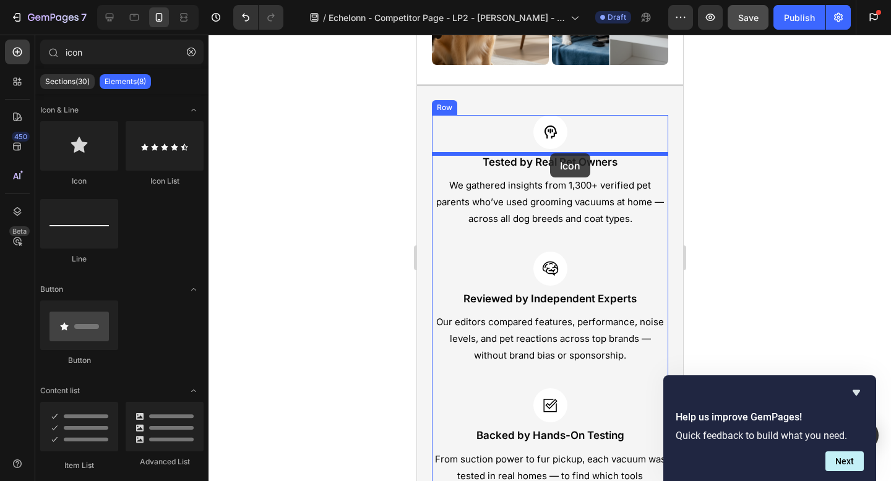
drag, startPoint x: 496, startPoint y: 176, endPoint x: 549, endPoint y: 153, distance: 57.9
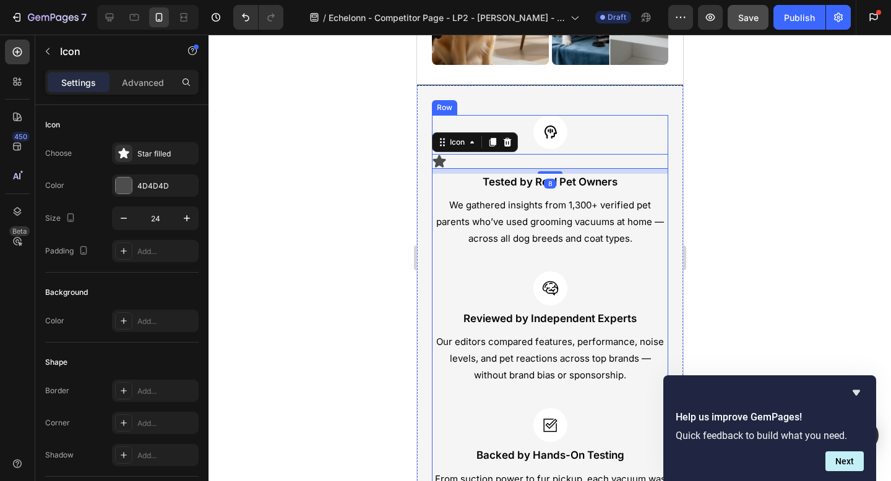
click at [554, 138] on img at bounding box center [550, 132] width 34 height 34
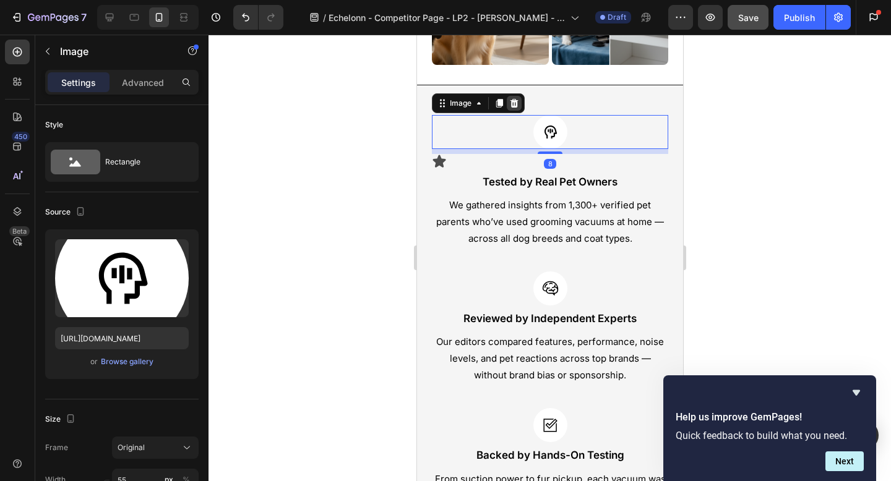
click at [510, 105] on icon at bounding box center [514, 103] width 10 height 10
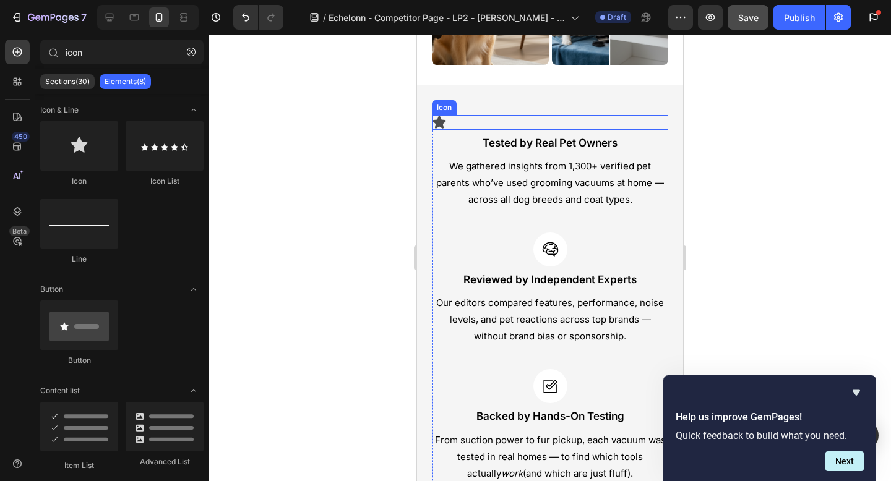
click at [452, 119] on div "Icon" at bounding box center [549, 122] width 236 height 15
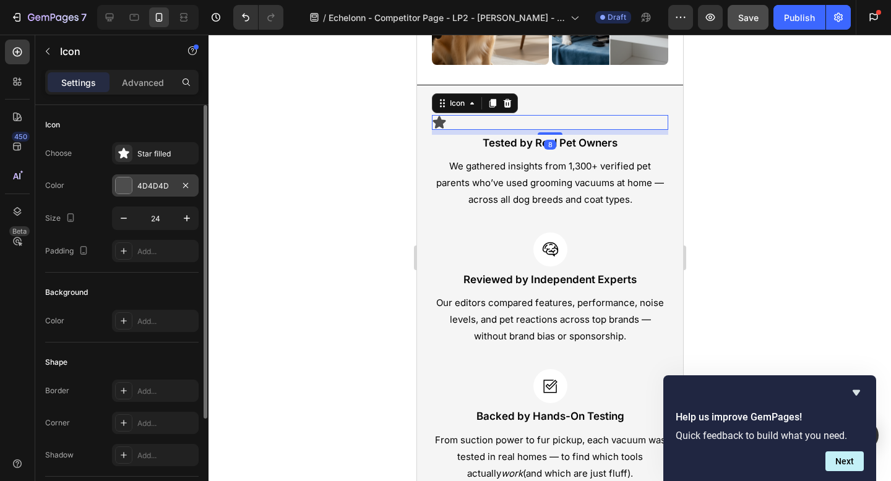
click at [119, 186] on div at bounding box center [124, 186] width 16 height 16
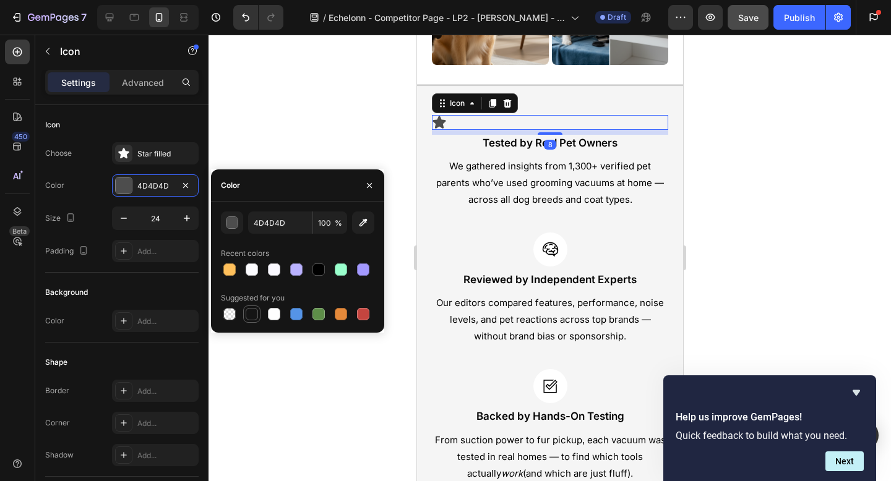
click at [250, 313] on div at bounding box center [252, 314] width 12 height 12
click at [328, 275] on div at bounding box center [297, 269] width 153 height 17
click at [321, 273] on div at bounding box center [318, 270] width 12 height 12
type input "000000"
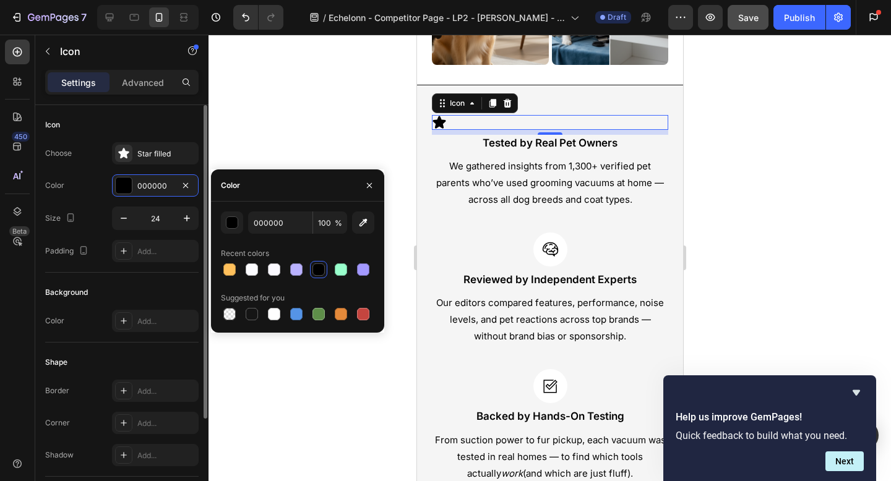
click at [167, 219] on input "24" at bounding box center [155, 218] width 41 height 22
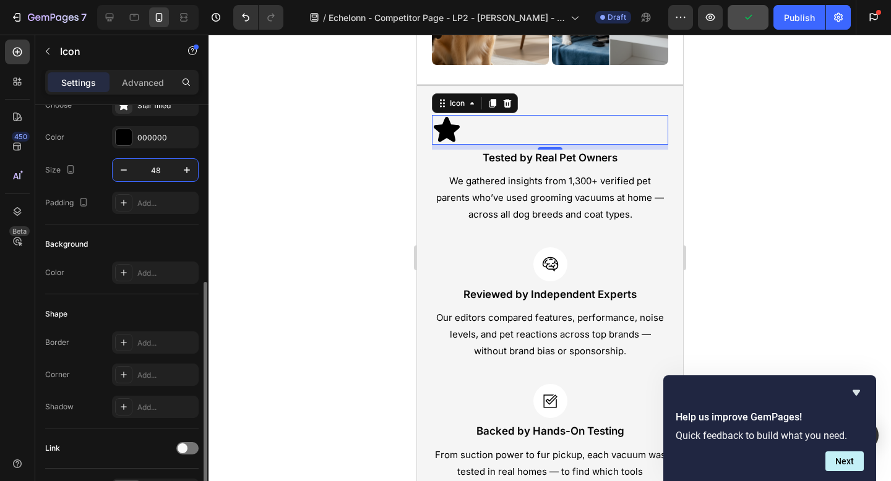
scroll to position [127, 0]
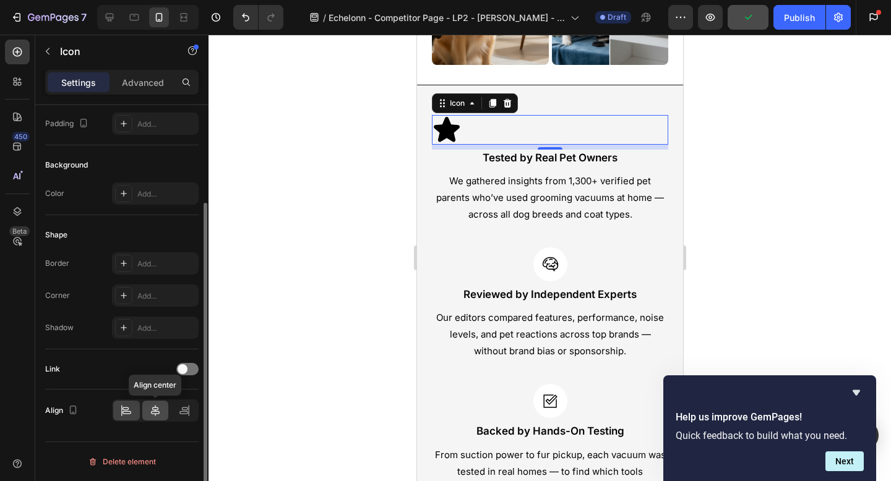
click at [154, 413] on icon at bounding box center [155, 411] width 12 height 12
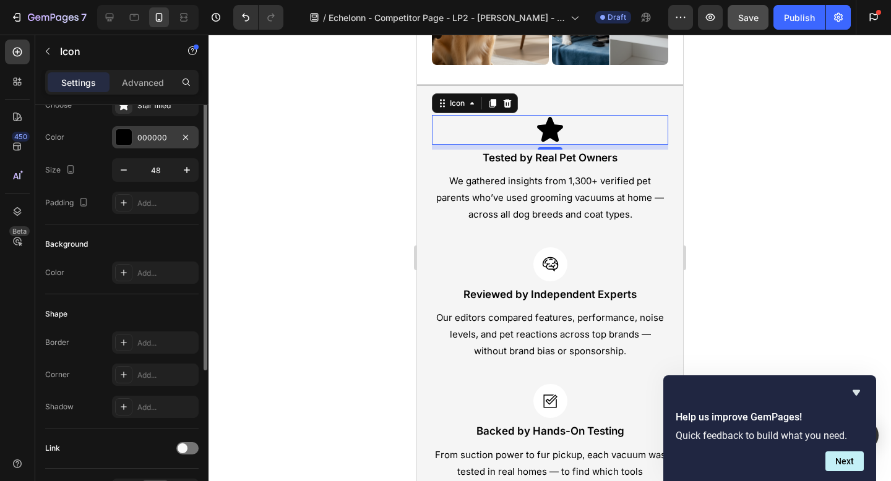
scroll to position [0, 0]
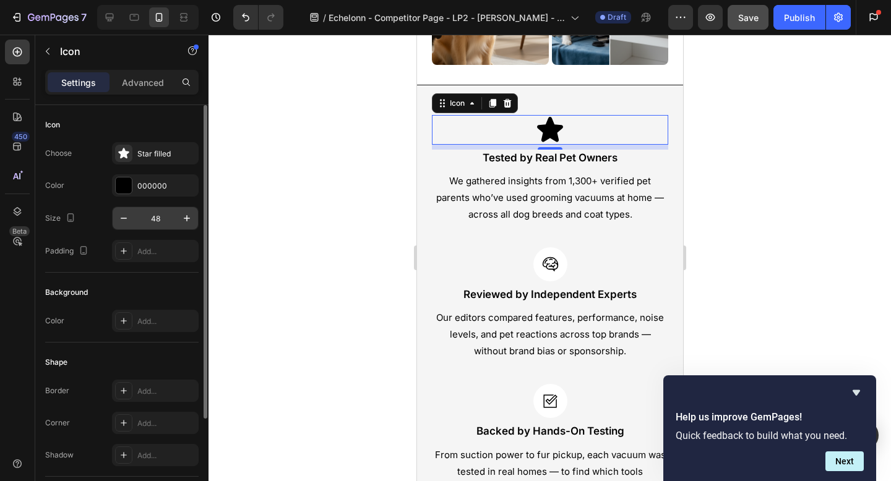
click at [166, 220] on input "48" at bounding box center [155, 218] width 41 height 22
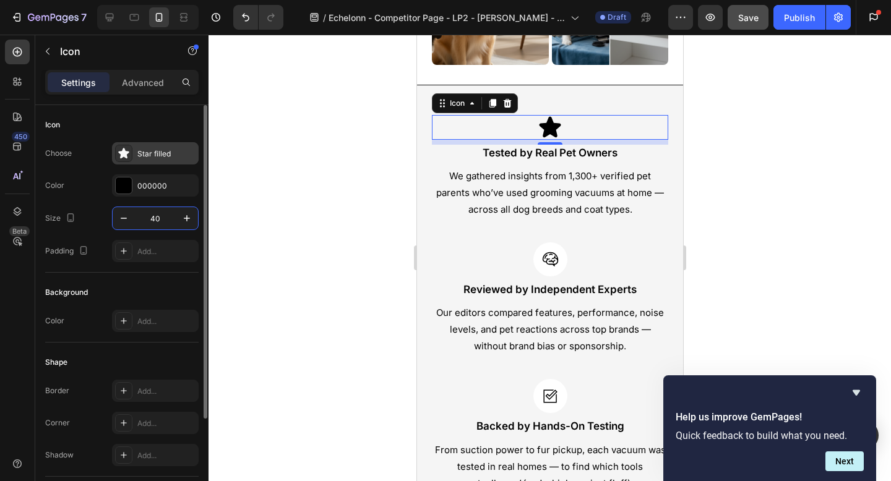
type input "40"
click at [155, 148] on div "Star filled" at bounding box center [166, 153] width 58 height 11
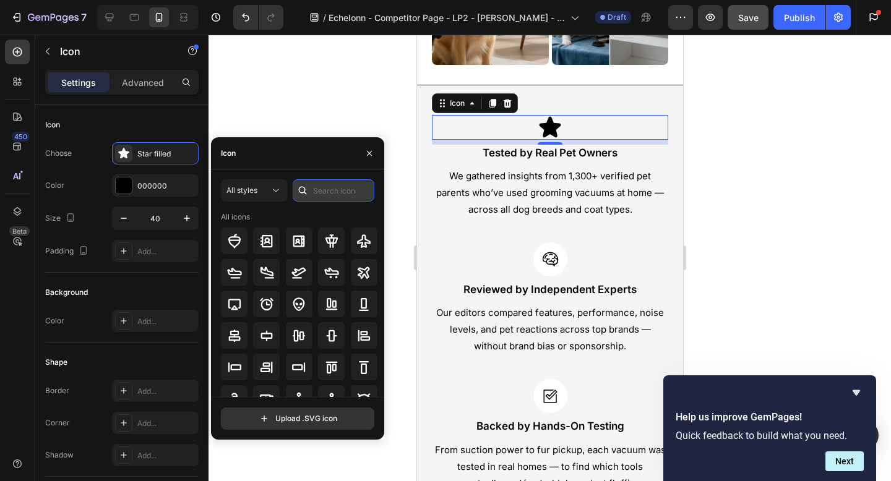
click at [343, 191] on input "text" at bounding box center [334, 190] width 82 height 22
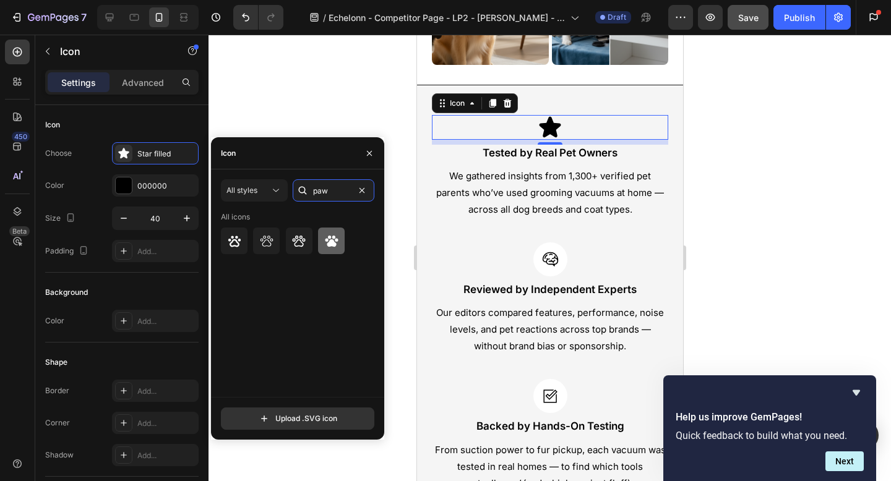
type input "paw"
click at [330, 241] on icon at bounding box center [331, 241] width 13 height 11
click at [491, 102] on icon at bounding box center [492, 103] width 7 height 9
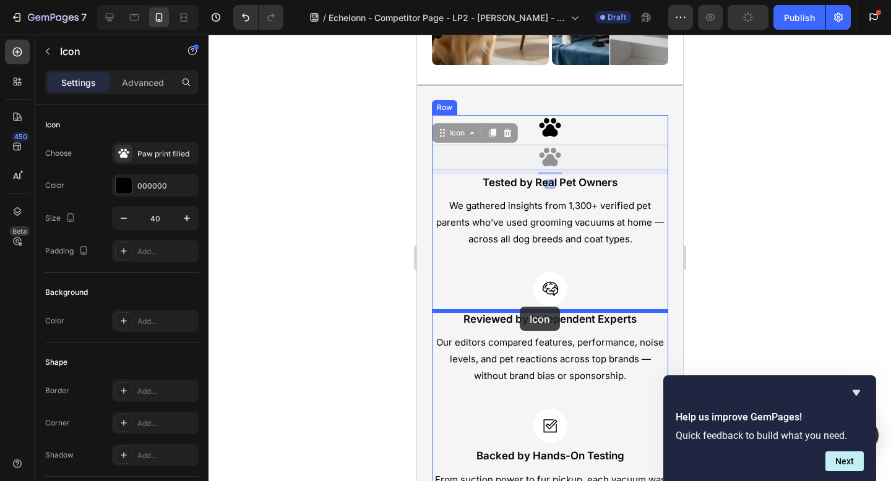
drag, startPoint x: 449, startPoint y: 131, endPoint x: 519, endPoint y: 307, distance: 189.3
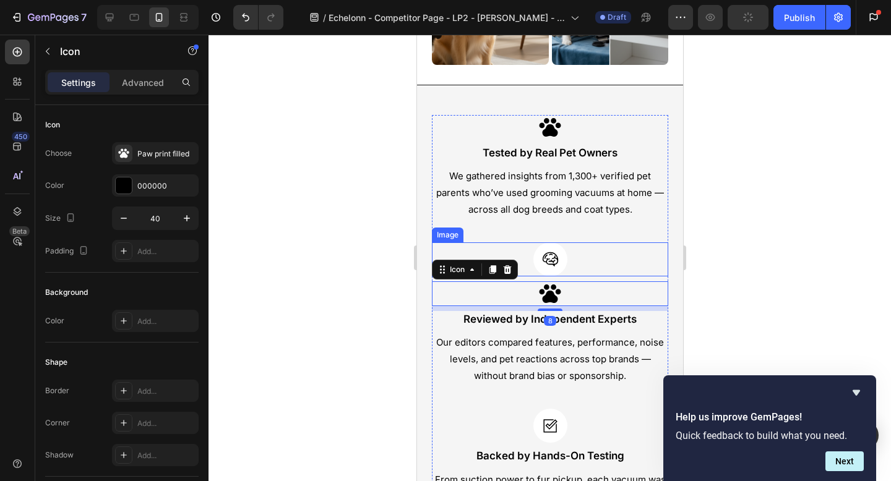
click at [548, 262] on img at bounding box center [550, 260] width 34 height 34
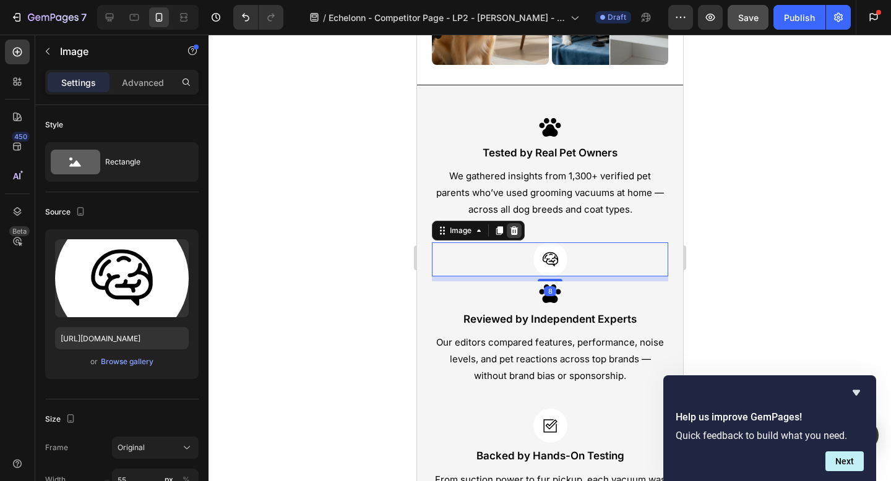
click at [510, 226] on icon at bounding box center [514, 231] width 10 height 10
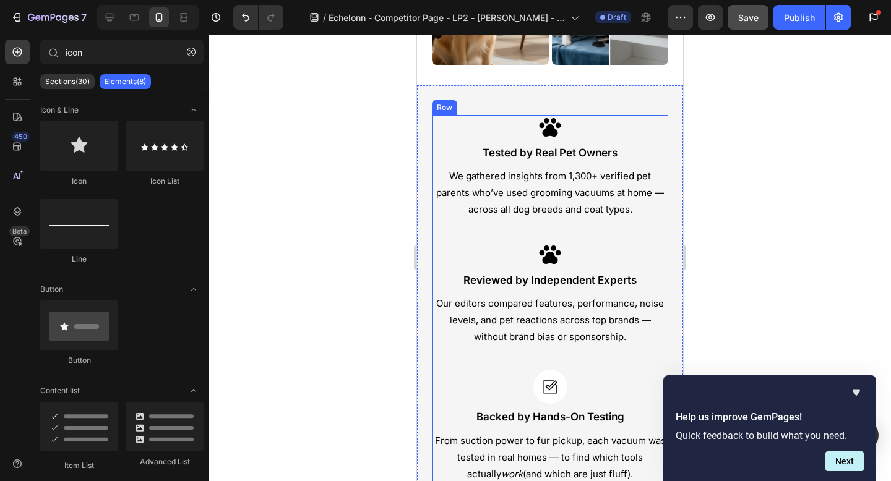
click at [548, 244] on div "Icon Tested by Real Pet Owners Text Block We gathered insights from 1,300+ veri…" at bounding box center [549, 327] width 236 height 425
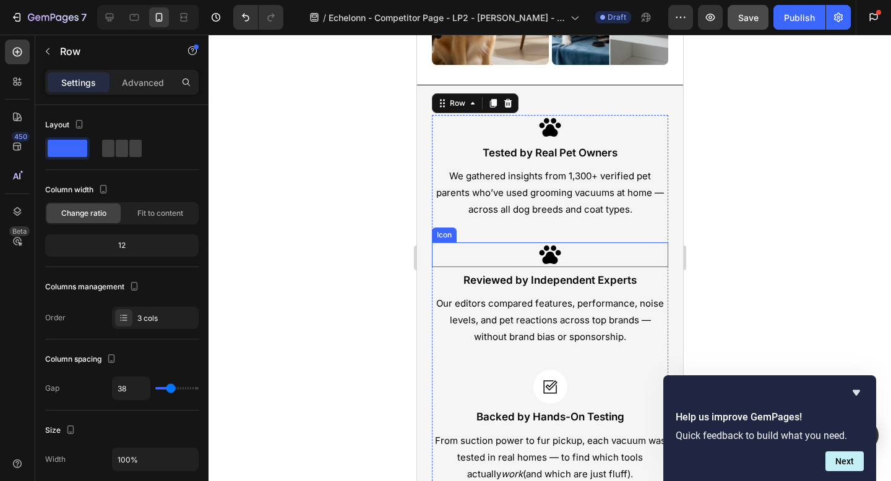
click at [548, 248] on icon at bounding box center [550, 255] width 22 height 19
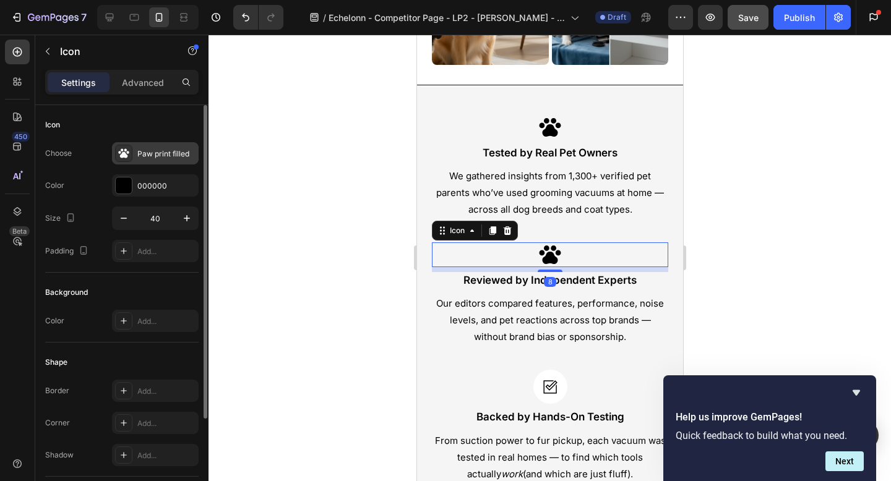
click at [155, 153] on div "Paw print filled" at bounding box center [166, 153] width 58 height 11
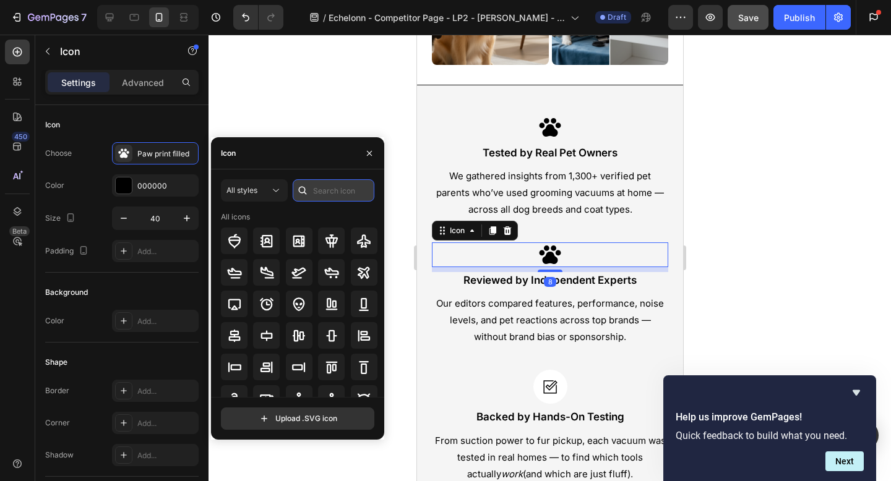
click at [333, 192] on input "text" at bounding box center [334, 190] width 82 height 22
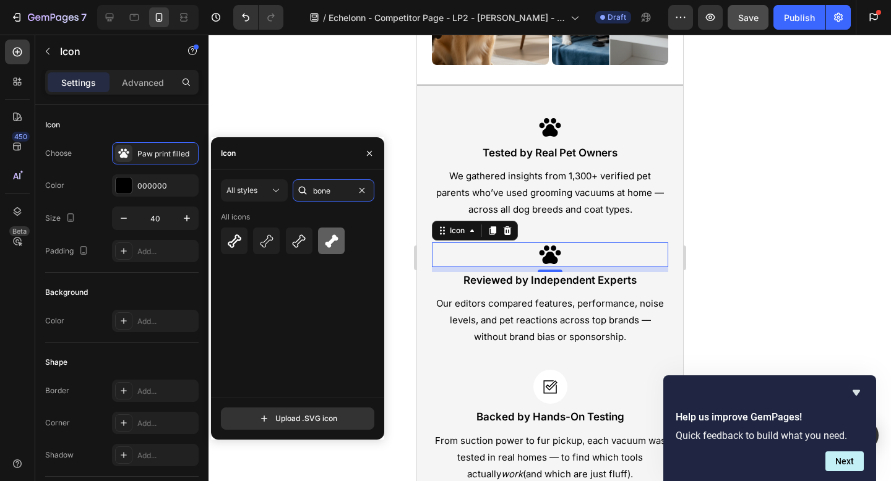
type input "bone"
click at [332, 243] on icon at bounding box center [331, 240] width 13 height 13
click at [491, 231] on icon at bounding box center [492, 231] width 7 height 9
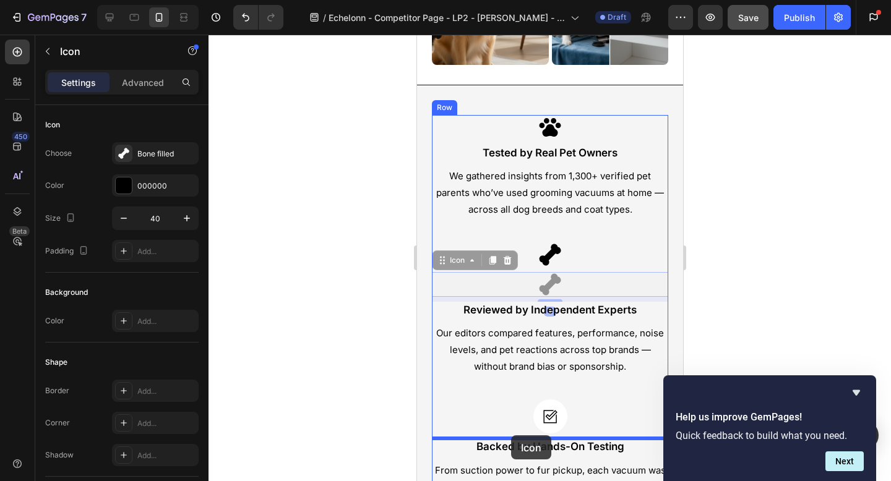
drag, startPoint x: 452, startPoint y: 265, endPoint x: 510, endPoint y: 436, distance: 180.4
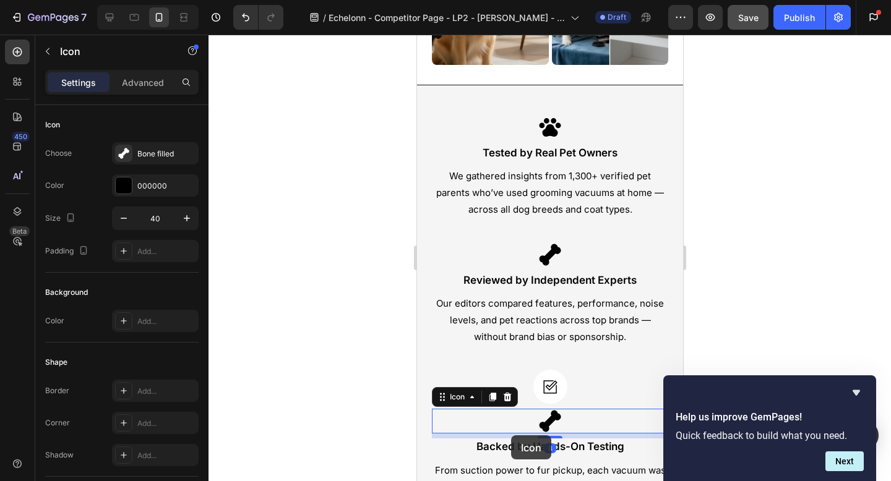
scroll to position [428, 0]
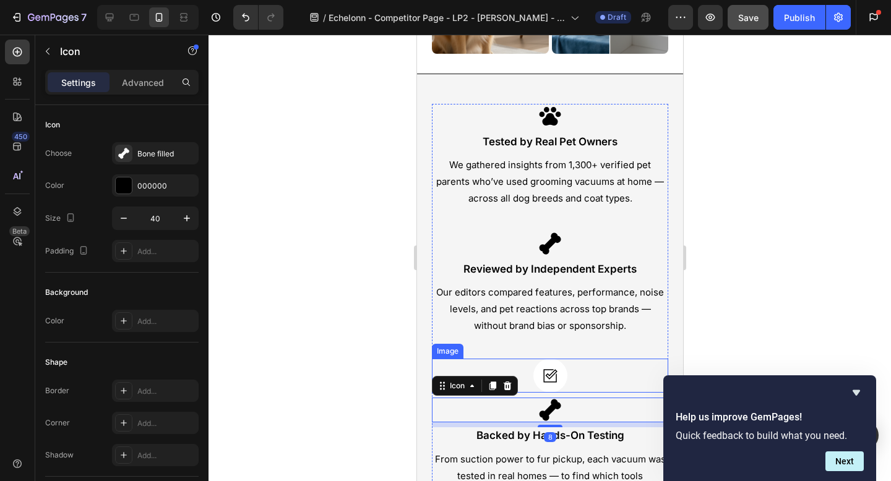
drag, startPoint x: 549, startPoint y: 377, endPoint x: 540, endPoint y: 373, distance: 10.8
click at [549, 377] on img at bounding box center [550, 376] width 34 height 34
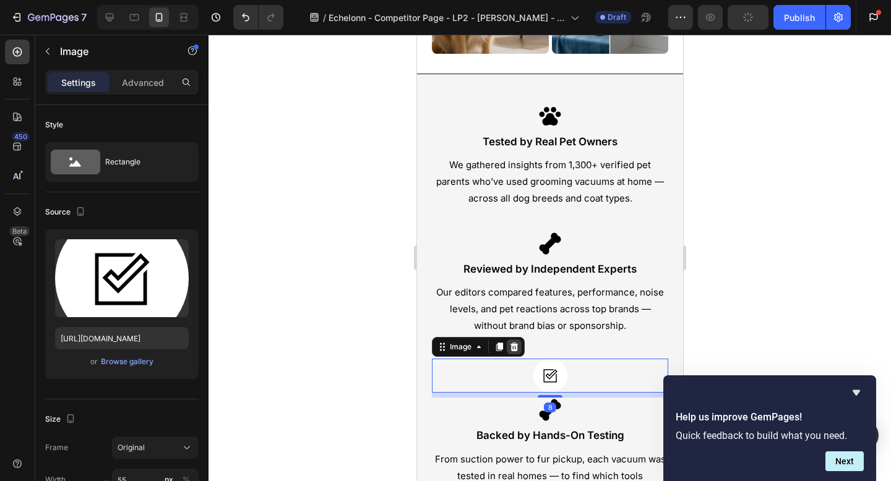
click at [511, 348] on icon at bounding box center [514, 347] width 8 height 9
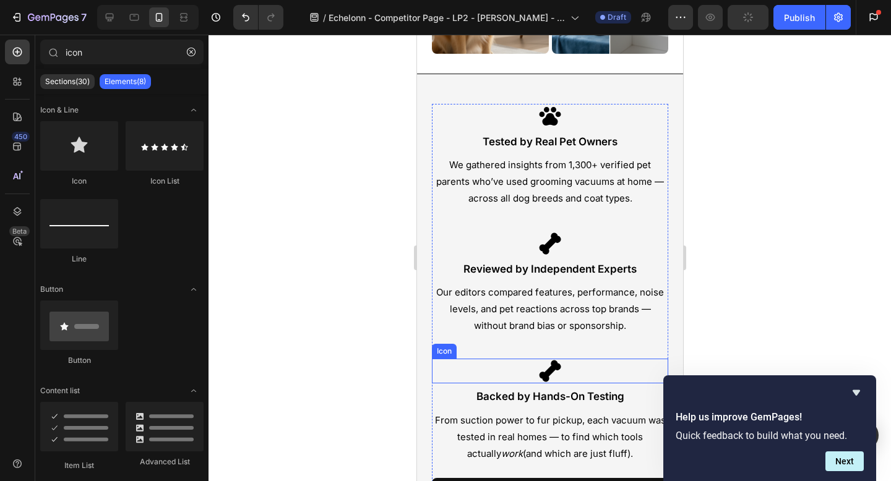
click at [549, 361] on icon at bounding box center [549, 371] width 25 height 25
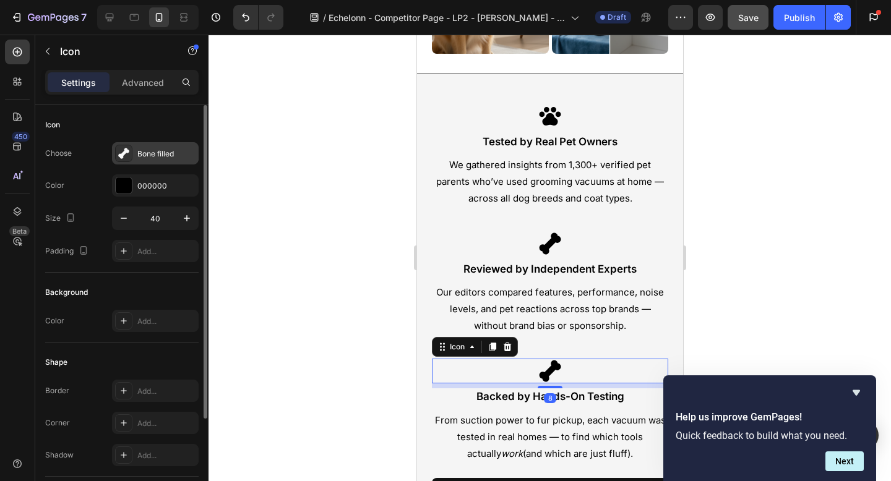
click at [170, 162] on div "Bone filled" at bounding box center [155, 153] width 87 height 22
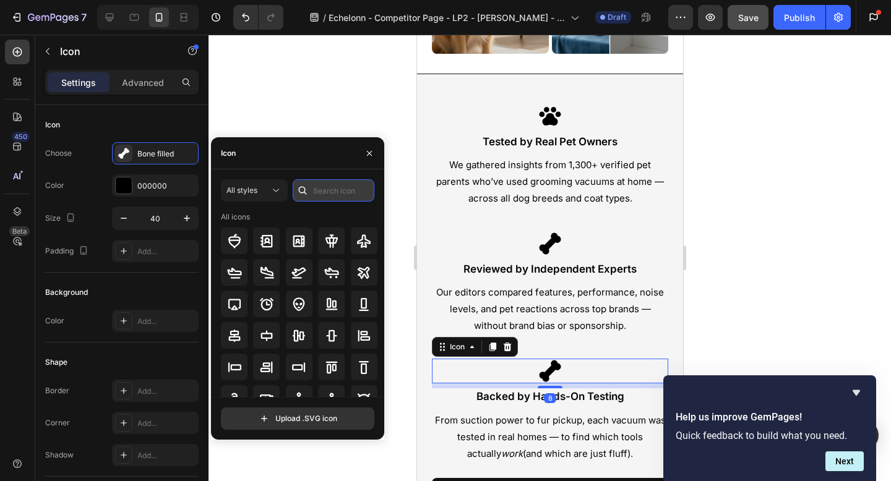
click at [335, 189] on input "text" at bounding box center [334, 190] width 82 height 22
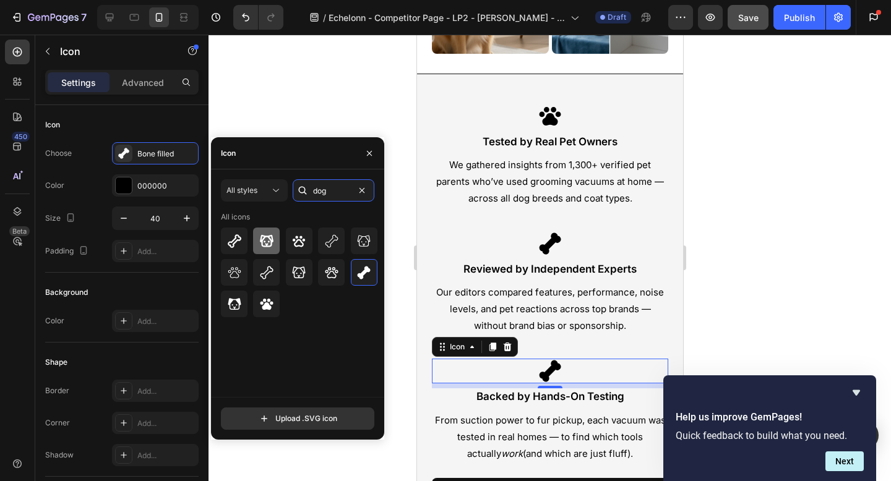
type input "dog"
click at [257, 238] on div at bounding box center [266, 241] width 27 height 27
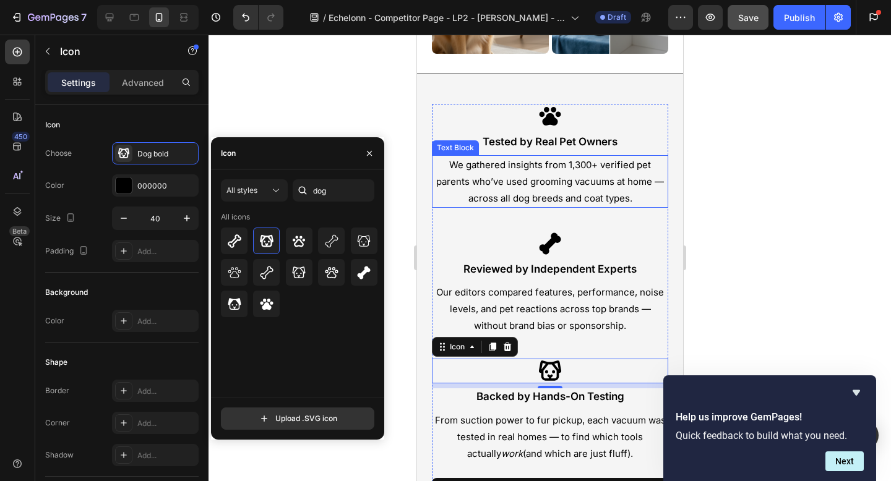
click at [467, 174] on p "We gathered insights from 1,300+ verified pet parents who’ve used grooming vacu…" at bounding box center [549, 182] width 234 height 50
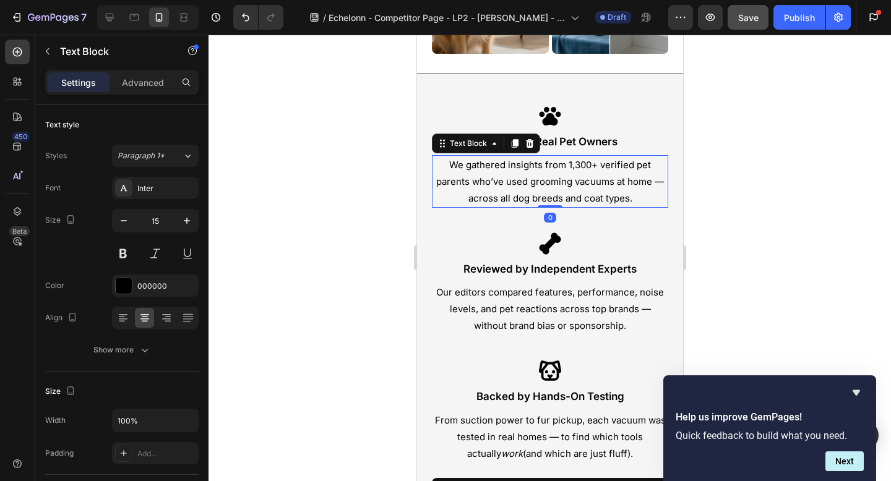
scroll to position [494, 0]
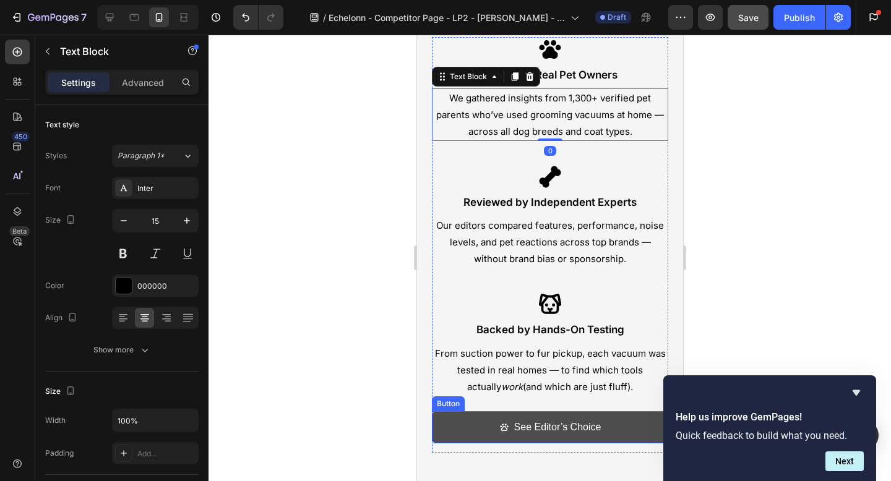
click at [465, 416] on link "See Editor’s Choice" at bounding box center [549, 427] width 236 height 33
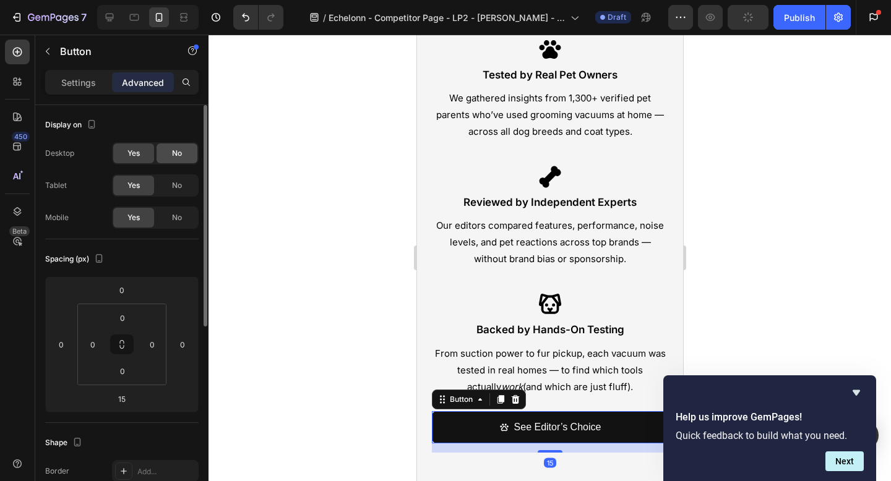
click at [176, 153] on span "No" at bounding box center [177, 153] width 10 height 11
click at [174, 183] on span "No" at bounding box center [177, 185] width 10 height 11
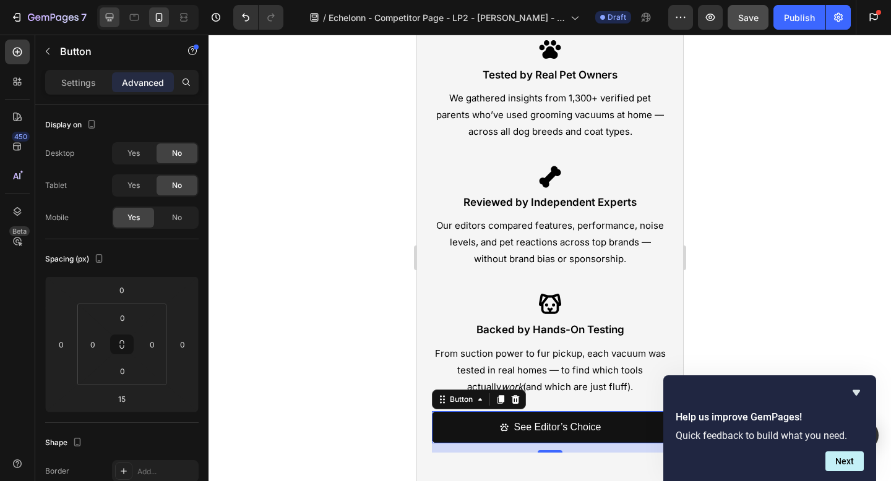
click at [110, 17] on icon at bounding box center [110, 18] width 8 height 8
type input "0"
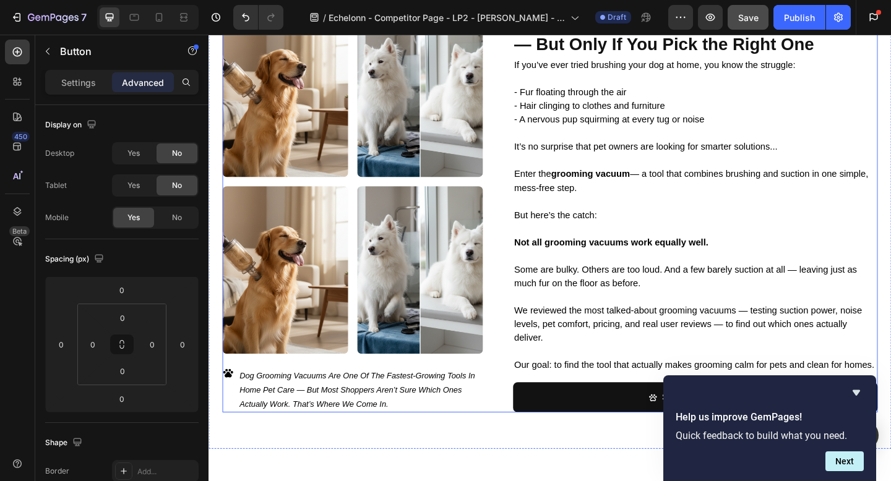
scroll to position [436, 0]
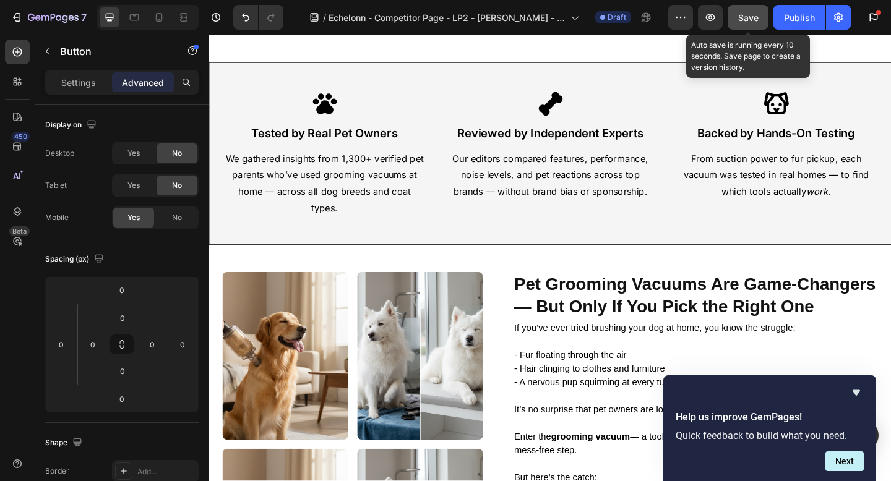
click at [749, 18] on span "Save" at bounding box center [748, 17] width 20 height 11
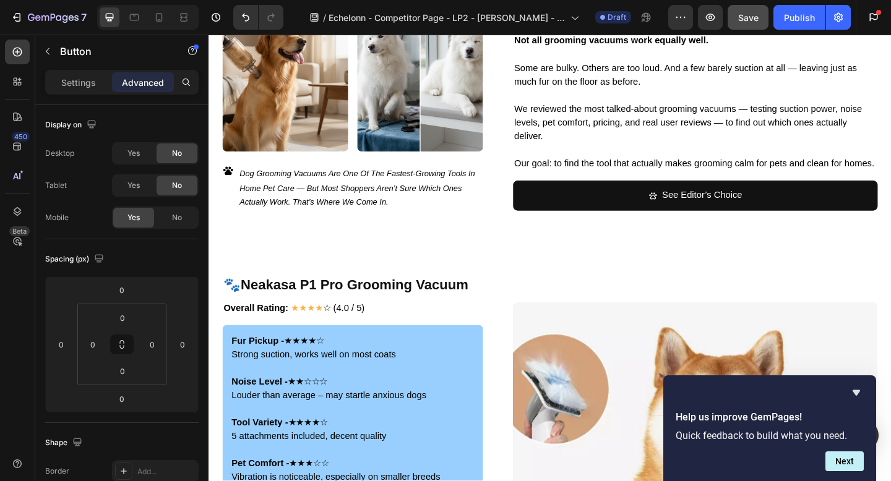
scroll to position [845, 0]
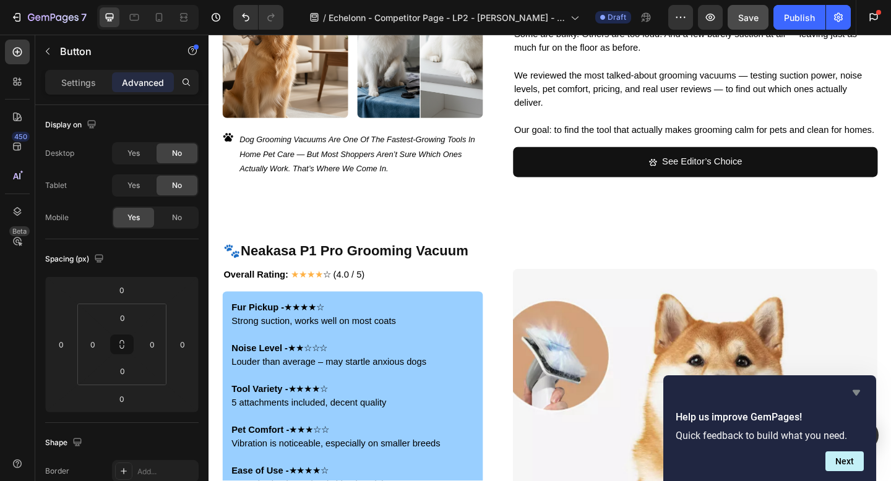
click at [853, 394] on icon "Hide survey" at bounding box center [856, 392] width 15 height 15
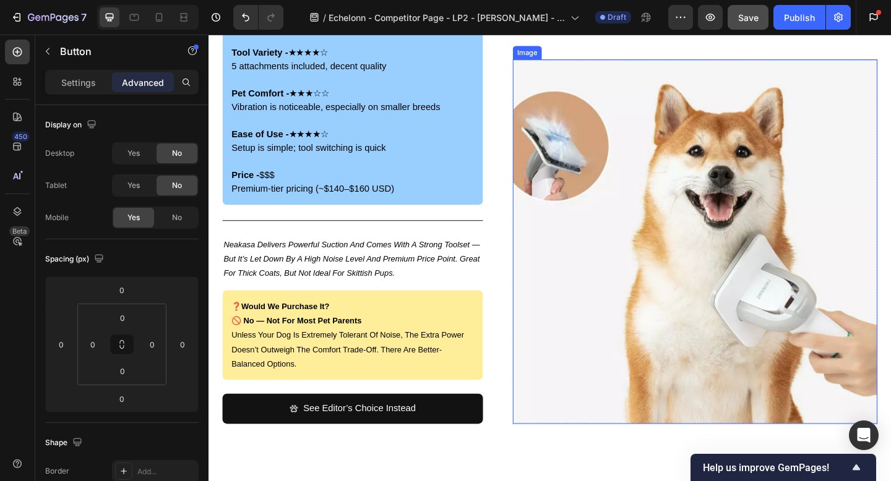
scroll to position [1213, 0]
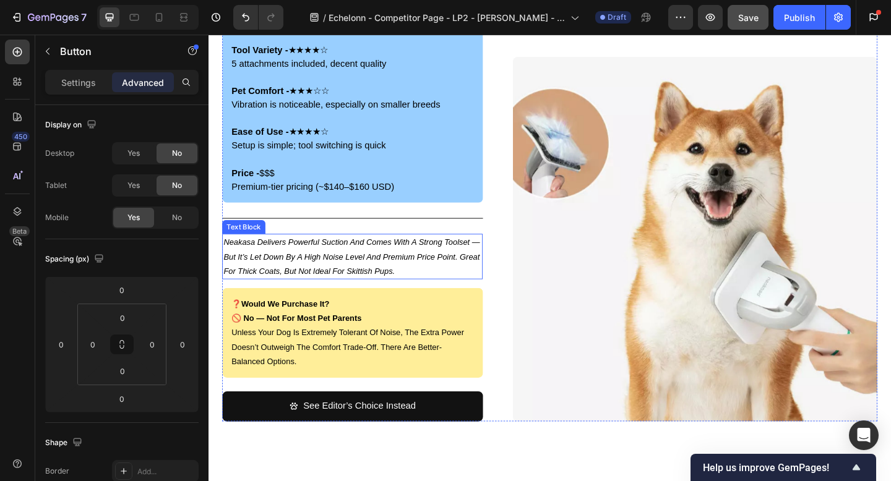
click at [365, 282] on p "neakasa delivers powerful suction and comes with a strong toolset — but it’s le…" at bounding box center [365, 276] width 281 height 47
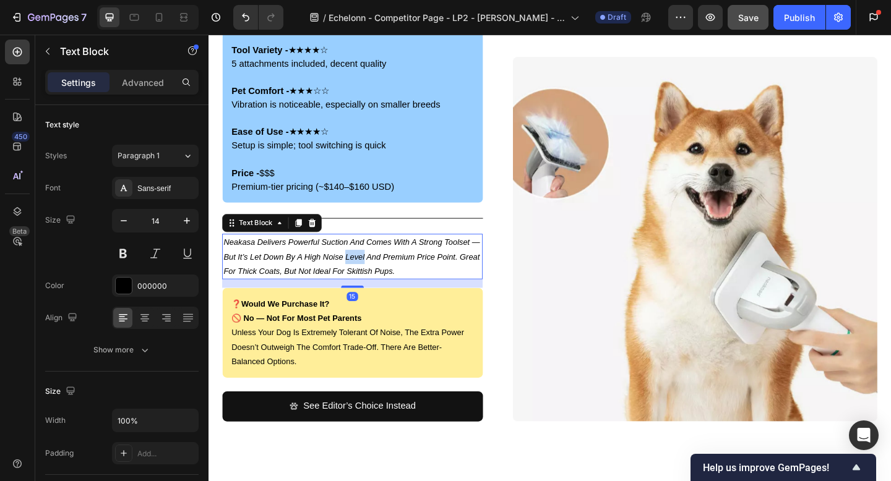
click at [365, 282] on p "neakasa delivers powerful suction and comes with a strong toolset — but it’s le…" at bounding box center [365, 276] width 281 height 47
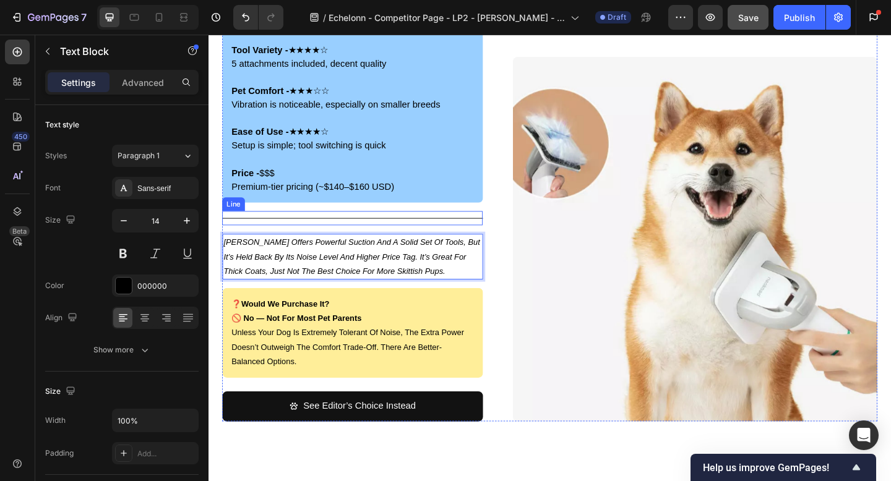
click at [372, 237] on div "Title Line" at bounding box center [364, 234] width 283 height 15
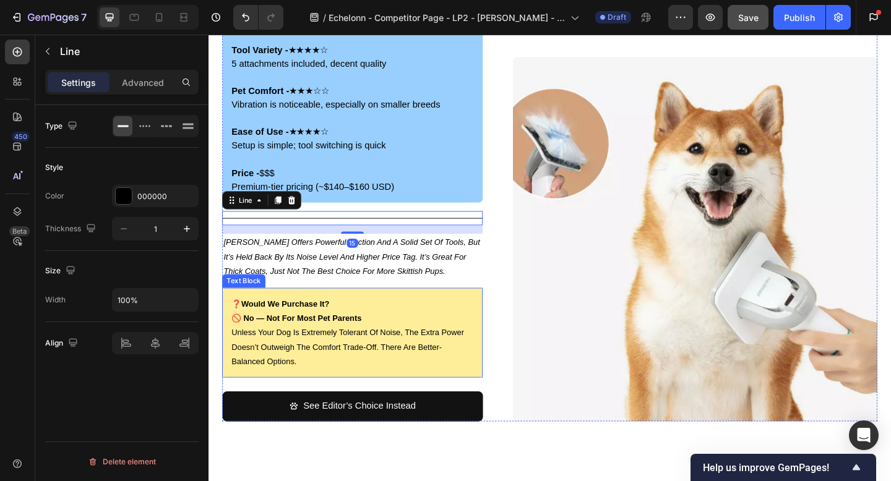
scroll to position [1234, 0]
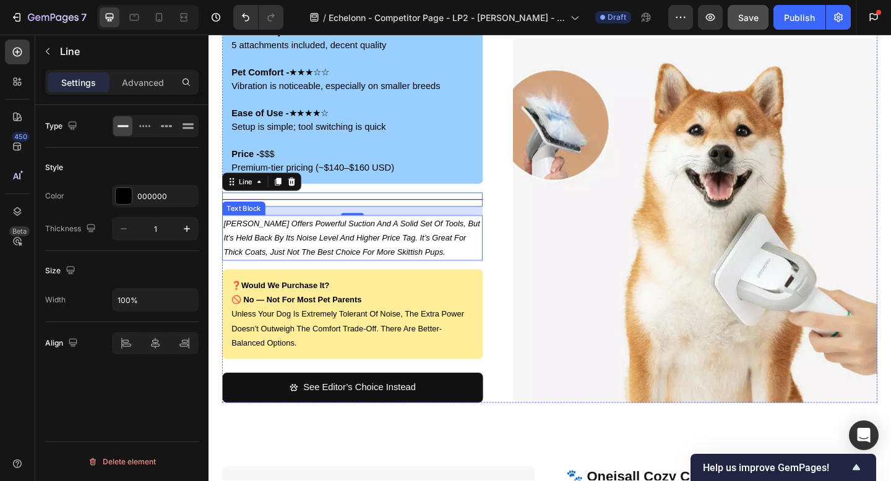
click at [377, 264] on p "[PERSON_NAME] offers powerful suction and a solid set of tools, but it’s held b…" at bounding box center [365, 256] width 281 height 47
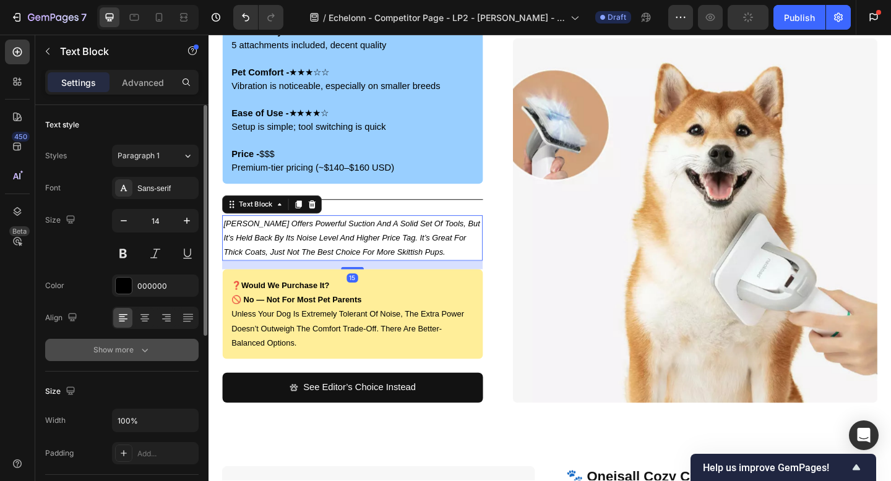
click at [121, 348] on div "Show more" at bounding box center [122, 350] width 58 height 12
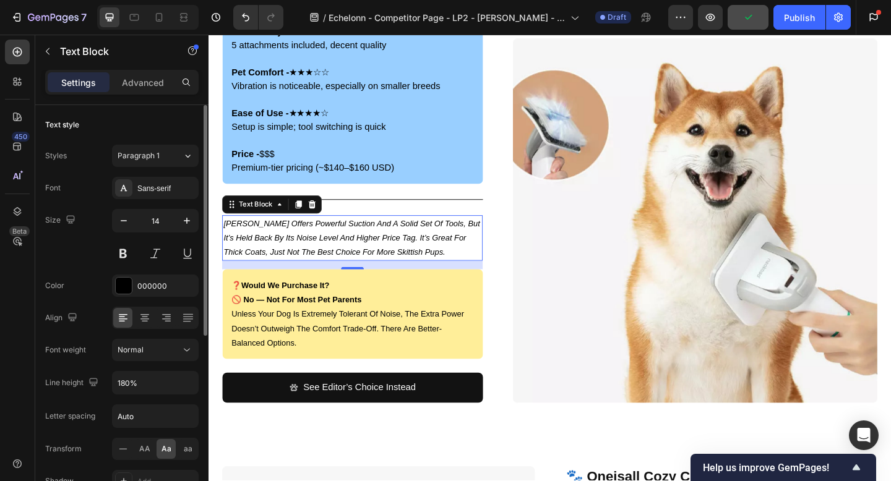
click at [164, 453] on span "Aa" at bounding box center [166, 449] width 10 height 11
click at [139, 450] on span "AA" at bounding box center [144, 449] width 11 height 11
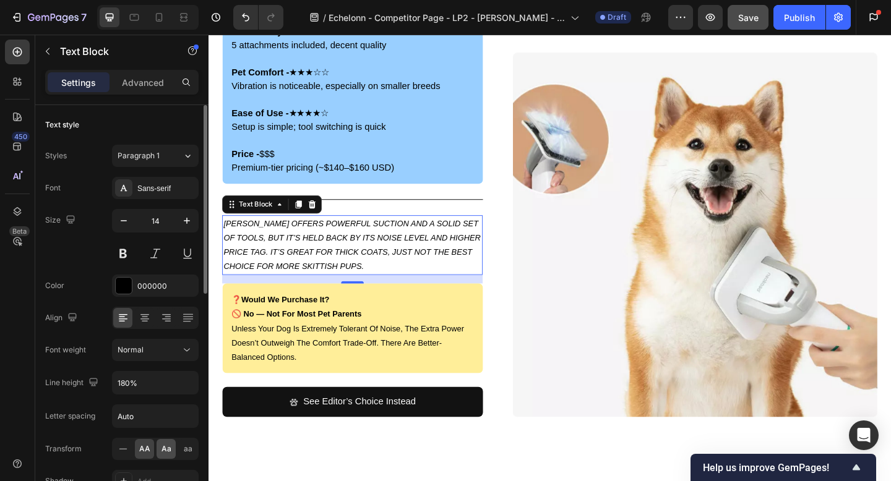
click at [171, 447] on div "Aa" at bounding box center [166, 449] width 19 height 20
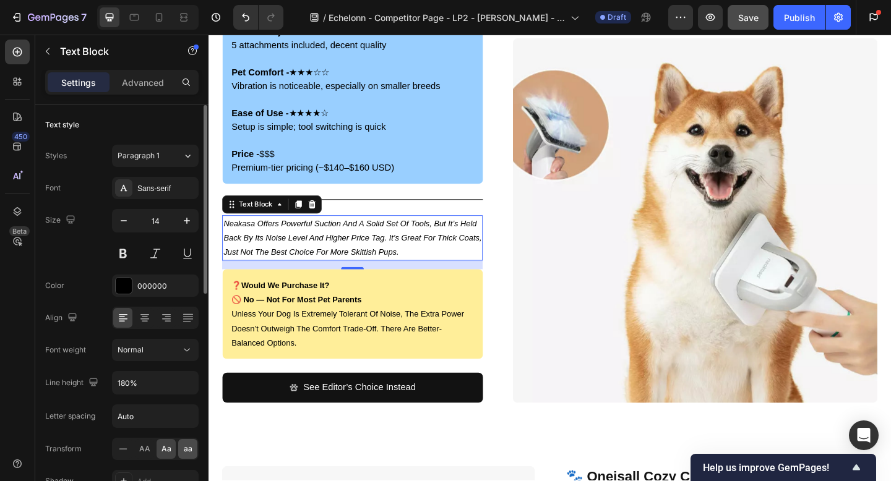
click at [181, 445] on div "aa" at bounding box center [187, 449] width 19 height 20
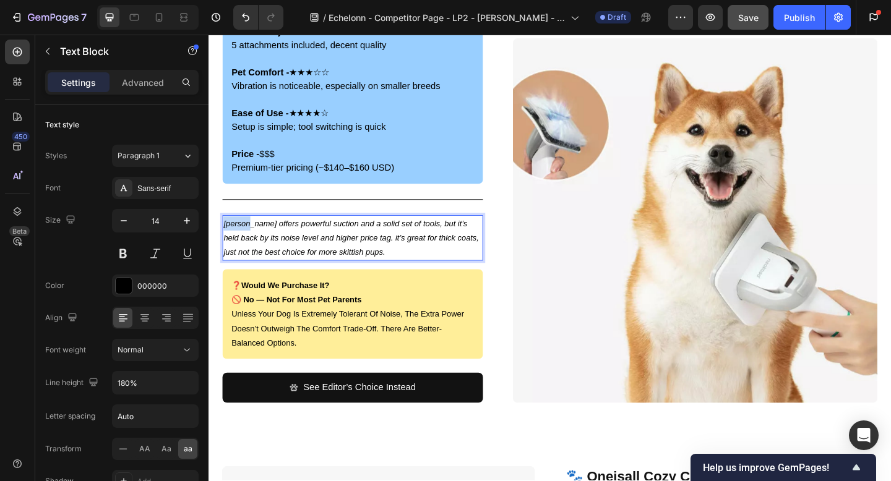
click at [228, 242] on icon "[PERSON_NAME] offers powerful suction and a solid set of tools, but it’s held b…" at bounding box center [364, 255] width 278 height 41
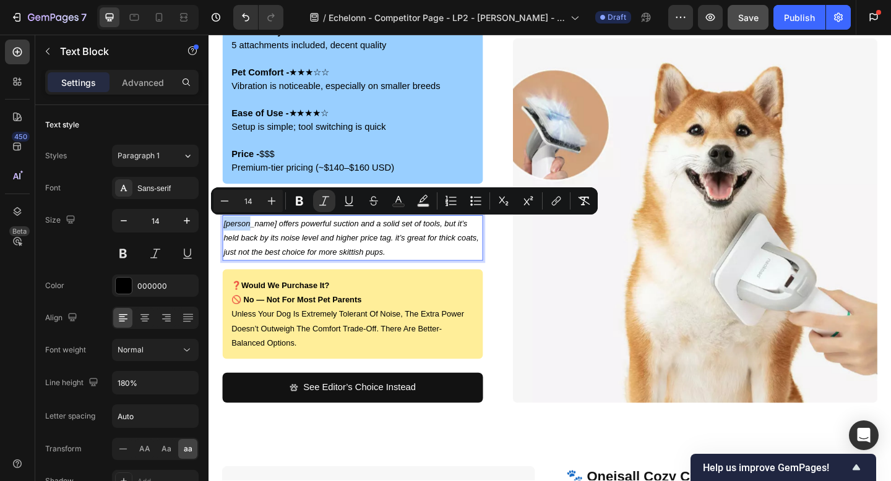
click at [230, 241] on icon "[PERSON_NAME] offers powerful suction and a solid set of tools, but it’s held b…" at bounding box center [364, 255] width 278 height 41
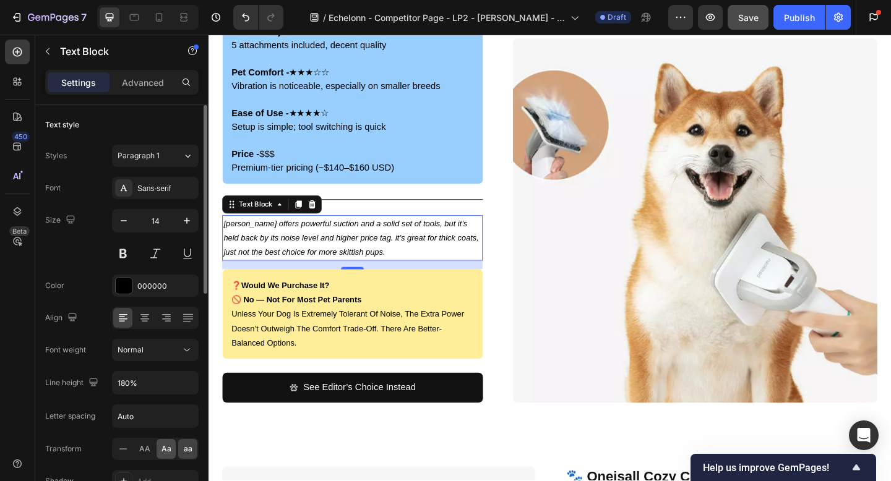
click at [166, 450] on span "Aa" at bounding box center [166, 449] width 10 height 11
click at [120, 447] on icon at bounding box center [123, 449] width 12 height 12
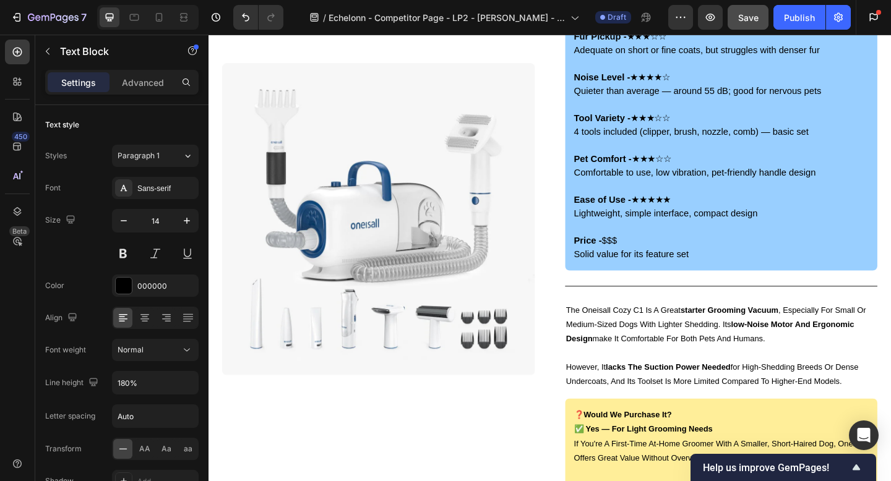
scroll to position [1779, 0]
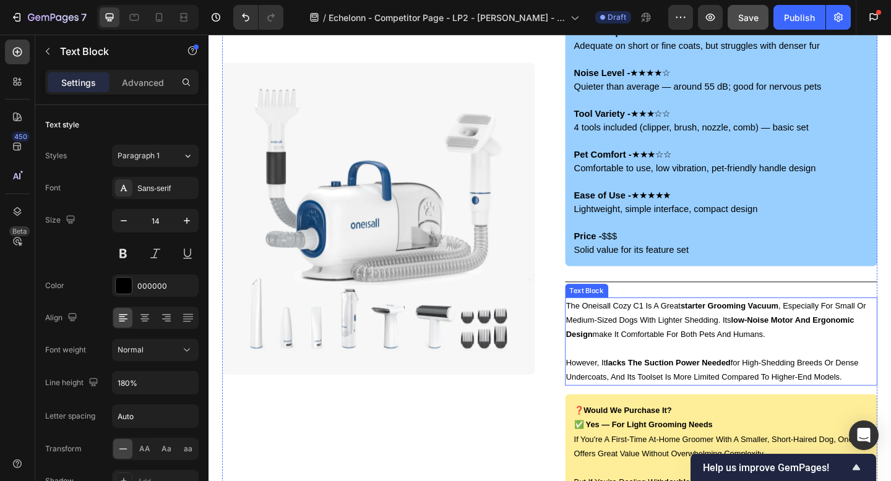
click at [626, 405] on p "however, it lacks the suction power needed for high-shedding breeds or dense un…" at bounding box center [767, 400] width 338 height 31
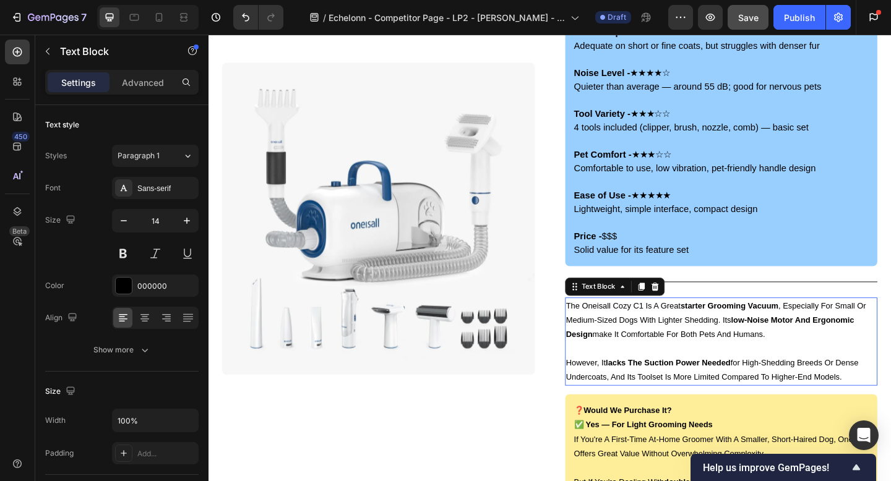
click at [626, 405] on p "however, it lacks the suction power needed for high-shedding breeds or dense un…" at bounding box center [767, 400] width 338 height 31
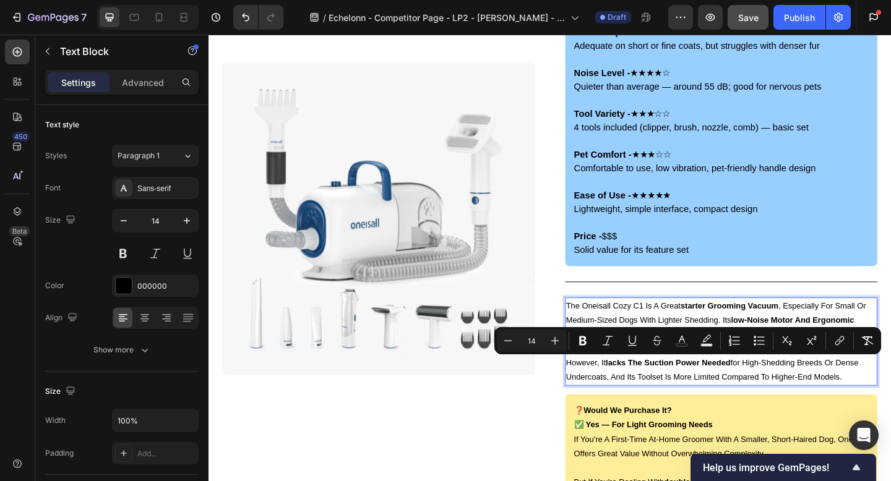
click at [890, 410] on p "however, it lacks the suction power needed for high-shedding breeds or dense un…" at bounding box center [767, 400] width 338 height 31
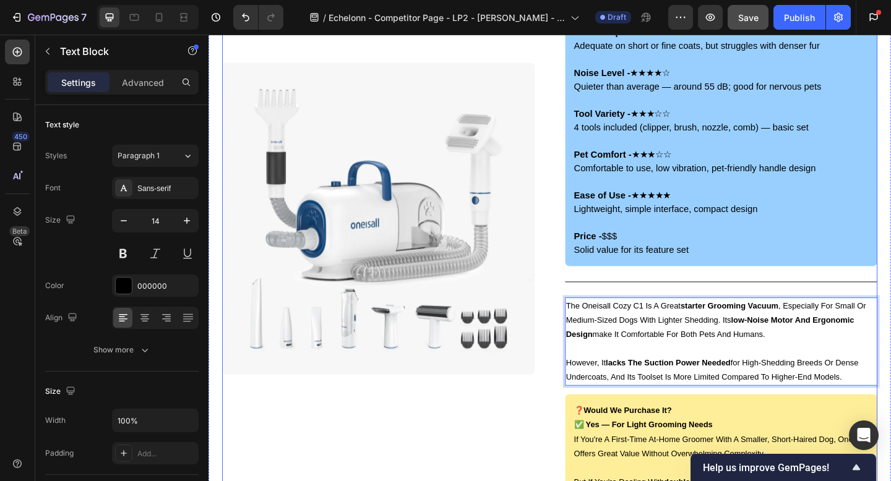
drag, startPoint x: 910, startPoint y: 409, endPoint x: 592, endPoint y: 329, distance: 327.9
click at [592, 329] on div "🐾 Oneisall Cozy C1 Heading Image Overall Rating: ★★★ ☆☆ (3.8 / 5) Text Block Fu…" at bounding box center [579, 281] width 713 height 643
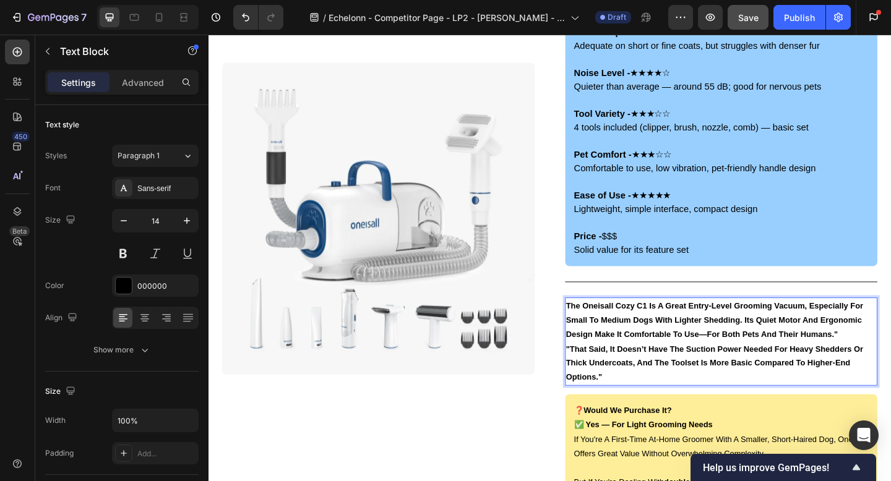
click at [890, 363] on p "The Oneisall Cozy C1 is a great entry-level grooming vacuum, especially for sma…" at bounding box center [767, 345] width 338 height 47
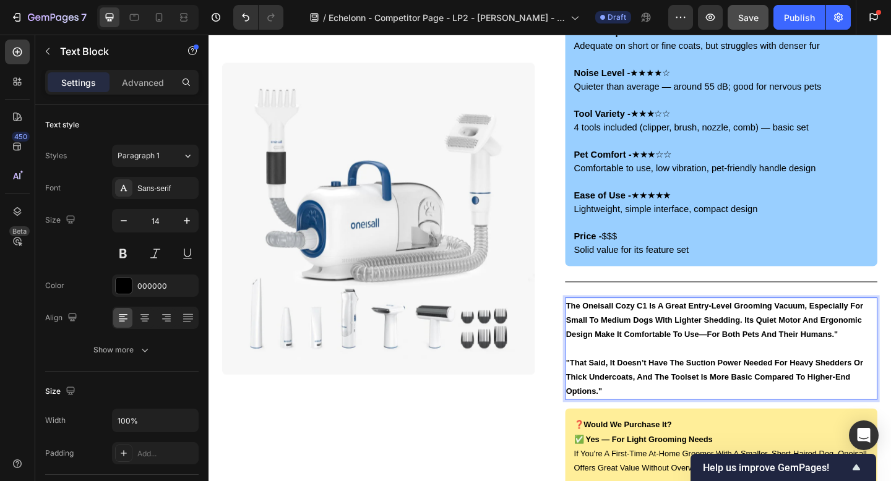
click at [611, 394] on strong ""That said, it doesn’t have the suction power needed for heavy shedders or thic…" at bounding box center [759, 407] width 323 height 41
click at [643, 421] on p "That said, it doesn’t have the suction power needed for heavy shedders or thick…" at bounding box center [767, 408] width 338 height 47
click at [890, 363] on p "The Oneisall Cozy C1 is a great entry-level grooming vacuum, especially for sma…" at bounding box center [767, 345] width 338 height 47
click at [600, 332] on strong "The Oneisall Cozy C1 is a great entry-level grooming vacuum, especially for sma…" at bounding box center [760, 345] width 324 height 41
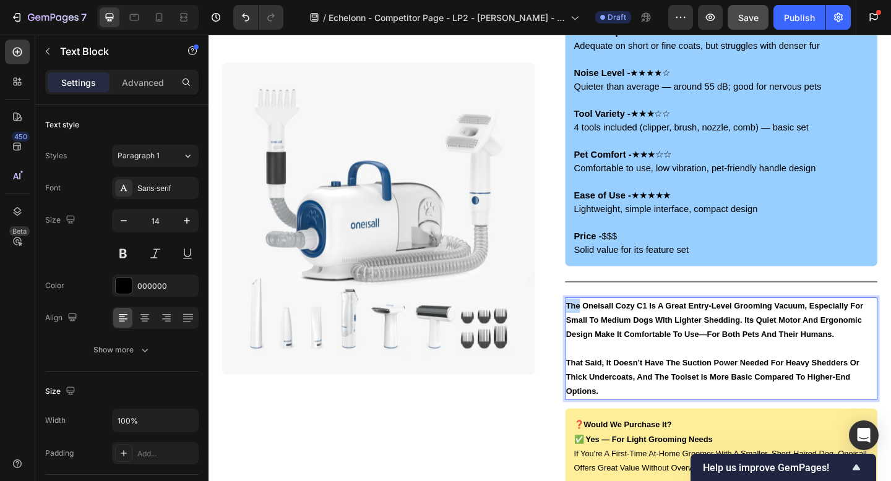
click at [600, 332] on strong "The Oneisall Cozy C1 is a great entry-level grooming vacuum, especially for sma…" at bounding box center [760, 345] width 324 height 41
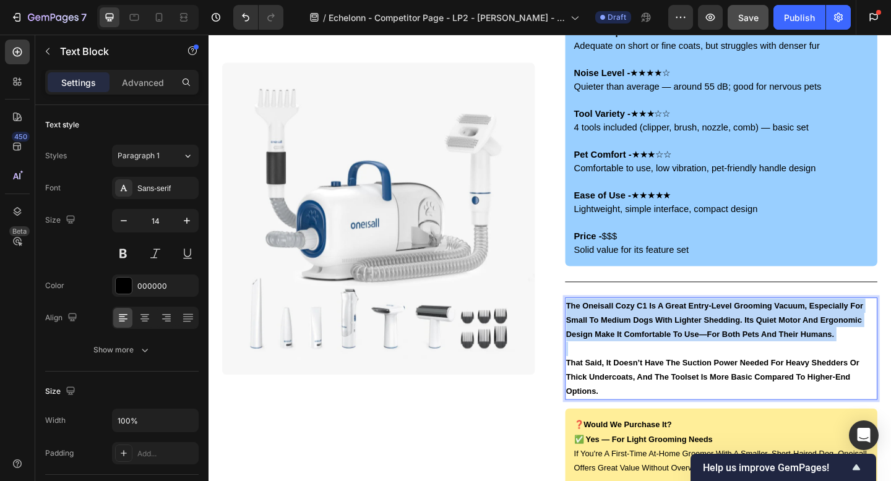
click at [600, 332] on strong "The Oneisall Cozy C1 is a great entry-level grooming vacuum, especially for sma…" at bounding box center [760, 345] width 324 height 41
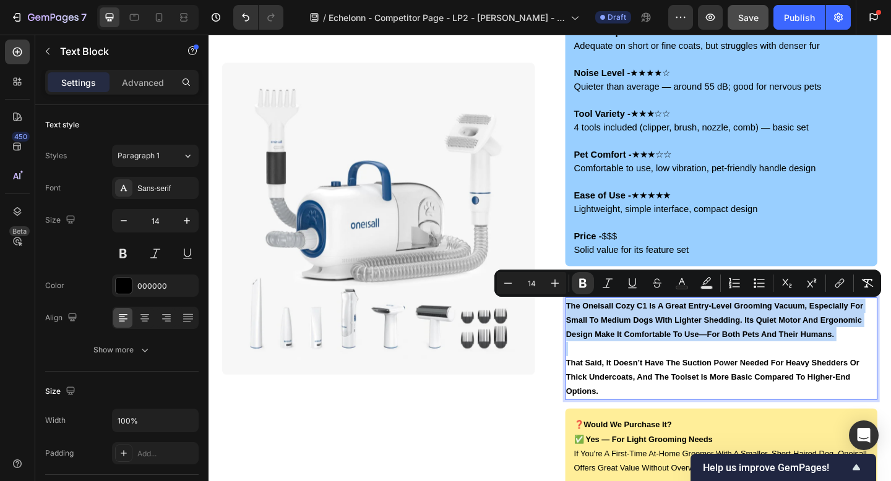
click at [600, 332] on strong "The Oneisall Cozy C1 is a great entry-level grooming vacuum, especially for sma…" at bounding box center [760, 345] width 324 height 41
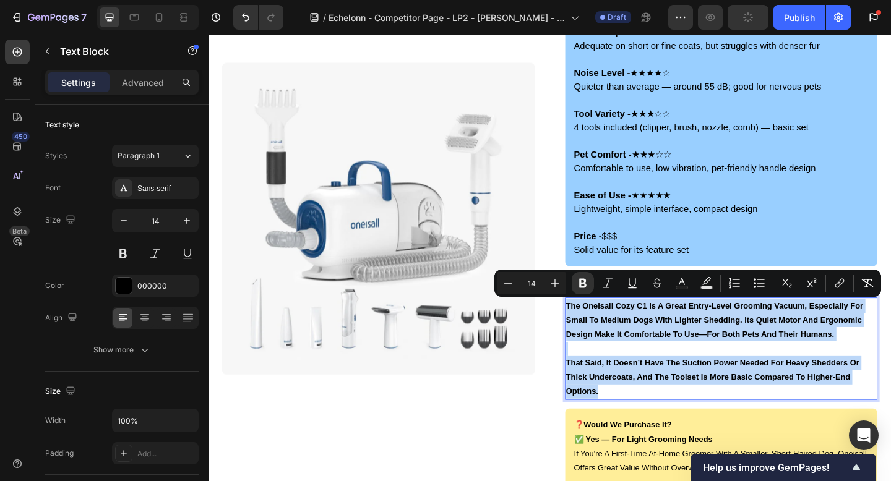
drag, startPoint x: 639, startPoint y: 424, endPoint x: 593, endPoint y: 317, distance: 115.9
click at [593, 317] on div "🐾 Oneisall Cozy C1 Heading Image Overall Rating: ★★★ ☆☆ (3.8 / 5) Text Block Fu…" at bounding box center [579, 289] width 713 height 659
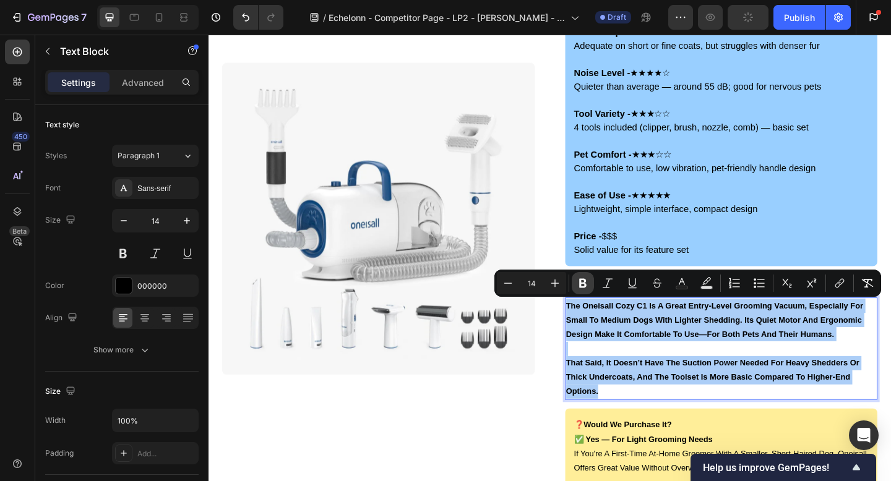
click at [585, 281] on icon "Editor contextual toolbar" at bounding box center [582, 283] width 7 height 9
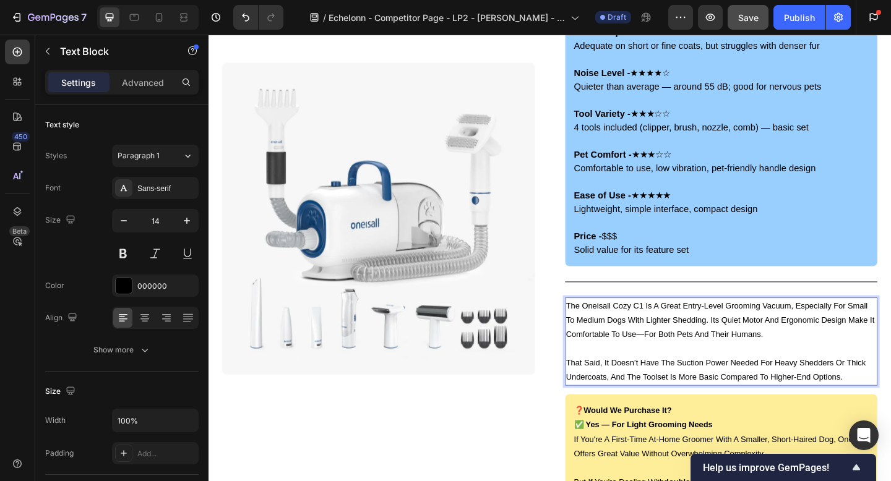
click at [634, 349] on p "The Oneisall Cozy C1 is a great entry-level grooming vacuum, especially for sma…" at bounding box center [767, 345] width 338 height 47
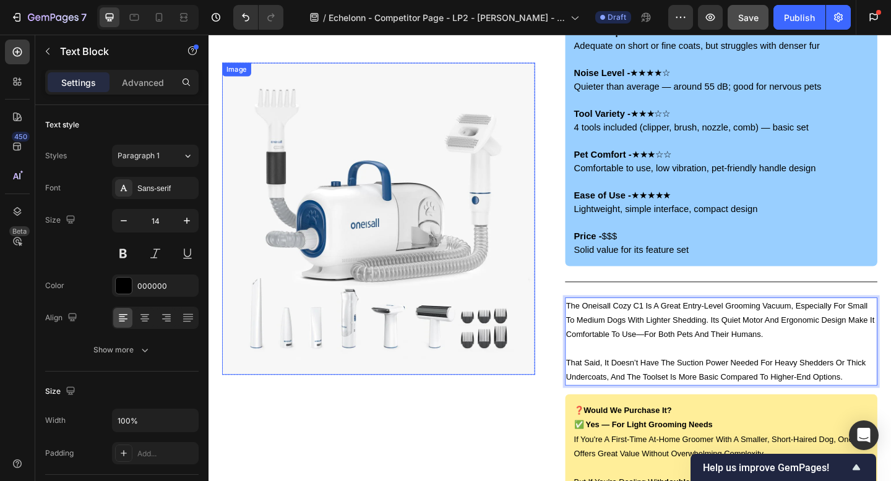
click at [509, 405] on div "Image Row Row" at bounding box center [393, 281] width 340 height 643
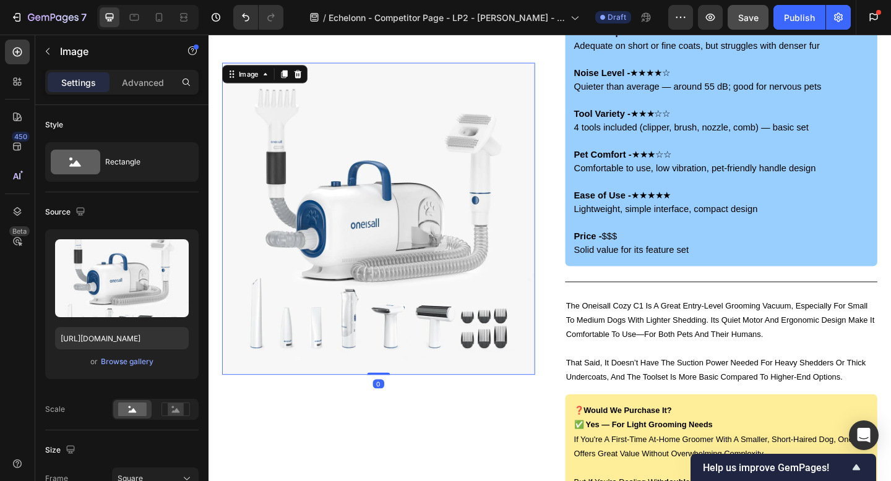
click at [678, 377] on p "Rich Text Editor. Editing area: main" at bounding box center [767, 376] width 338 height 15
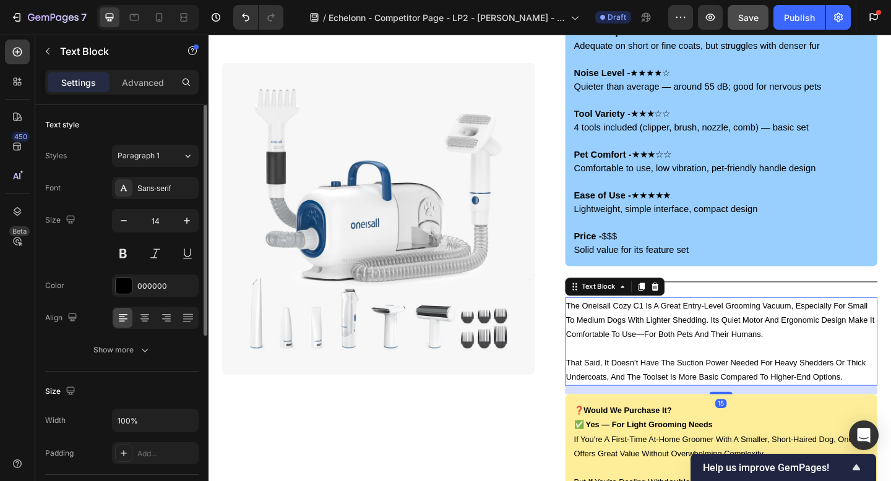
click at [116, 363] on div "Text style Styles Paragraph 1 Font Sans-serif Size 14 Color 000000 Align Show m…" at bounding box center [121, 238] width 153 height 267
click at [123, 351] on div "Show more" at bounding box center [122, 350] width 58 height 12
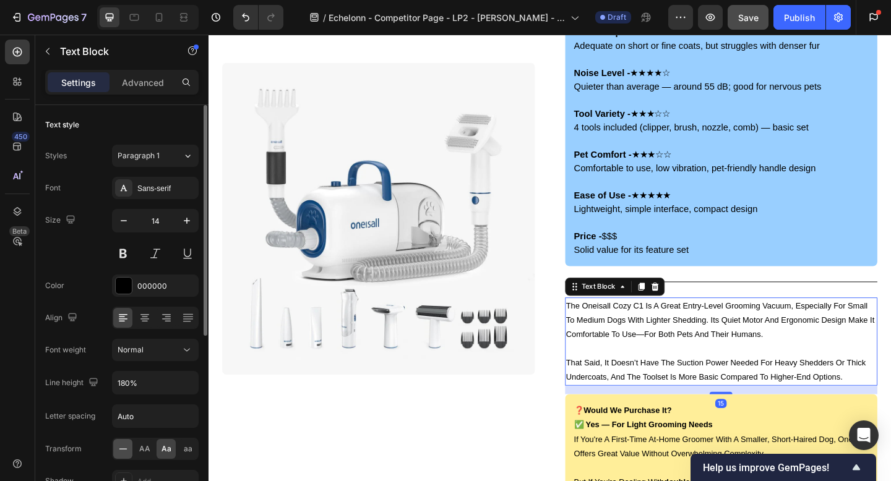
click at [118, 446] on icon at bounding box center [123, 449] width 12 height 12
click at [155, 247] on button at bounding box center [155, 254] width 22 height 22
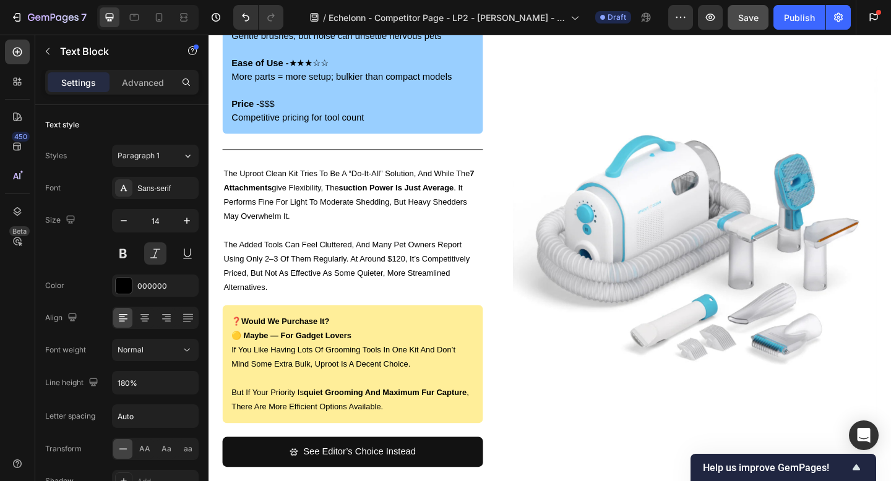
scroll to position [2657, 0]
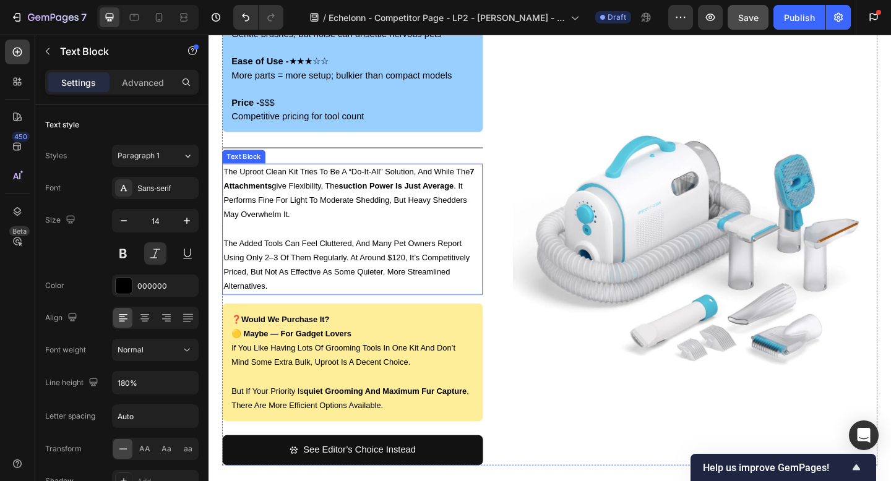
click at [340, 206] on p "the uproot clean kit tries to be a “do-it-all” solution, and while the 7 attach…" at bounding box center [365, 207] width 281 height 62
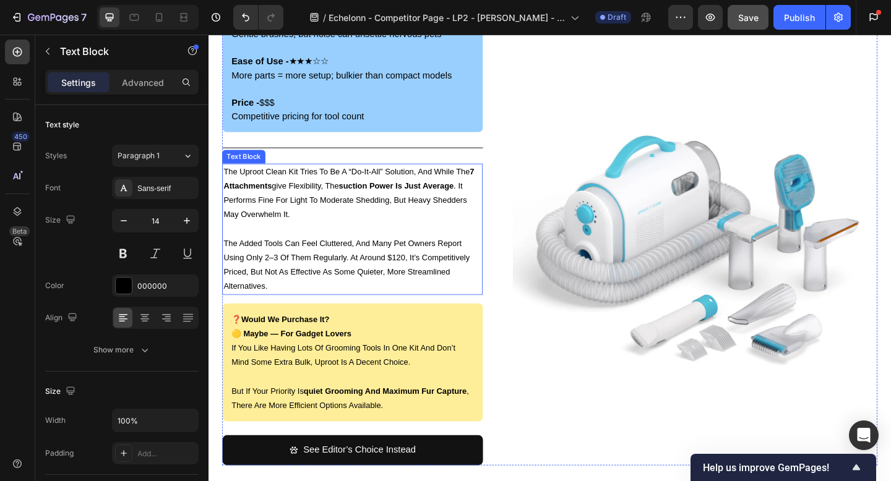
click at [340, 206] on p "the uproot clean kit tries to be a “do-it-all” solution, and while the 7 attach…" at bounding box center [365, 207] width 281 height 62
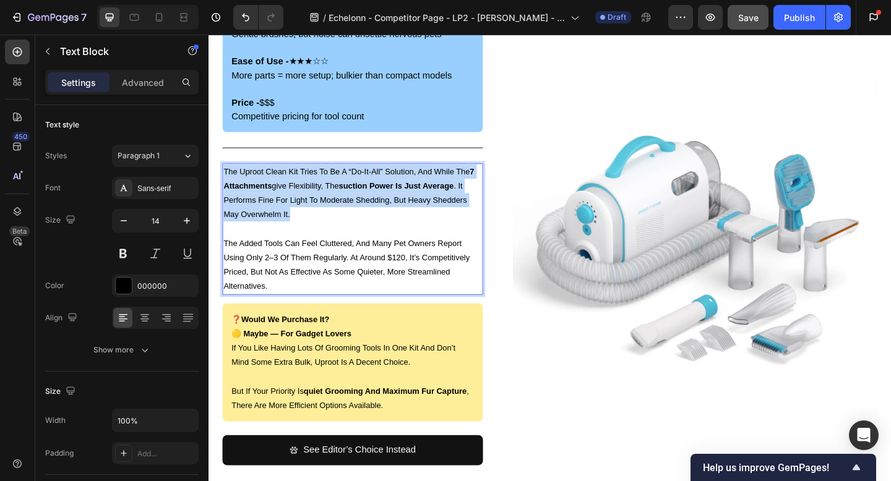
drag, startPoint x: 310, startPoint y: 232, endPoint x: 223, endPoint y: 184, distance: 99.2
click at [223, 184] on div "the uproot clean kit tries to be a “do-it-all” solution, and while the 7 attach…" at bounding box center [364, 246] width 283 height 143
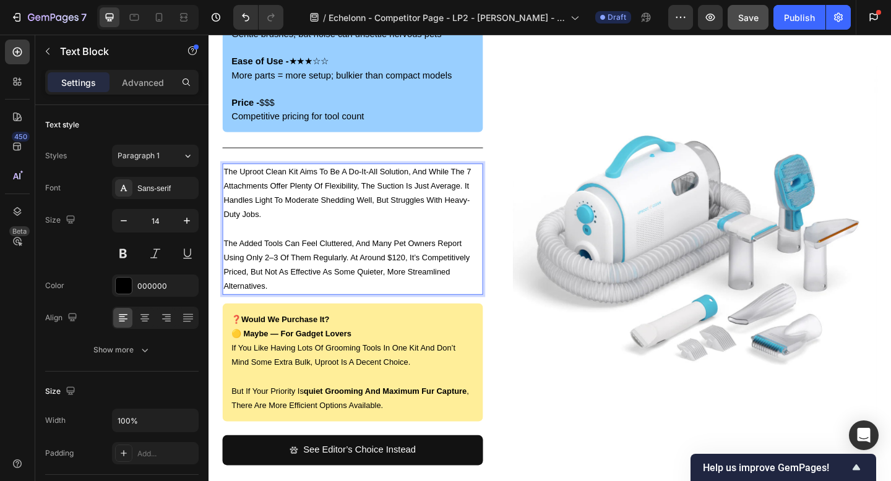
click at [343, 290] on p "the added tools can feel cluttered, and many pet owners report using only 2–3 o…" at bounding box center [365, 285] width 281 height 62
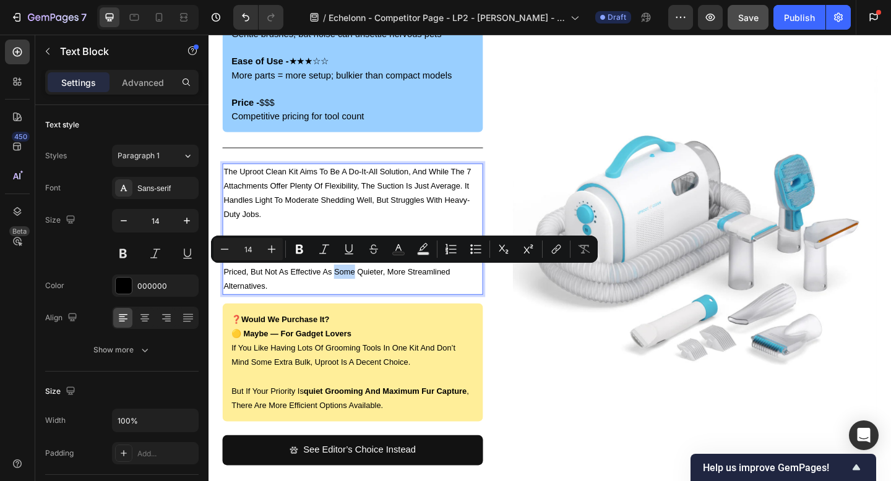
click at [278, 307] on p "the added tools can feel cluttered, and many pet owners report using only 2–3 o…" at bounding box center [365, 285] width 281 height 62
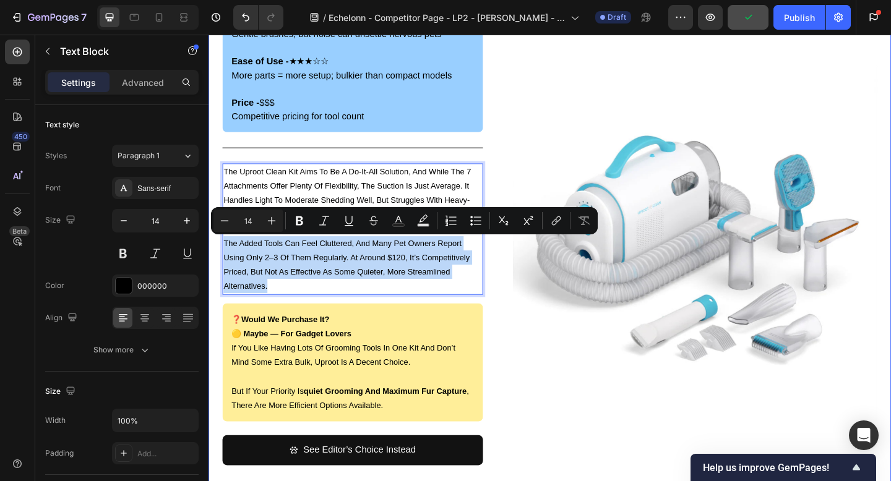
drag, startPoint x: 286, startPoint y: 312, endPoint x: 218, endPoint y: 265, distance: 82.9
click at [218, 265] on div "🐾 Uproot Clean 7-in-1 Pet Grooming Kit Heading Image Overall Rating: ★★★ ☆☆ (3.…" at bounding box center [580, 153] width 742 height 778
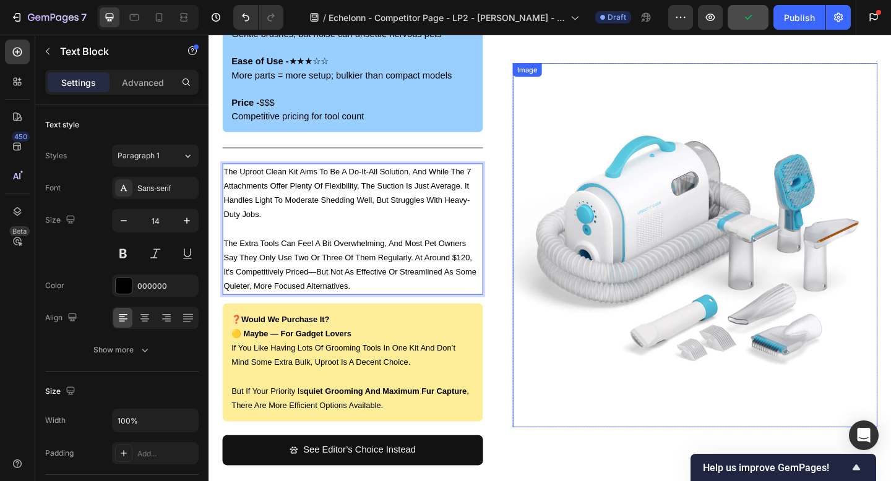
click at [570, 283] on img at bounding box center [738, 264] width 397 height 397
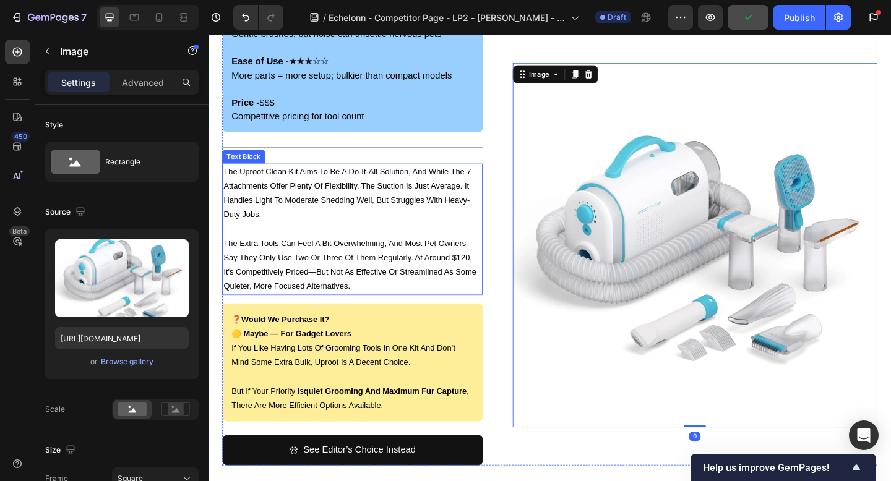
click at [403, 273] on p "The extra tools can feel a bit overwhelming, and most pet owners say they only …" at bounding box center [365, 285] width 281 height 62
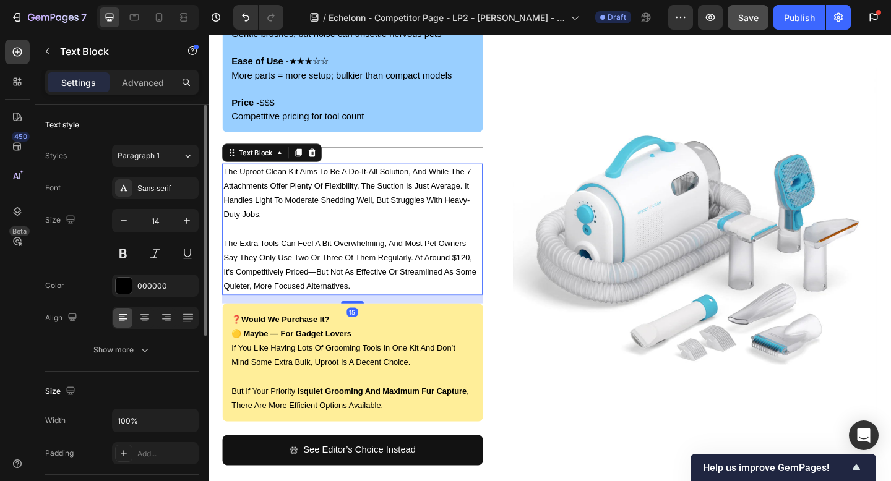
click at [125, 369] on div "Text style Styles Paragraph 1 Font Sans-serif Size 14 Color 000000 Align Show m…" at bounding box center [121, 238] width 153 height 267
click at [115, 345] on div "Show more" at bounding box center [122, 350] width 58 height 12
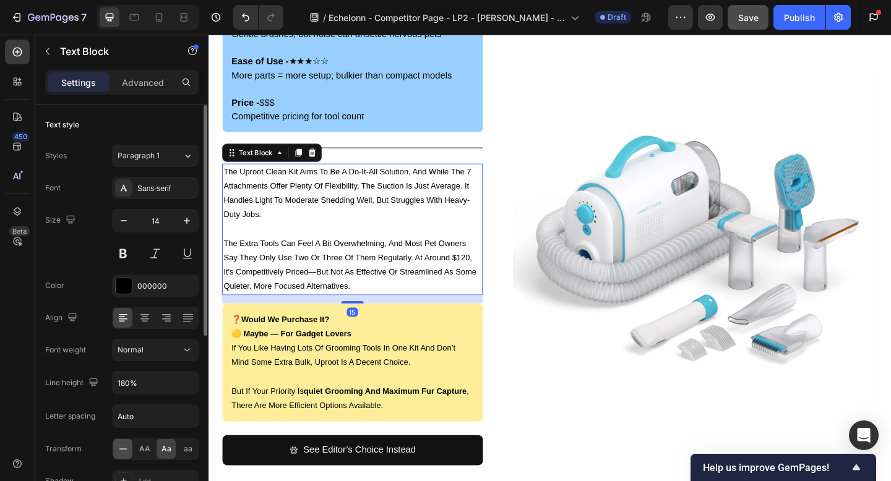
click at [118, 453] on icon at bounding box center [123, 449] width 12 height 12
click at [155, 258] on button at bounding box center [155, 254] width 22 height 22
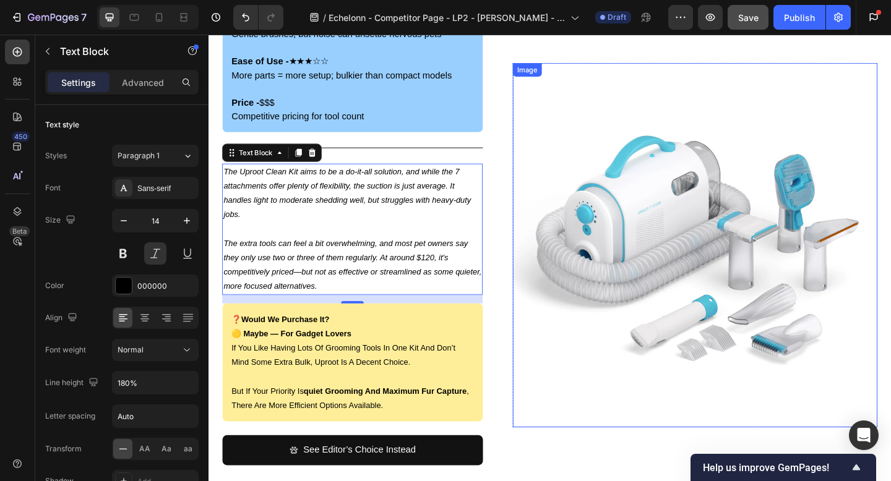
click at [606, 95] on img at bounding box center [738, 264] width 397 height 397
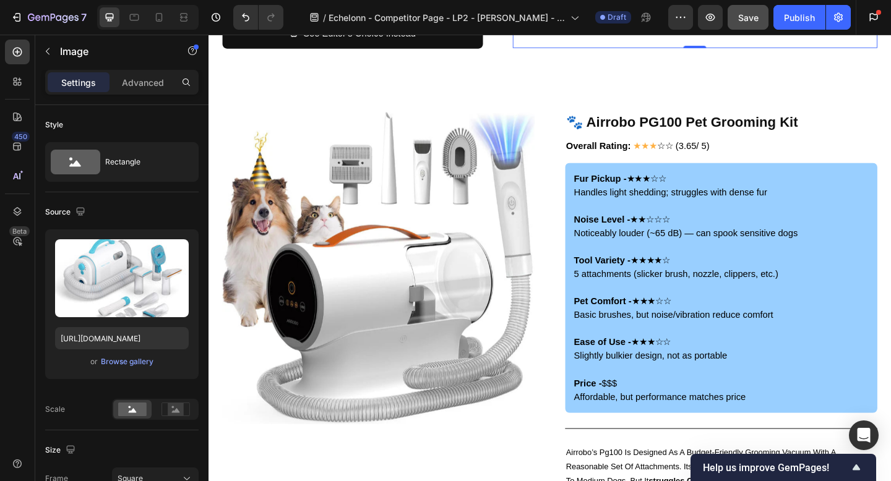
scroll to position [3506, 0]
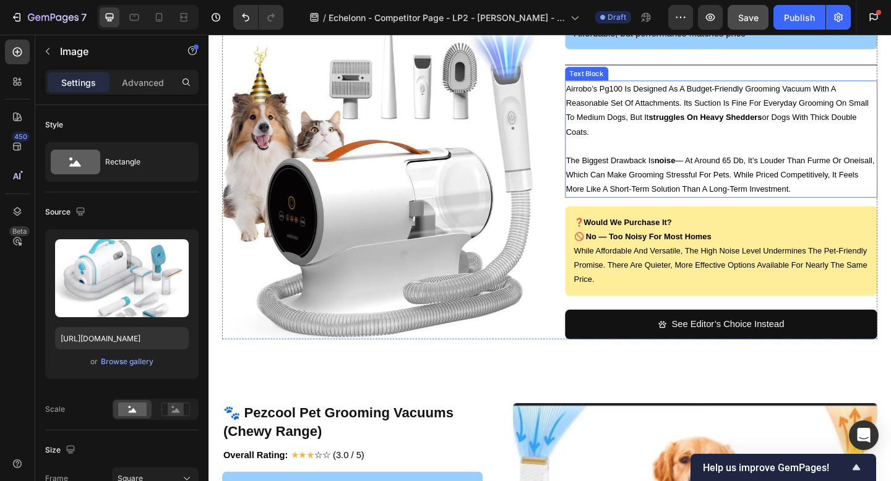
click at [647, 120] on p "airrobo’s pg100 is designed as a budget-friendly grooming vacuum with a reasona…" at bounding box center [767, 117] width 338 height 62
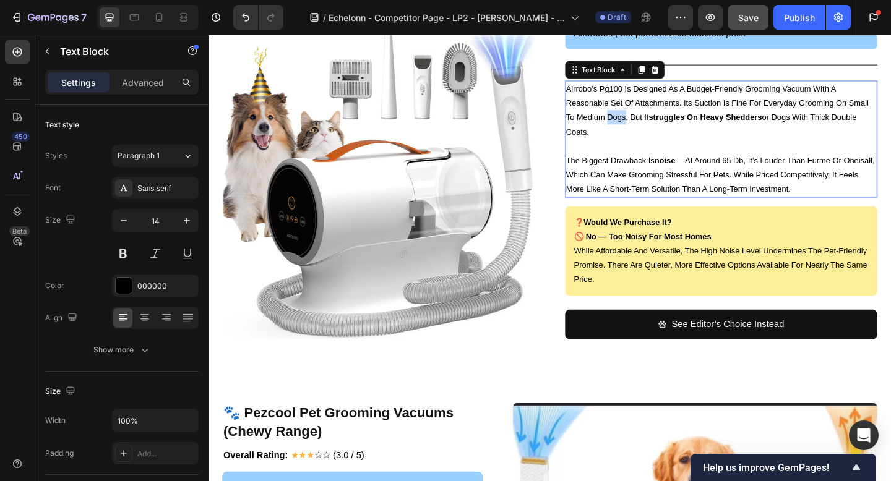
click at [647, 120] on p "airrobo’s pg100 is designed as a budget-friendly grooming vacuum with a reasona…" at bounding box center [767, 117] width 338 height 62
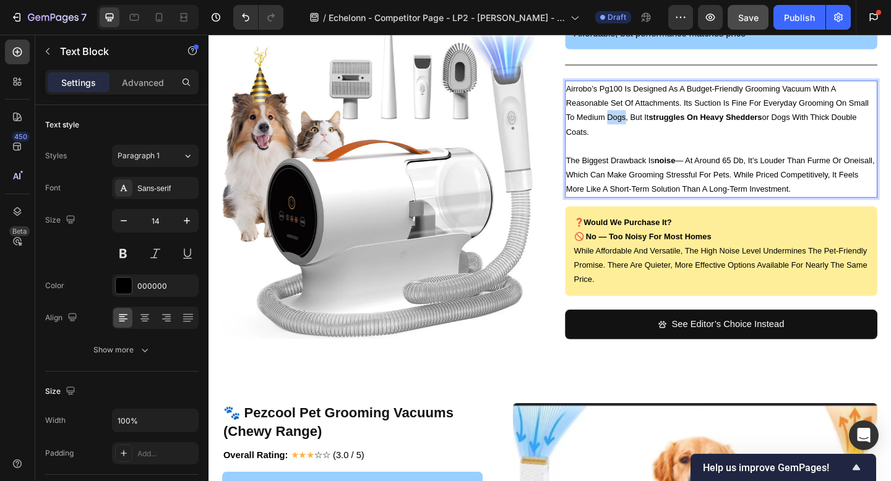
drag, startPoint x: 632, startPoint y: 142, endPoint x: 596, endPoint y: 93, distance: 60.6
click at [596, 93] on div "airrobo’s pg100 is designed as a budget-friendly grooming vacuum with a reasona…" at bounding box center [766, 148] width 340 height 127
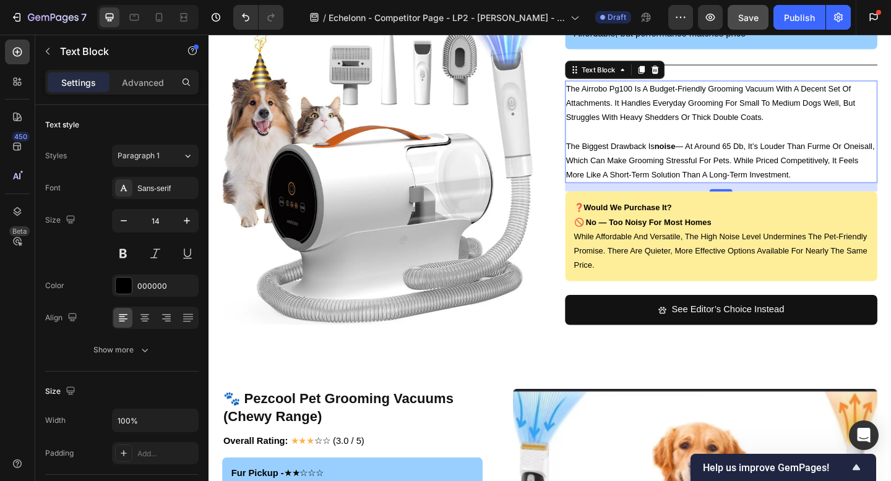
click at [712, 142] on p "Rich Text Editor. Editing area: main" at bounding box center [767, 140] width 338 height 15
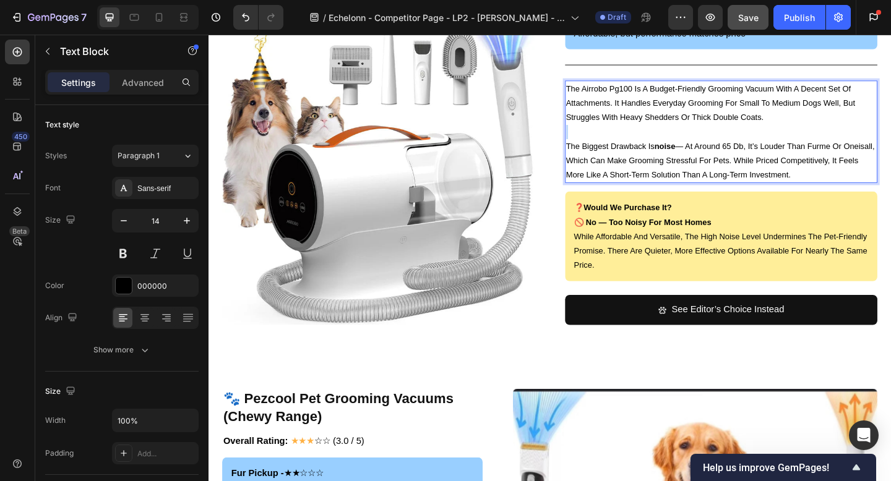
click at [712, 142] on p "Rich Text Editor. Editing area: main" at bounding box center [767, 140] width 338 height 15
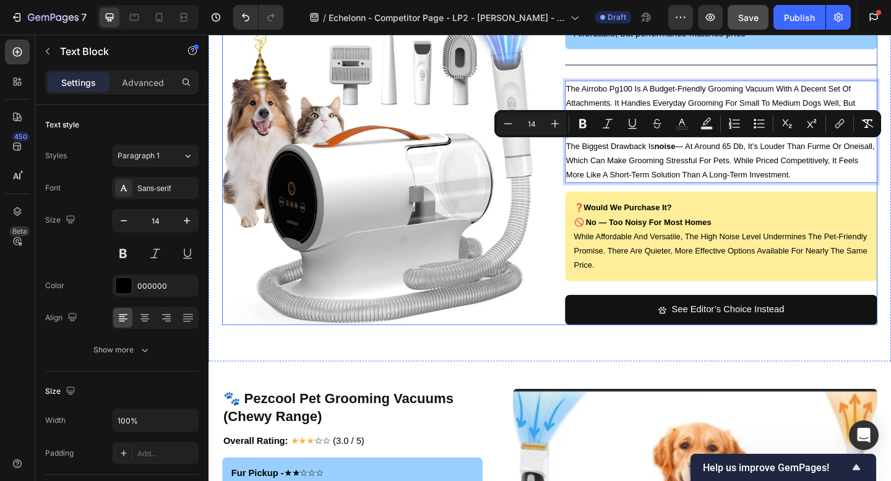
drag, startPoint x: 877, startPoint y: 191, endPoint x: 583, endPoint y: 160, distance: 294.8
click at [583, 160] on div "🐾 Airrobo PG100 Pet Grooming Kit Heading Image Overall Rating: ★★★ ☆☆ (3.65/ 5)…" at bounding box center [579, 36] width 713 height 627
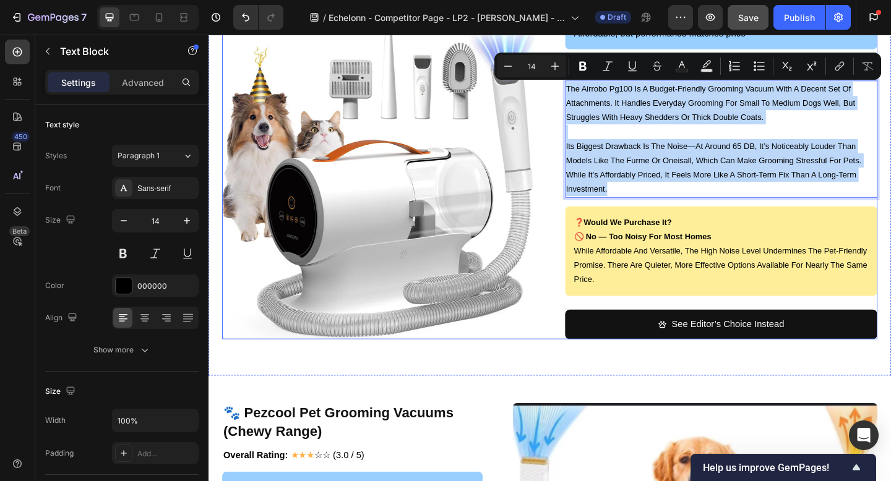
drag, startPoint x: 650, startPoint y: 205, endPoint x: 593, endPoint y: 92, distance: 127.0
click at [593, 92] on div "🐾 Airrobo PG100 Pet Grooming Kit Heading Image Overall Rating: ★★★ ☆☆ (3.65/ 5)…" at bounding box center [579, 44] width 713 height 643
click at [557, 140] on img at bounding box center [393, 197] width 340 height 340
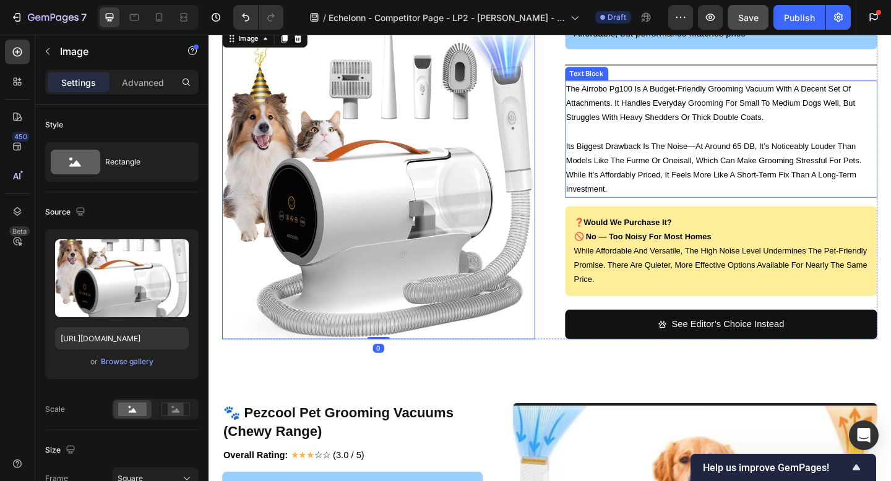
click at [702, 135] on p "Rich Text Editor. Editing area: main" at bounding box center [767, 140] width 338 height 15
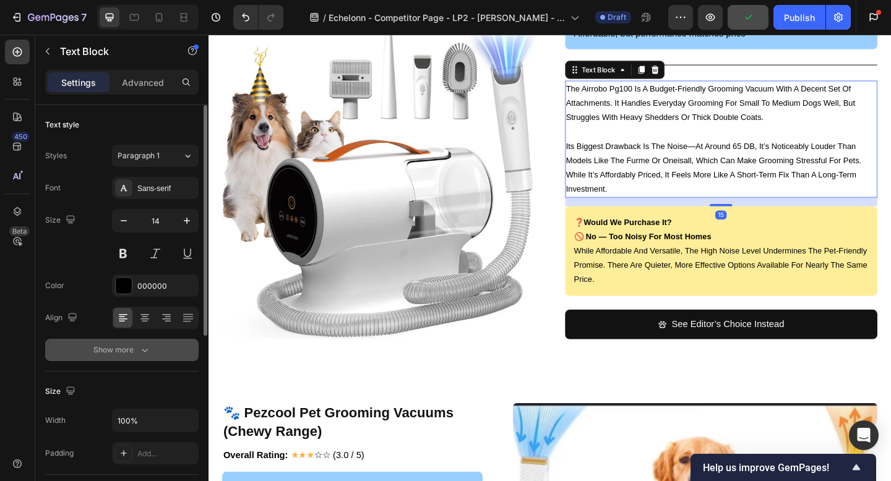
click at [113, 353] on div "Show more" at bounding box center [122, 350] width 58 height 12
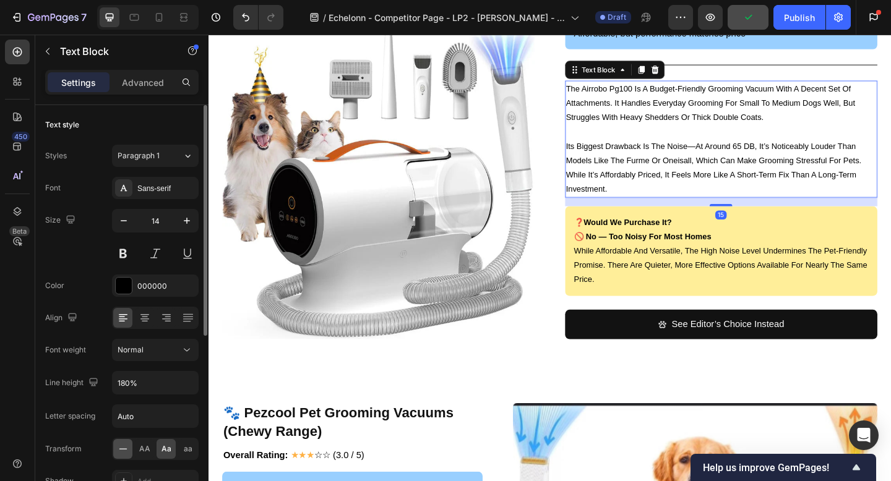
click at [121, 444] on icon at bounding box center [123, 449] width 12 height 12
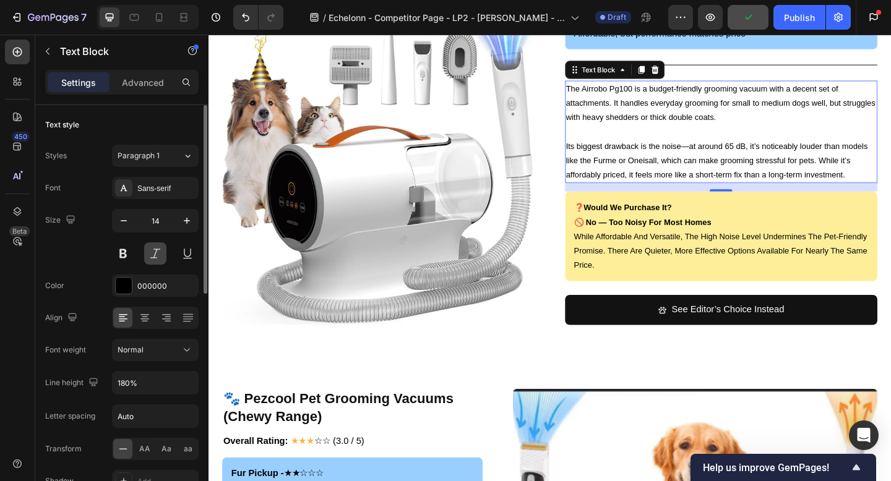
click at [151, 256] on button at bounding box center [155, 254] width 22 height 22
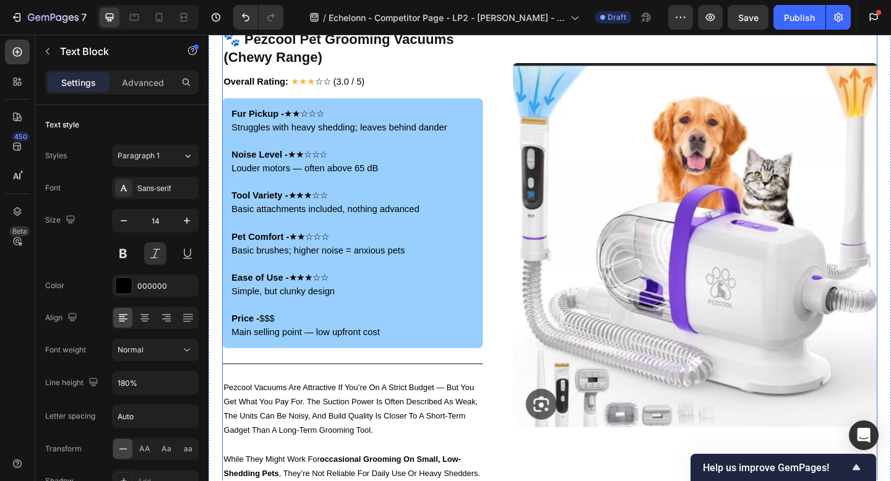
scroll to position [4009, 0]
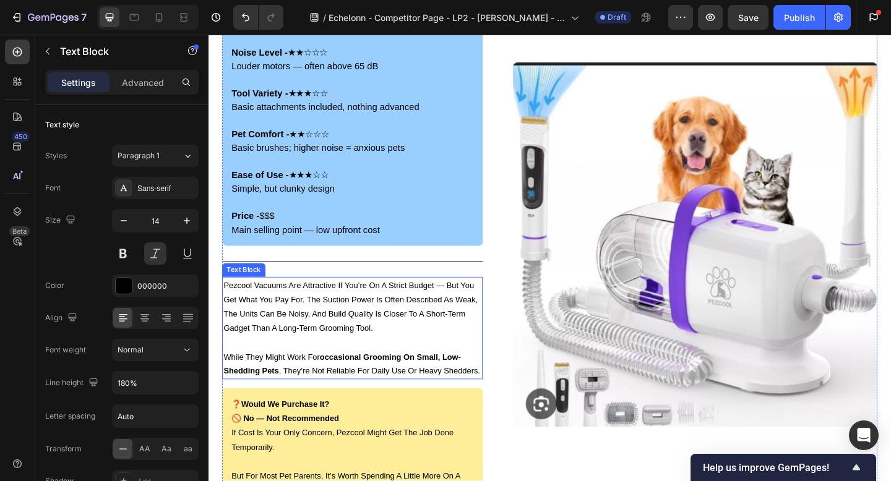
click at [312, 321] on p "pezcool vacuums are attractive if you’re on a strict budget — but you get what …" at bounding box center [365, 331] width 281 height 62
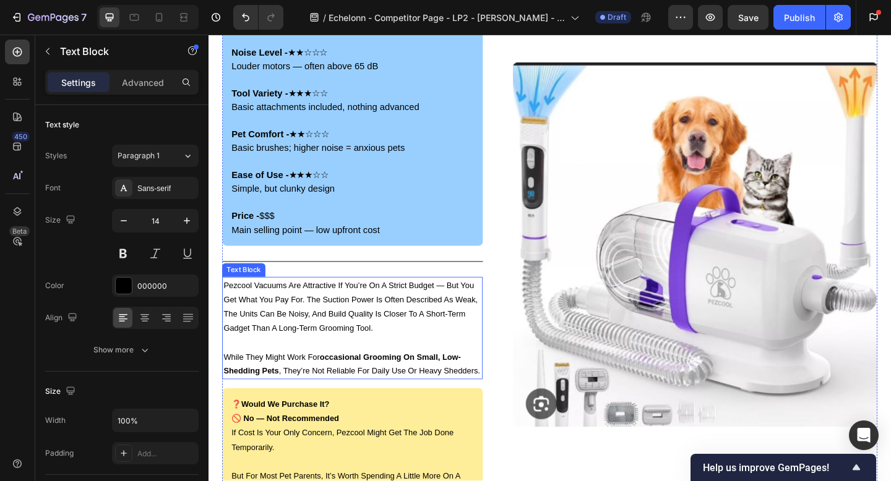
click at [312, 321] on p "pezcool vacuums are attractive if you’re on a strict budget — but you get what …" at bounding box center [365, 331] width 281 height 62
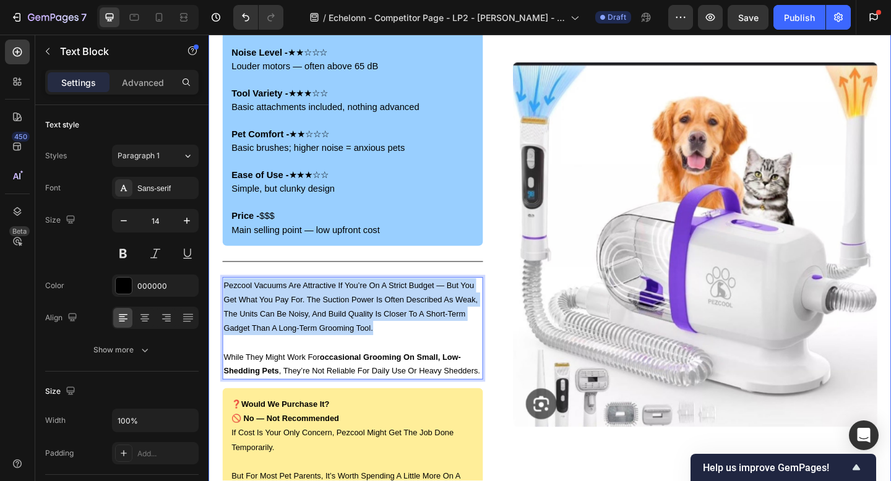
drag, startPoint x: 397, startPoint y: 355, endPoint x: 222, endPoint y: 310, distance: 180.8
click at [222, 310] on div "🐾 Pezcool Pet Grooming Vacuums (Chewy Range) Heading Image Overall Rating: ★★★ …" at bounding box center [580, 261] width 742 height 747
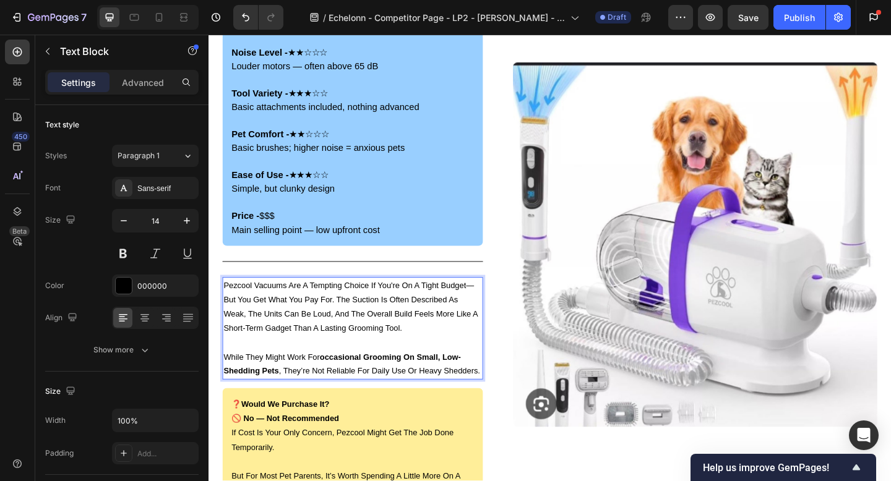
click at [311, 384] on p "while they might work for occasional grooming on small, low-shedding pets , the…" at bounding box center [365, 393] width 281 height 31
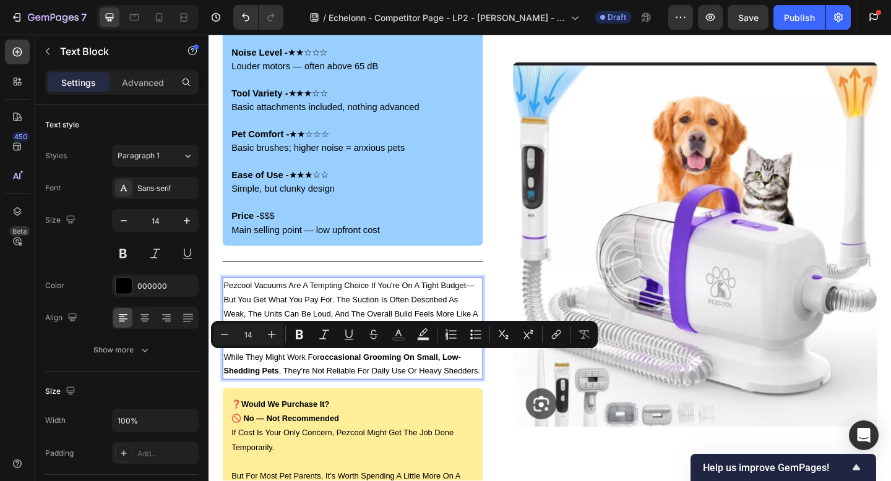
click at [480, 402] on p "while they might work for occasional grooming on small, low-shedding pets , the…" at bounding box center [365, 393] width 281 height 31
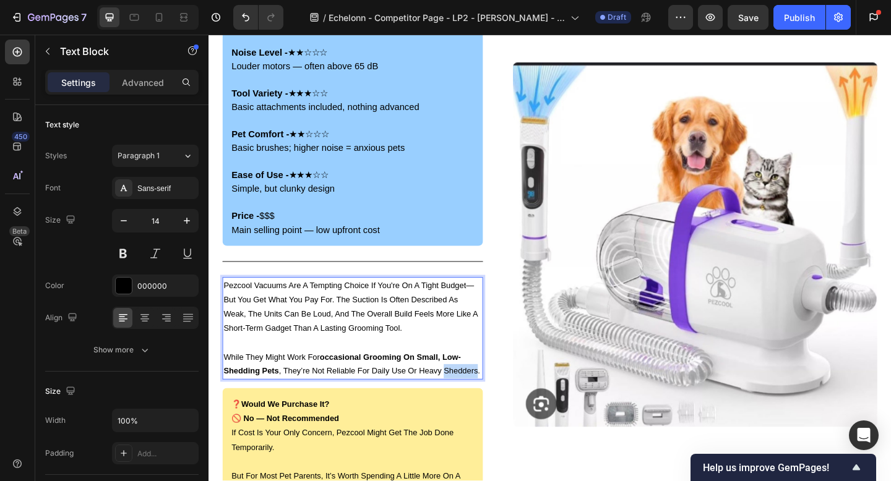
click at [480, 402] on p "while they might work for occasional grooming on small, low-shedding pets , the…" at bounding box center [365, 393] width 281 height 31
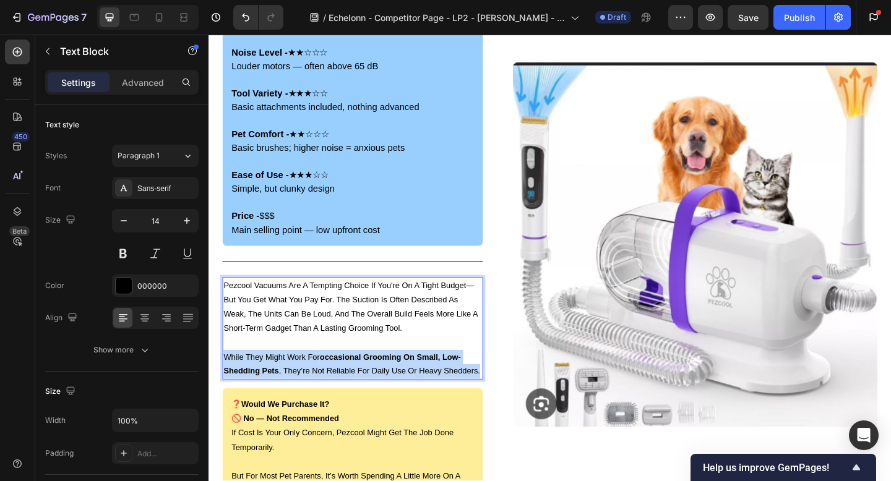
click at [480, 402] on p "while they might work for occasional grooming on small, low-shedding pets , the…" at bounding box center [365, 393] width 281 height 31
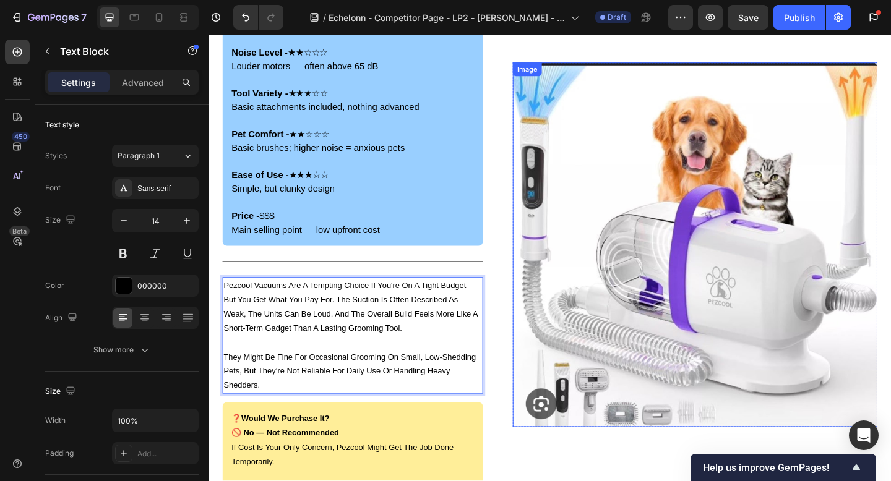
click at [626, 395] on img at bounding box center [738, 264] width 397 height 397
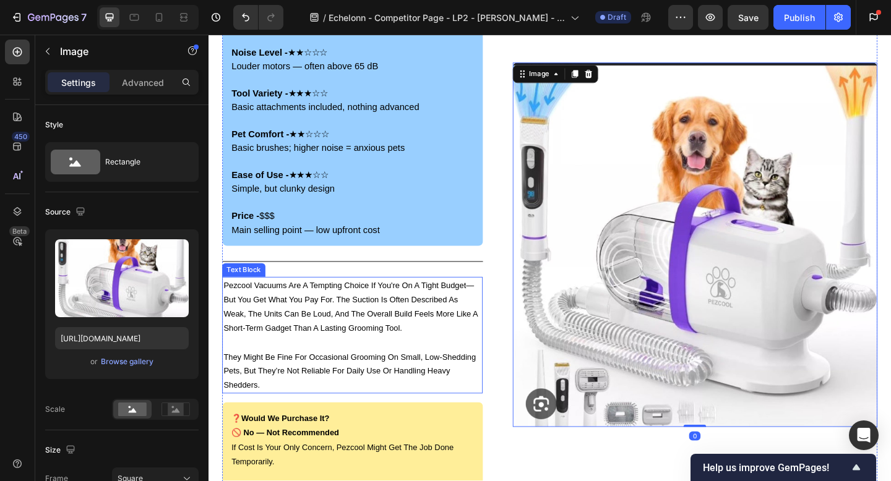
click at [355, 337] on p "Pezcool vacuums are a tempting choice if you're on a tight budget—but you get w…" at bounding box center [365, 331] width 281 height 62
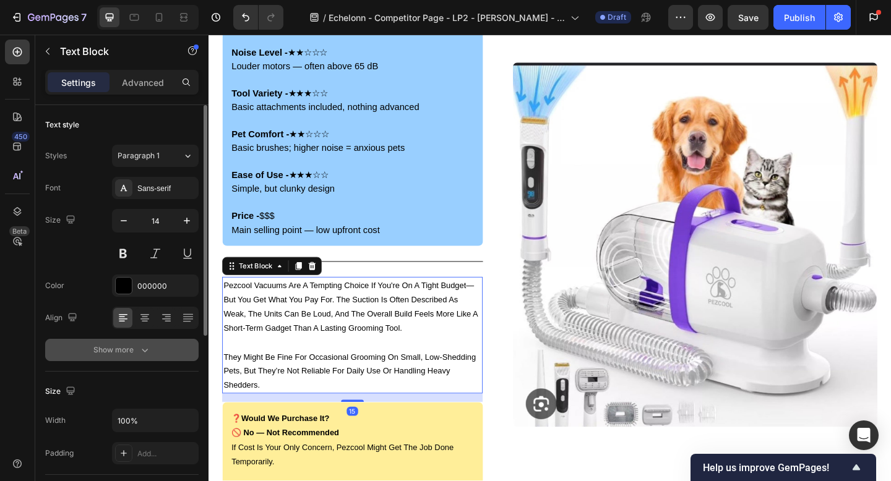
click at [100, 357] on button "Show more" at bounding box center [121, 350] width 153 height 22
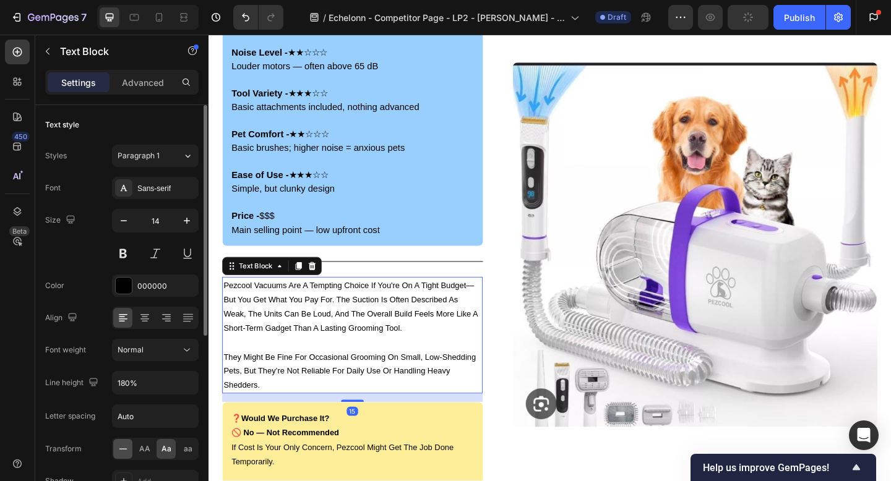
click at [118, 450] on icon at bounding box center [123, 449] width 12 height 12
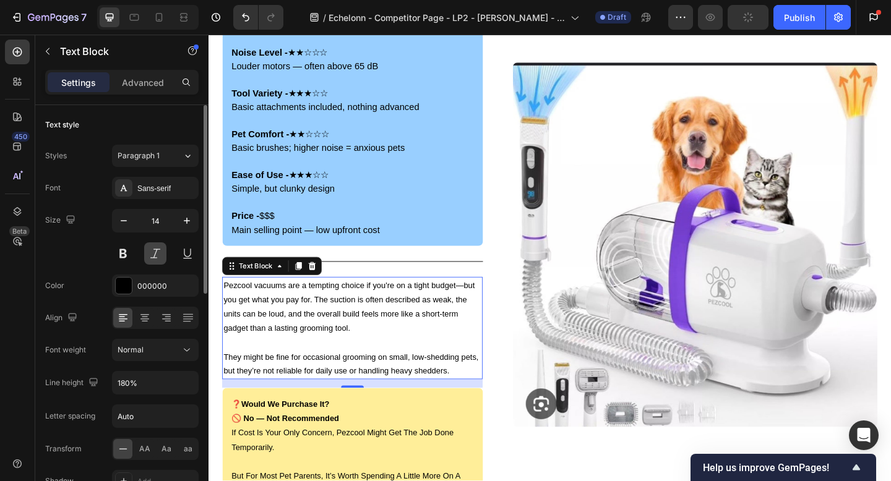
click at [154, 259] on button at bounding box center [155, 254] width 22 height 22
click at [499, 262] on div "Fur Pickup - ★★☆☆☆ Struggles with heavy shedding; leaves behind dander Noise Le…" at bounding box center [364, 129] width 283 height 272
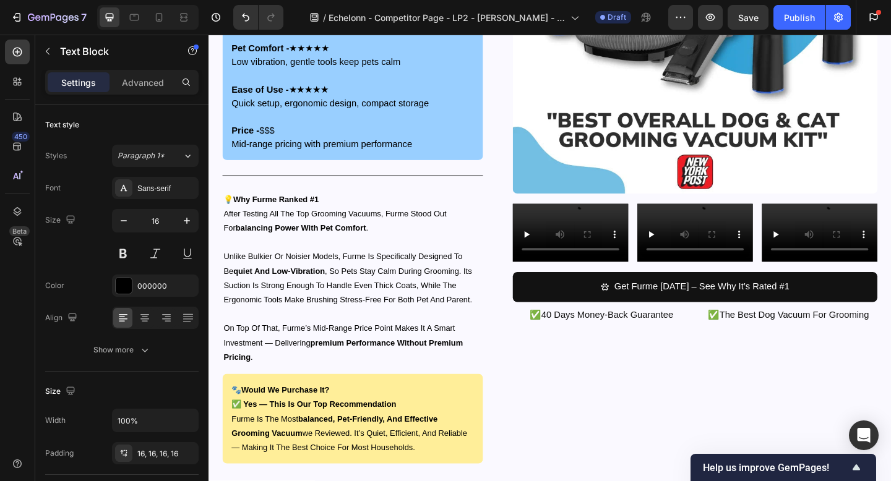
scroll to position [4934, 0]
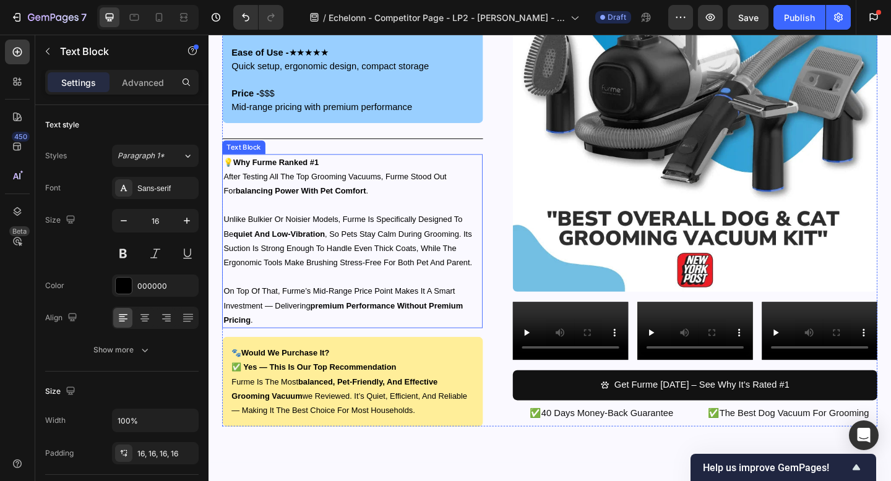
click at [353, 245] on p "unlike bulkier or noisier models, furme is specifically designed to be quiet an…" at bounding box center [365, 259] width 281 height 62
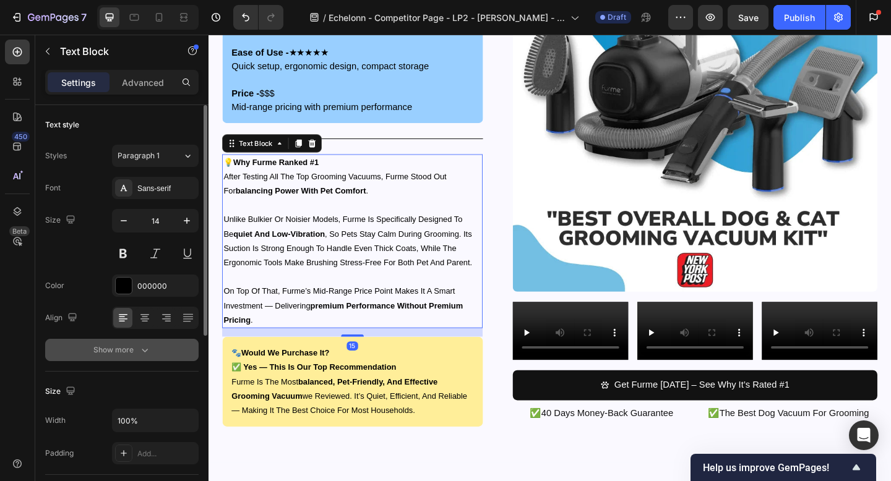
click at [111, 353] on div "Show more" at bounding box center [122, 350] width 58 height 12
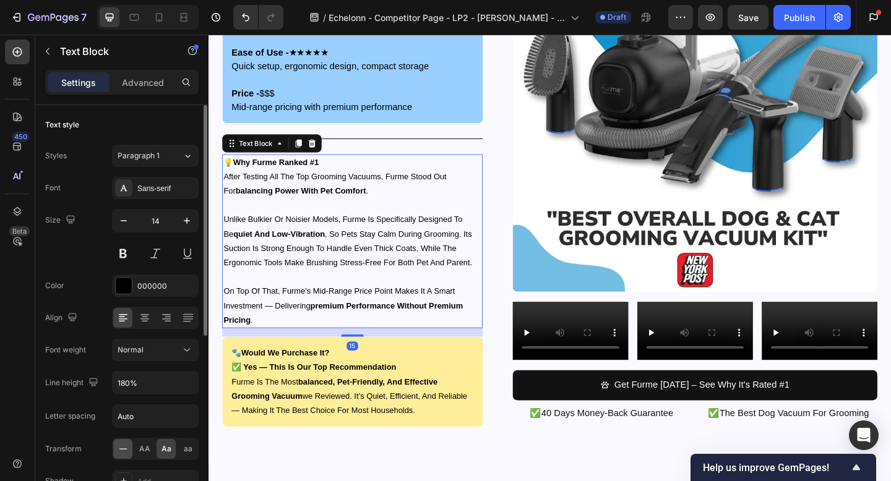
click at [117, 455] on icon at bounding box center [123, 449] width 12 height 12
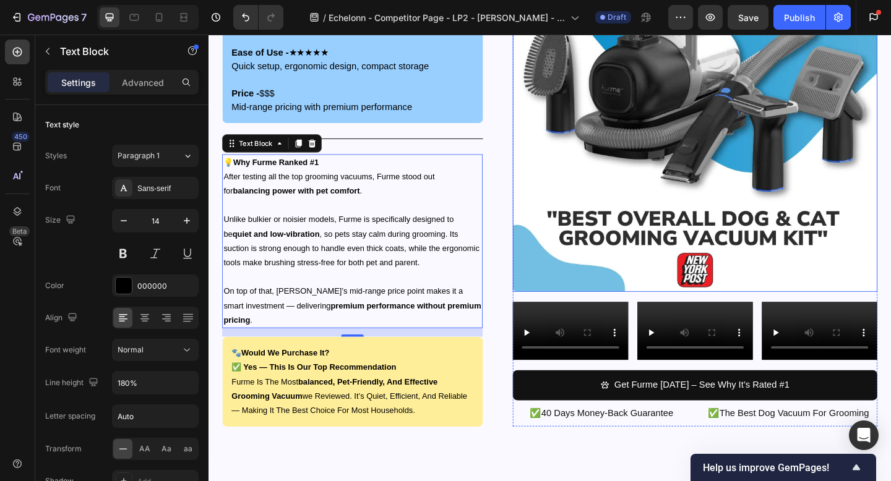
click at [566, 144] on img at bounding box center [738, 117] width 397 height 397
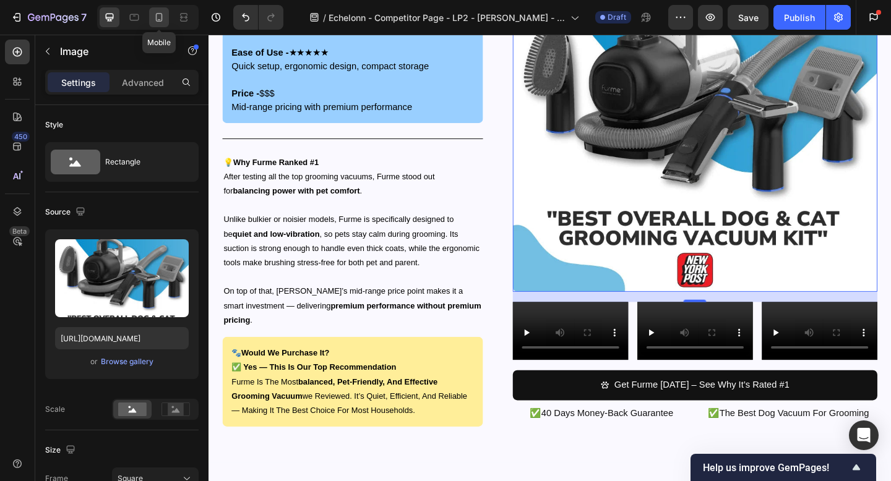
click at [157, 17] on icon at bounding box center [159, 17] width 12 height 12
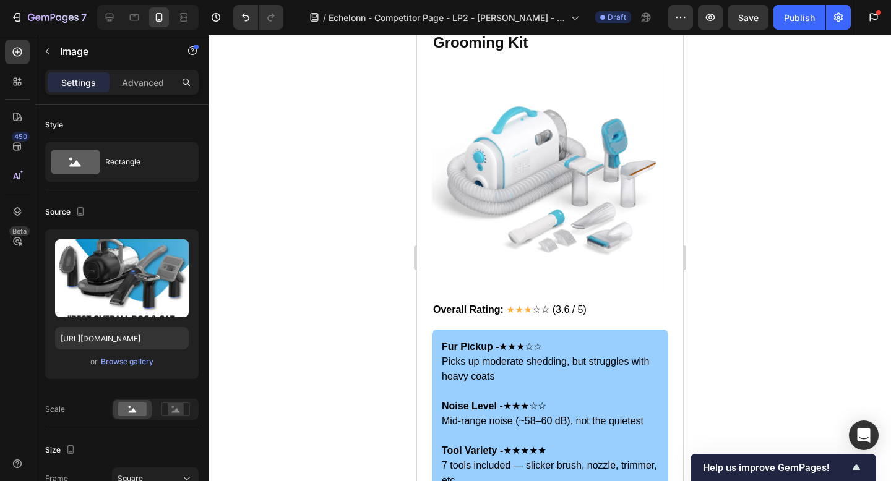
scroll to position [2789, 0]
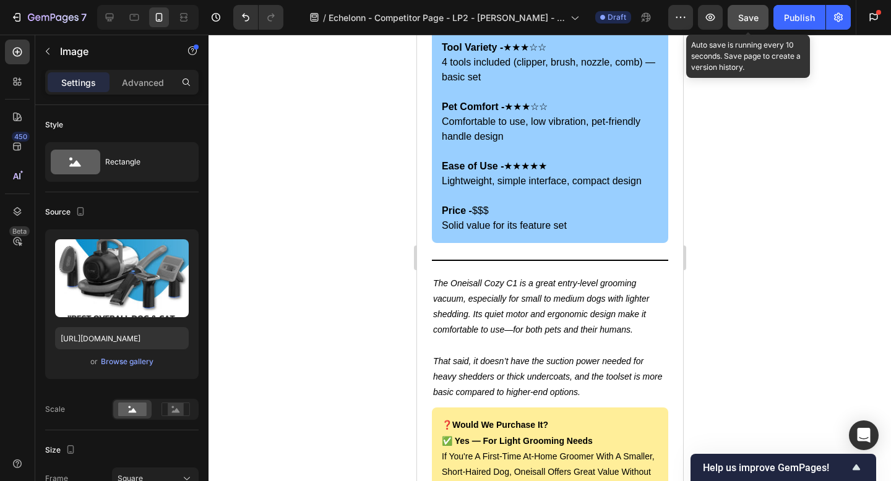
click at [747, 18] on span "Save" at bounding box center [748, 17] width 20 height 11
